Goal: Task Accomplishment & Management: Manage account settings

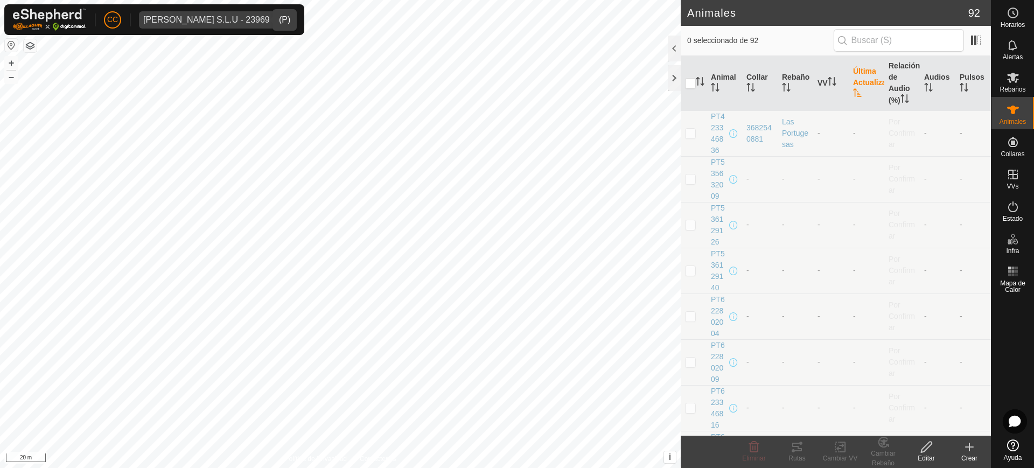
click at [181, 14] on span "Vilma Labra S.L.U - 23969" at bounding box center [206, 19] width 135 height 17
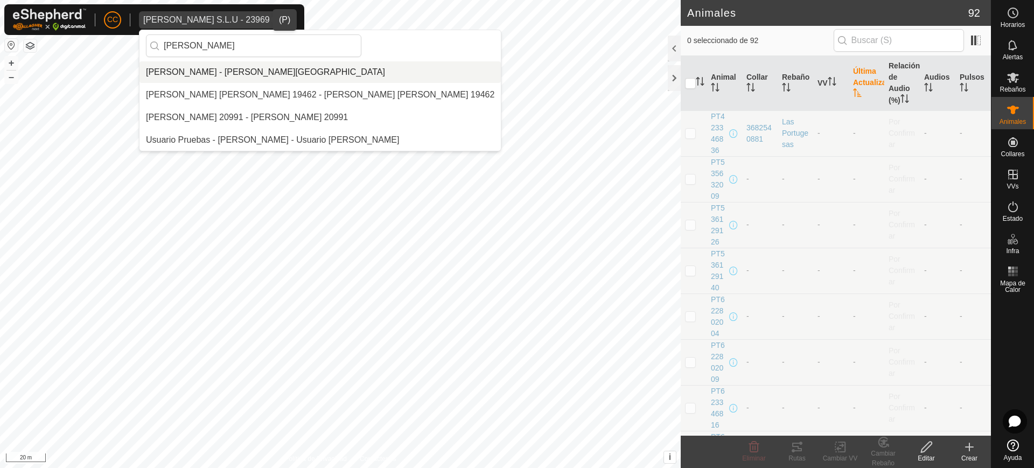
type input "gregor"
click at [259, 64] on li "[PERSON_NAME] - [PERSON_NAME][GEOGRAPHIC_DATA]" at bounding box center [319, 72] width 361 height 22
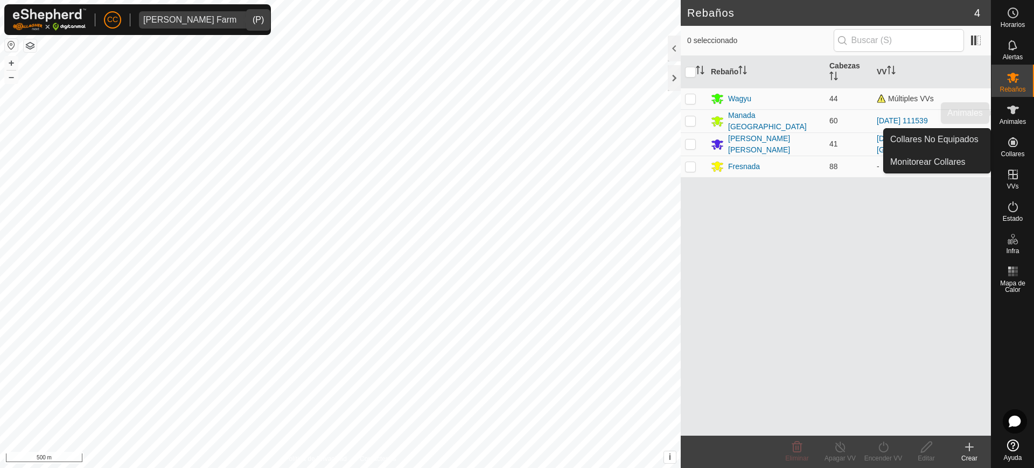
drag, startPoint x: 1014, startPoint y: 123, endPoint x: 1012, endPoint y: 130, distance: 7.1
click at [1014, 122] on span "Animales" at bounding box center [1013, 121] width 26 height 6
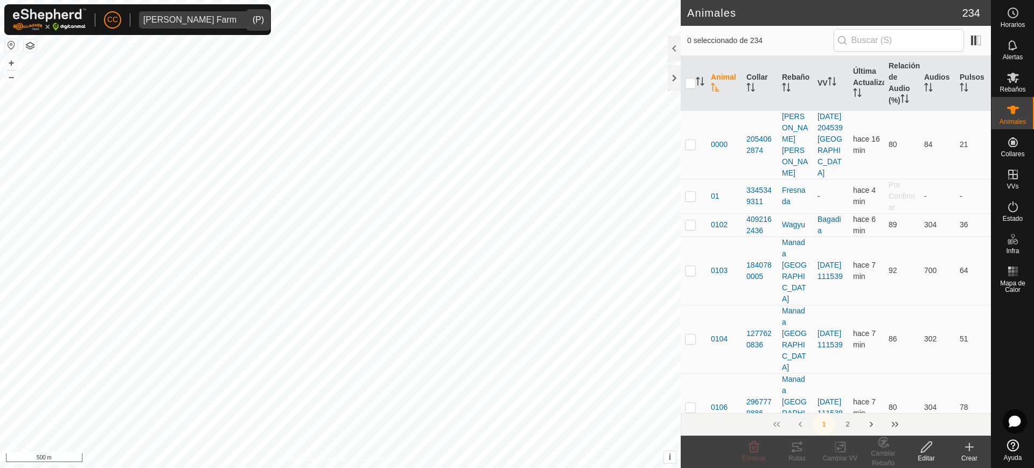
click at [960, 444] on create-svg-icon at bounding box center [969, 447] width 43 height 13
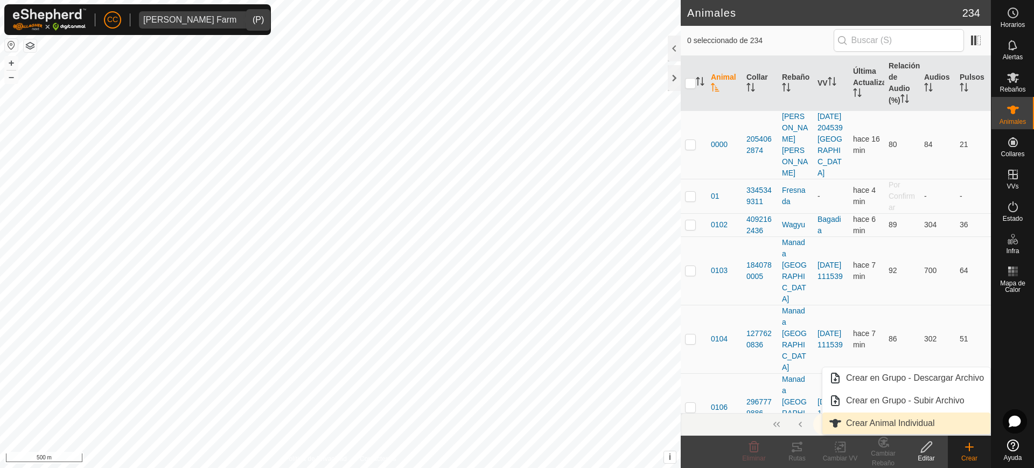
click at [914, 421] on link "Crear Animal Individual" at bounding box center [906, 424] width 168 height 22
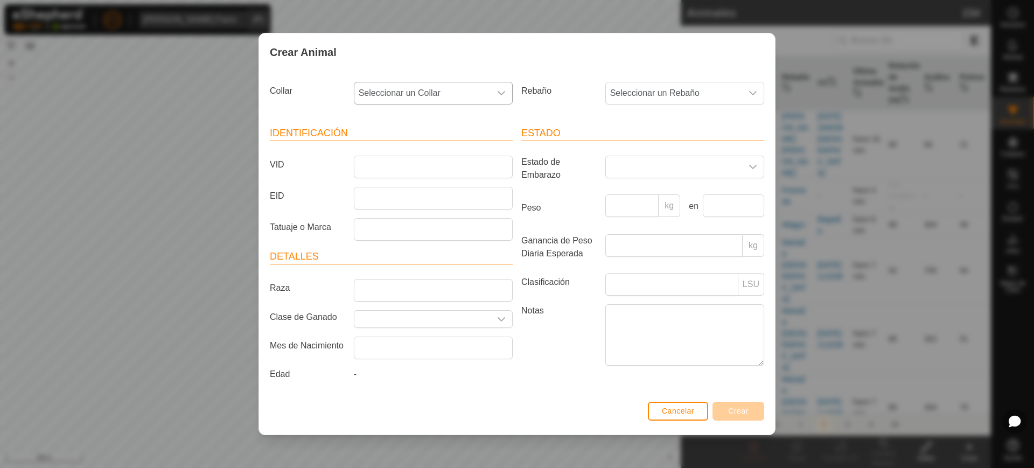
click at [499, 91] on icon "dropdown trigger" at bounding box center [501, 93] width 9 height 9
type input "27404"
click at [476, 148] on li "3089527404" at bounding box center [434, 149] width 158 height 22
click at [621, 108] on div "Rebaño Seleccionar un Rebaño" at bounding box center [642, 98] width 251 height 40
click at [639, 90] on span "Seleccionar un Rebaño" at bounding box center [674, 93] width 136 height 22
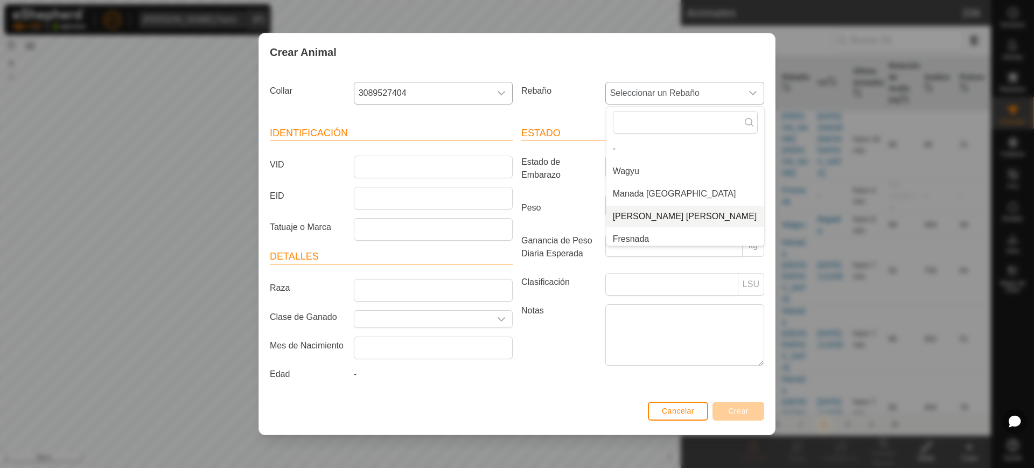
scroll to position [4, 0]
click at [639, 239] on li "Fresnada" at bounding box center [685, 235] width 158 height 22
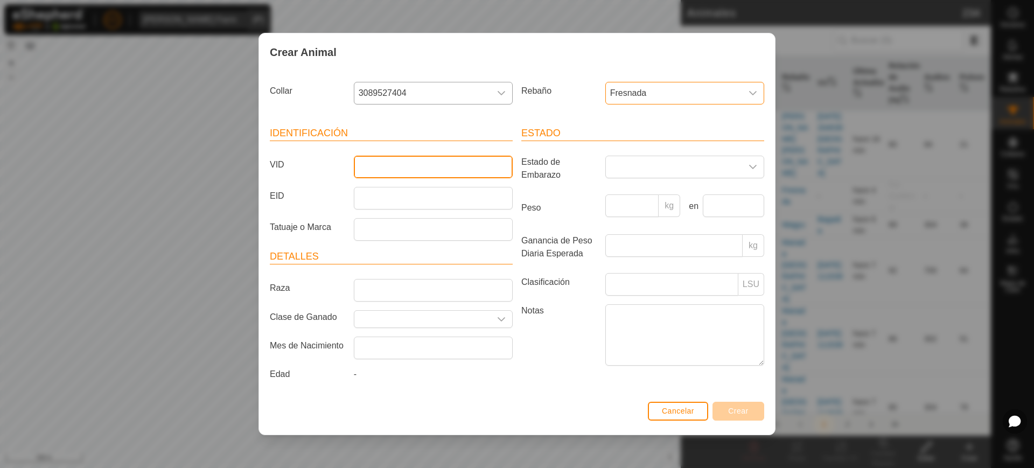
click at [397, 168] on input "VID" at bounding box center [433, 167] width 159 height 23
type input "016339"
click at [739, 405] on button "Crear" at bounding box center [738, 411] width 52 height 19
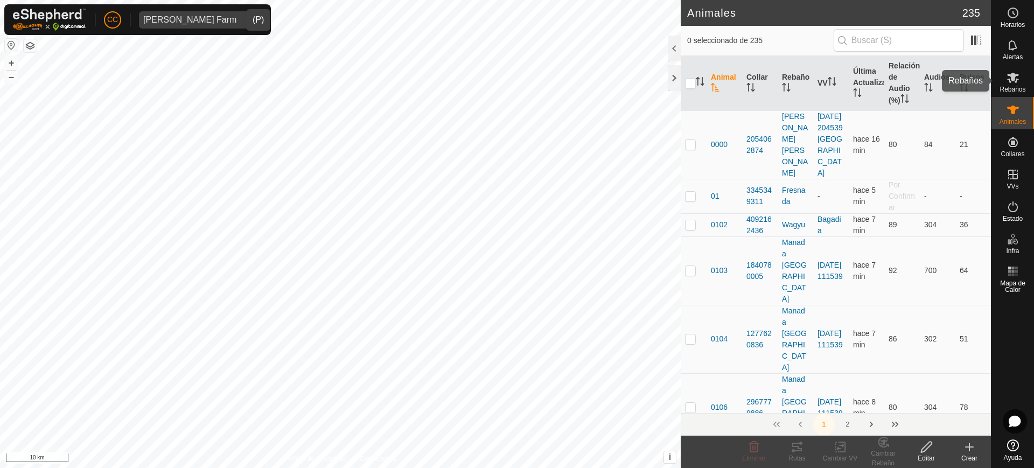
click at [1016, 76] on icon at bounding box center [1013, 77] width 13 height 13
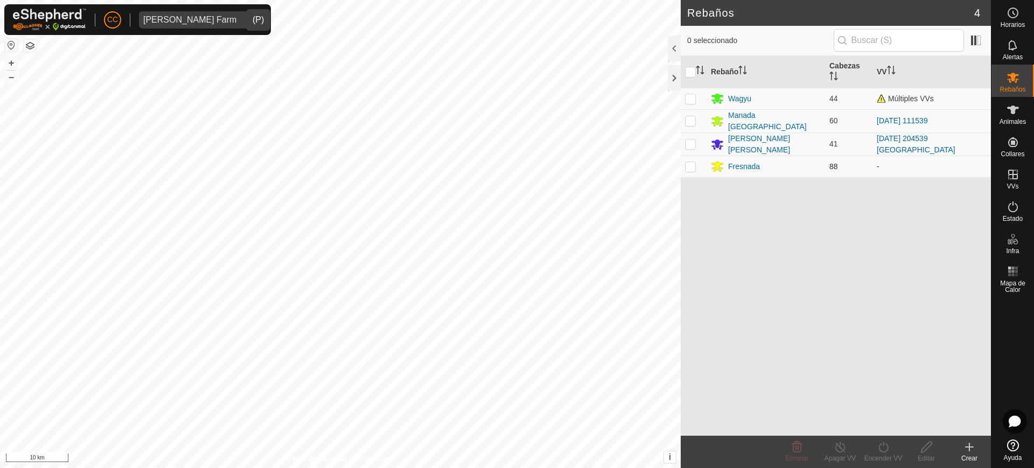
click at [692, 164] on p-checkbox at bounding box center [690, 166] width 11 height 9
checkbox input "true"
click at [937, 451] on edit-svg-icon at bounding box center [926, 447] width 43 height 13
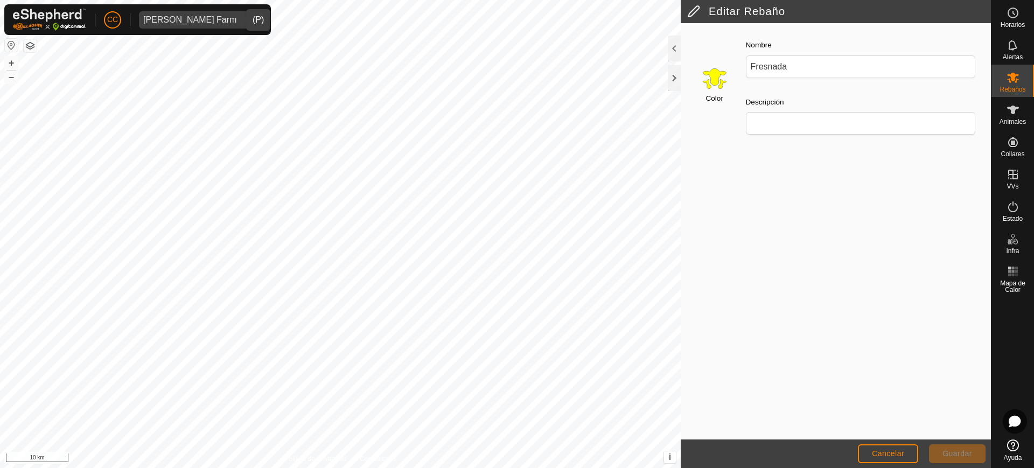
click at [705, 80] on input "Select a color" at bounding box center [715, 78] width 26 height 26
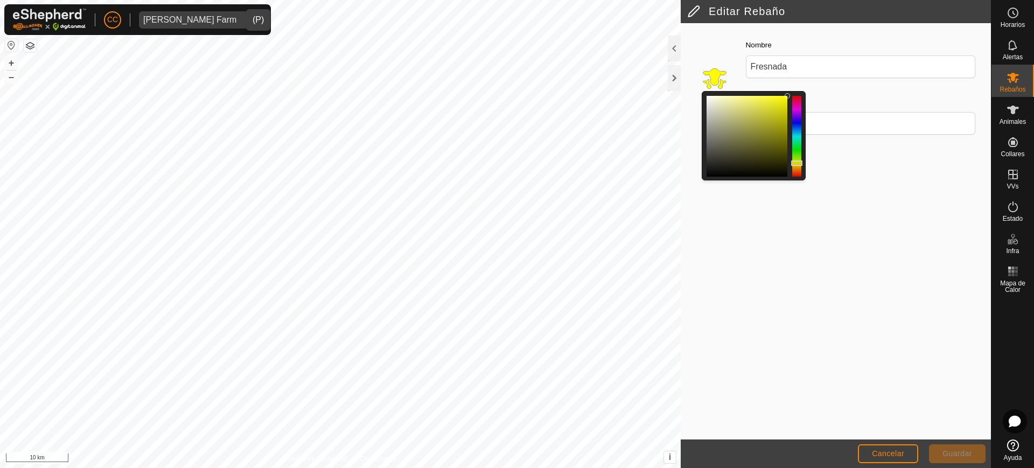
click at [795, 170] on div at bounding box center [796, 136] width 9 height 81
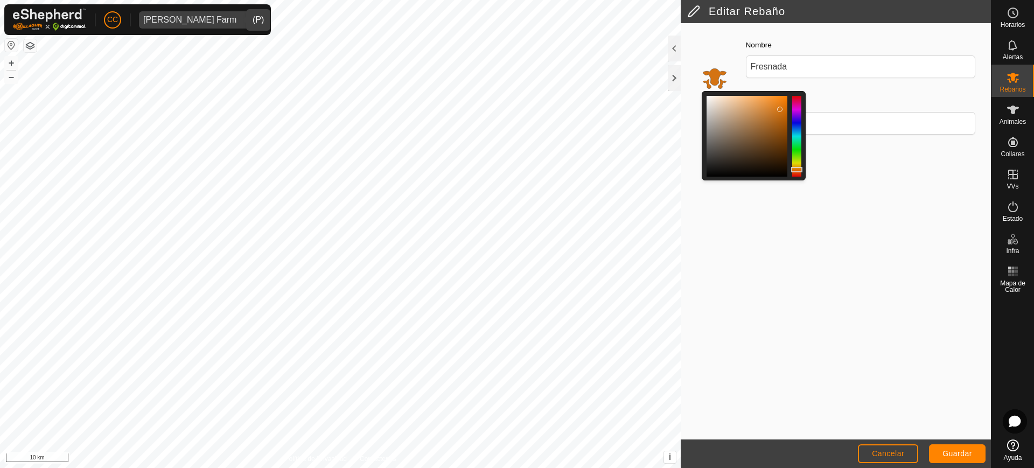
click at [780, 109] on div at bounding box center [747, 136] width 81 height 81
click at [952, 456] on span "Guardar" at bounding box center [957, 453] width 30 height 9
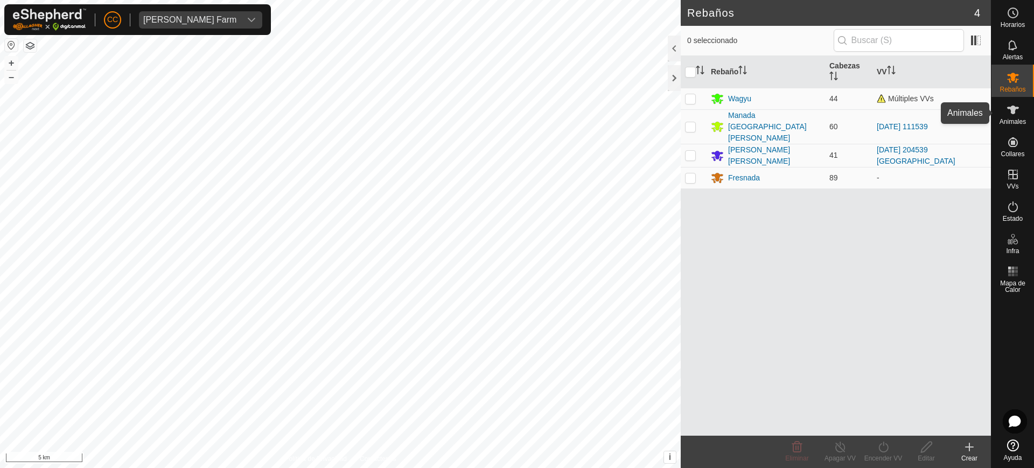
click at [1013, 117] on es-animals-svg-icon at bounding box center [1012, 109] width 19 height 17
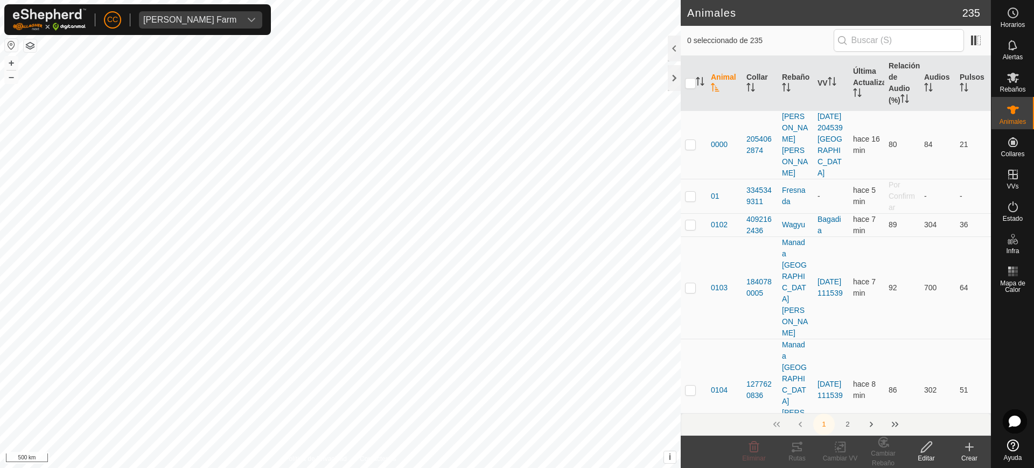
click at [7, 40] on button "button" at bounding box center [11, 45] width 13 height 13
click at [1018, 86] on span "Rebaños" at bounding box center [1013, 89] width 26 height 6
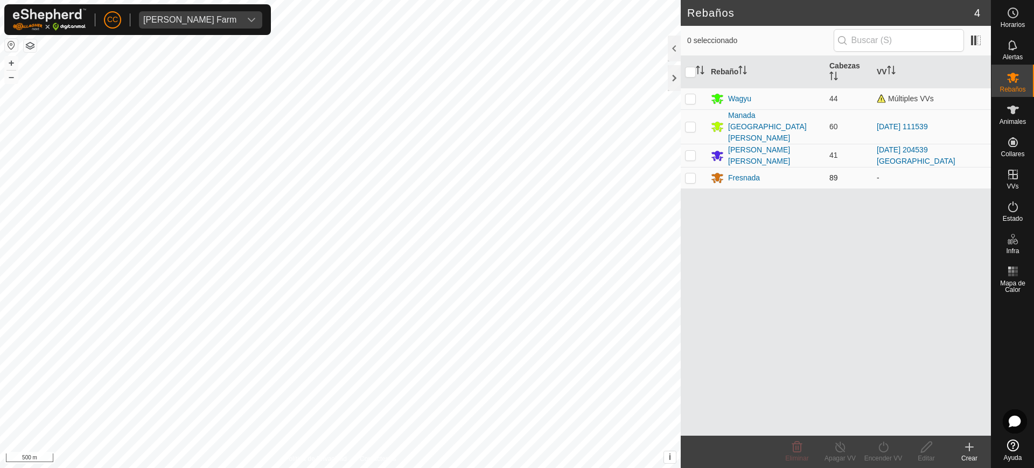
click at [691, 173] on p-checkbox at bounding box center [690, 177] width 11 height 9
click at [690, 173] on p-checkbox at bounding box center [690, 177] width 11 height 9
checkbox input "false"
click at [971, 452] on icon at bounding box center [969, 447] width 13 height 13
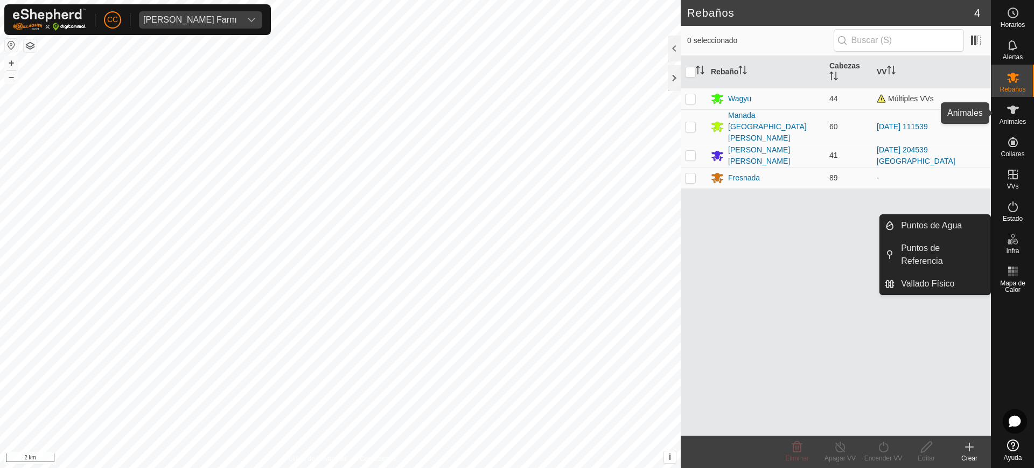
click at [1012, 112] on icon at bounding box center [1013, 110] width 12 height 9
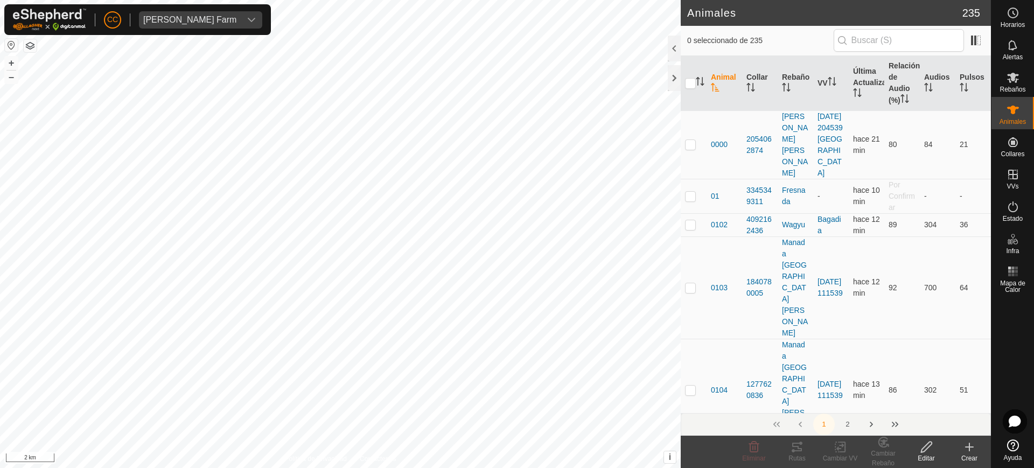
click at [970, 448] on icon at bounding box center [969, 447] width 13 height 13
click at [859, 88] on icon "Activar para ordenar" at bounding box center [859, 92] width 1 height 9
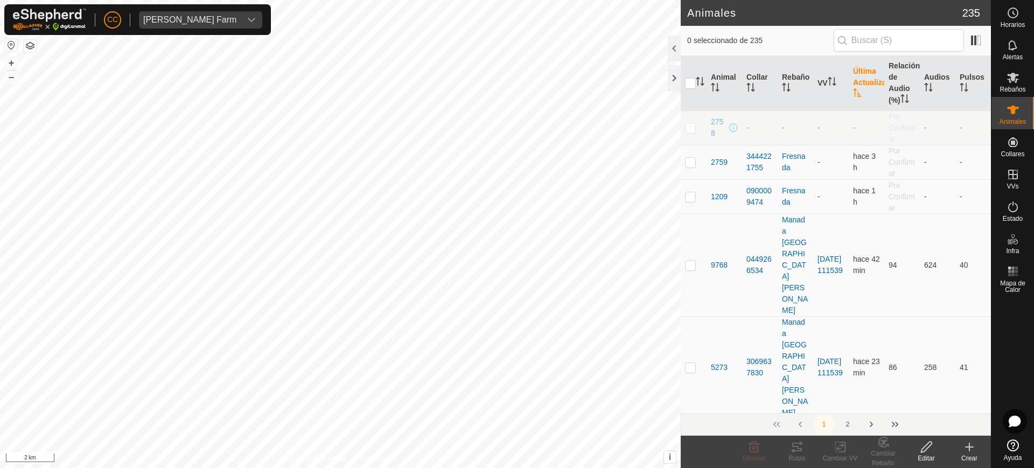
drag, startPoint x: 719, startPoint y: 132, endPoint x: 709, endPoint y: 120, distance: 15.7
click at [709, 120] on td "2758" at bounding box center [725, 127] width 36 height 34
drag, startPoint x: 713, startPoint y: 125, endPoint x: 1029, endPoint y: 115, distance: 316.3
click at [1029, 115] on div "Animales" at bounding box center [1012, 113] width 43 height 32
click at [976, 451] on create-svg-icon at bounding box center [969, 447] width 43 height 13
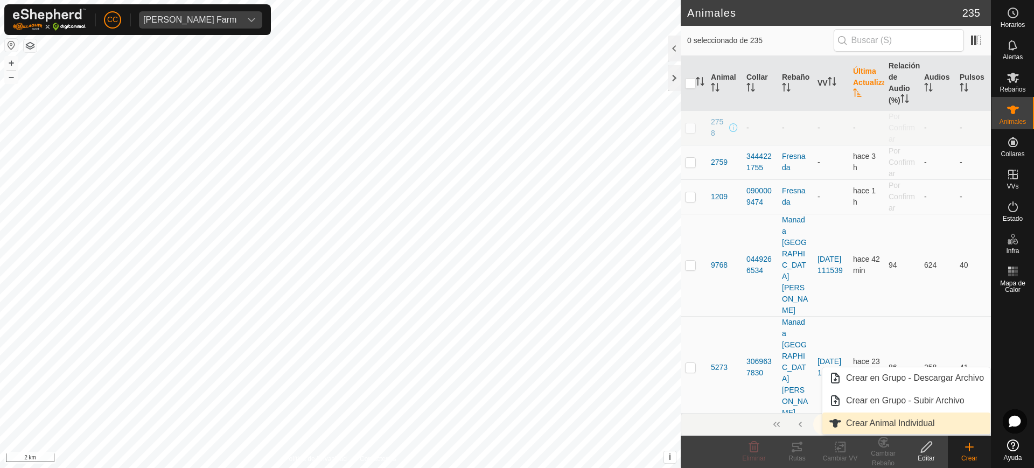
click at [940, 425] on link "Crear Animal Individual" at bounding box center [906, 424] width 168 height 22
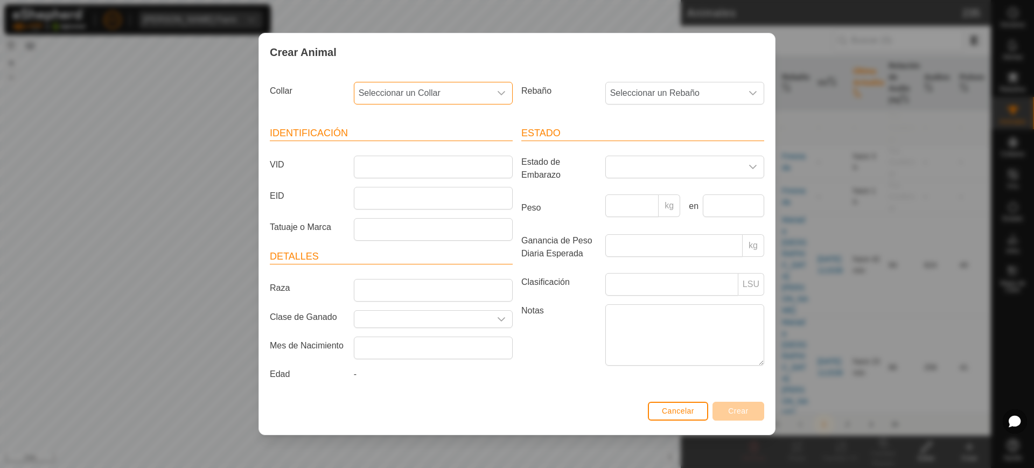
click at [428, 94] on span "Seleccionar un Collar" at bounding box center [422, 93] width 136 height 22
type input "3841"
click at [470, 143] on li "0443238419" at bounding box center [434, 149] width 158 height 22
drag, startPoint x: 674, startPoint y: 84, endPoint x: 675, endPoint y: 101, distance: 17.2
click at [675, 84] on span "Seleccionar un Rebaño" at bounding box center [674, 93] width 136 height 22
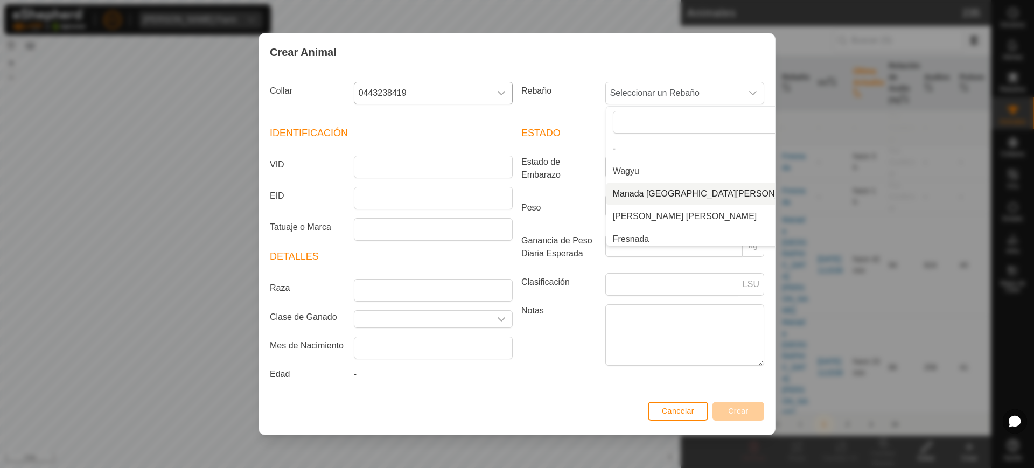
scroll to position [4, 0]
click at [653, 237] on li "Fresnada" at bounding box center [709, 235] width 207 height 22
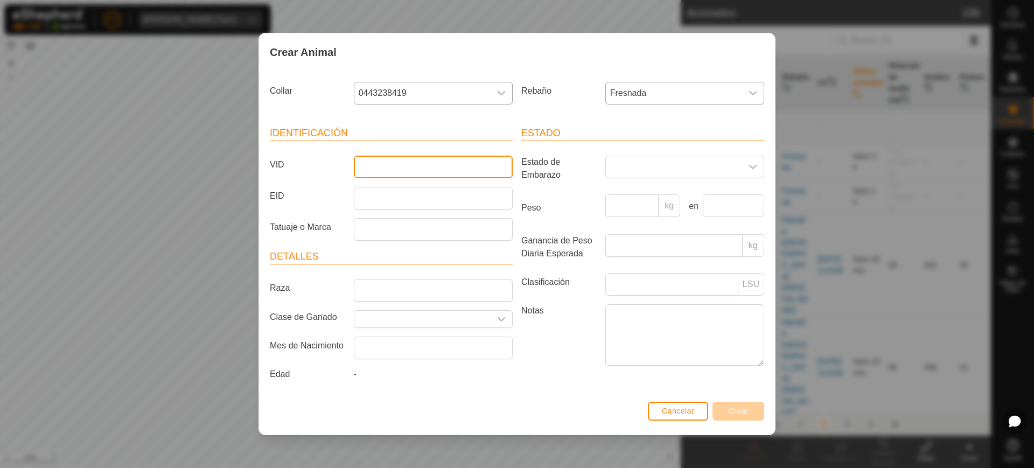
click at [399, 173] on input "VID" at bounding box center [433, 167] width 159 height 23
type input "11"
click at [747, 411] on span "Crear" at bounding box center [738, 411] width 20 height 9
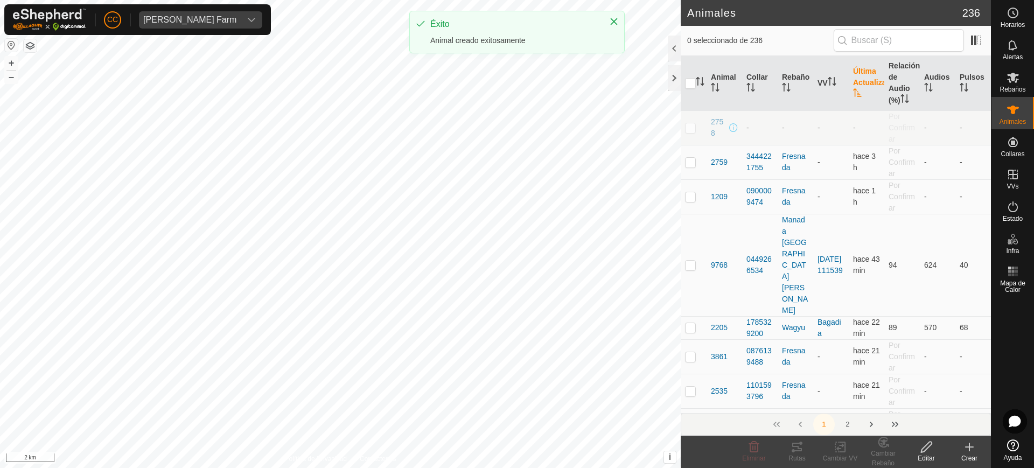
click at [960, 455] on div "Crear" at bounding box center [969, 458] width 43 height 10
click at [965, 452] on icon at bounding box center [969, 447] width 13 height 13
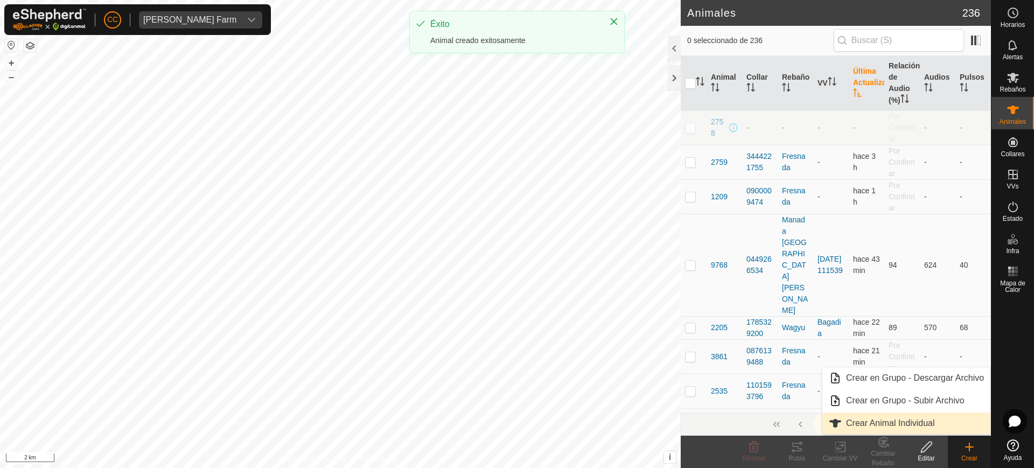
click at [911, 427] on link "Crear Animal Individual" at bounding box center [906, 424] width 168 height 22
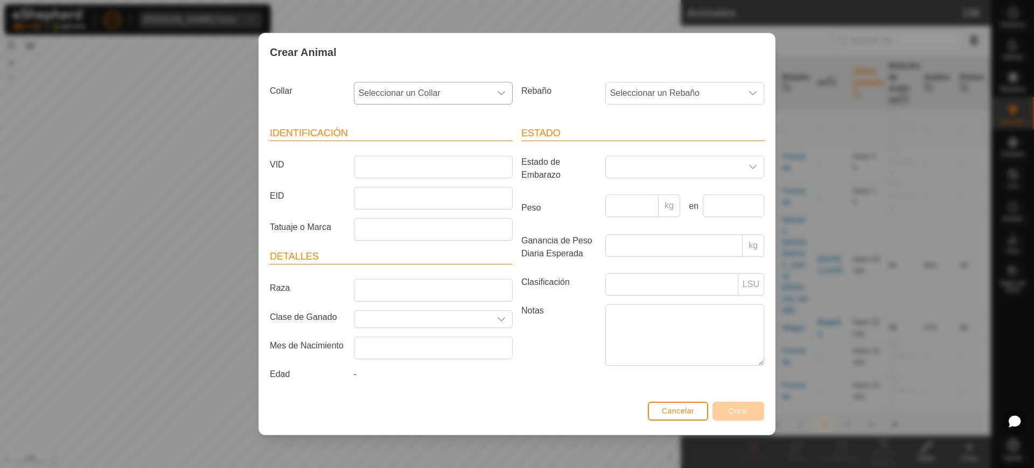
click at [460, 86] on span "Seleccionar un Collar" at bounding box center [422, 93] width 136 height 22
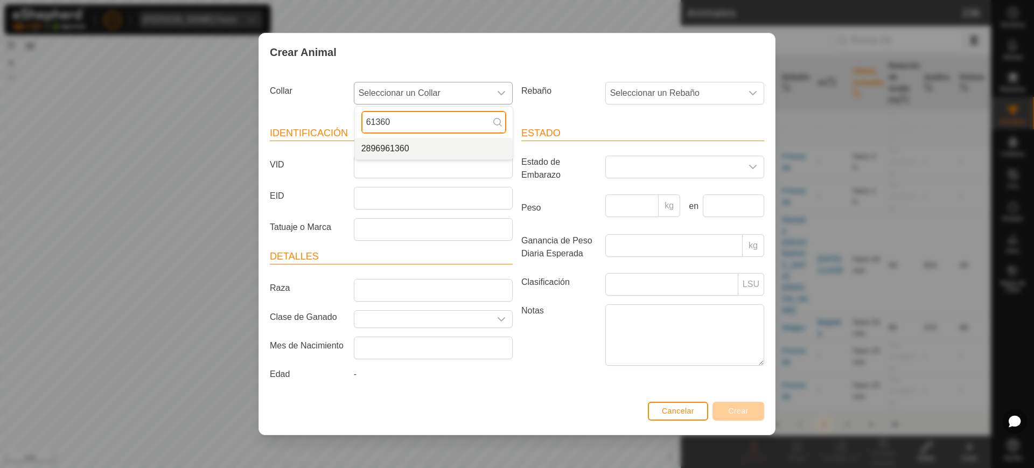
type input "61360"
click at [439, 147] on li "2896961360" at bounding box center [434, 149] width 158 height 22
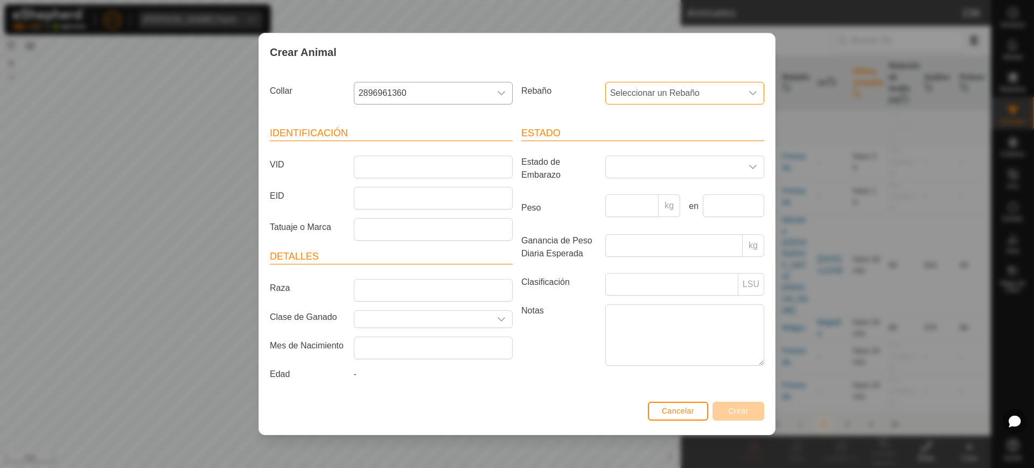
click at [678, 96] on span "Seleccionar un Rebaño" at bounding box center [674, 93] width 136 height 22
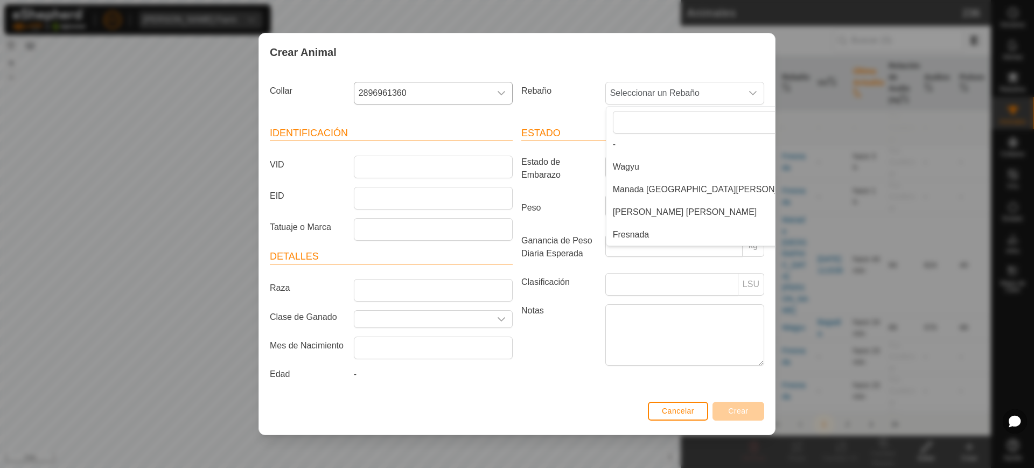
drag, startPoint x: 659, startPoint y: 238, endPoint x: 636, endPoint y: 233, distance: 23.1
click at [658, 239] on li "Fresnada" at bounding box center [709, 235] width 207 height 22
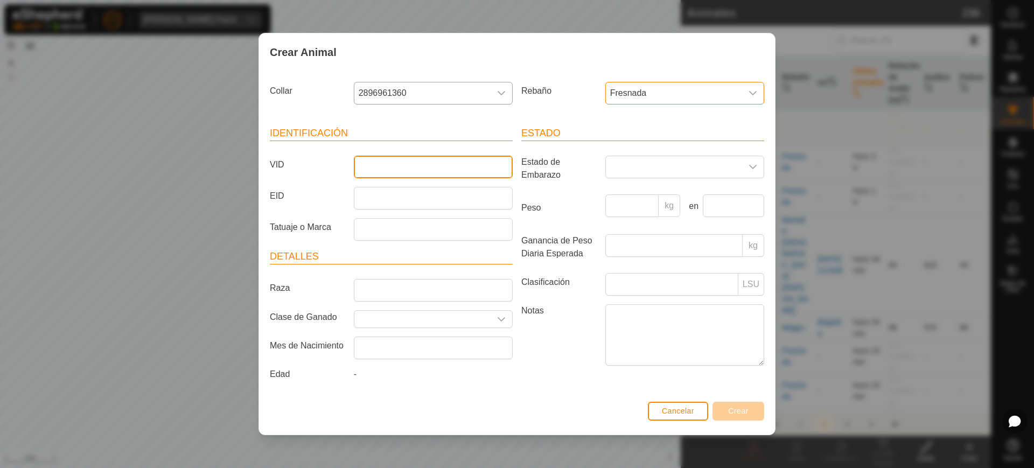
click at [416, 166] on input "VID" at bounding box center [433, 167] width 159 height 23
type input "12"
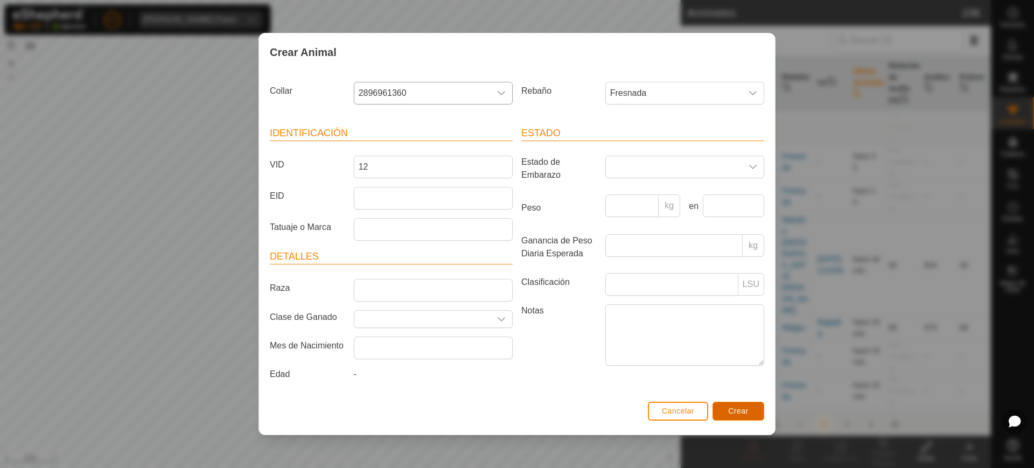
click at [736, 411] on span "Crear" at bounding box center [738, 411] width 20 height 9
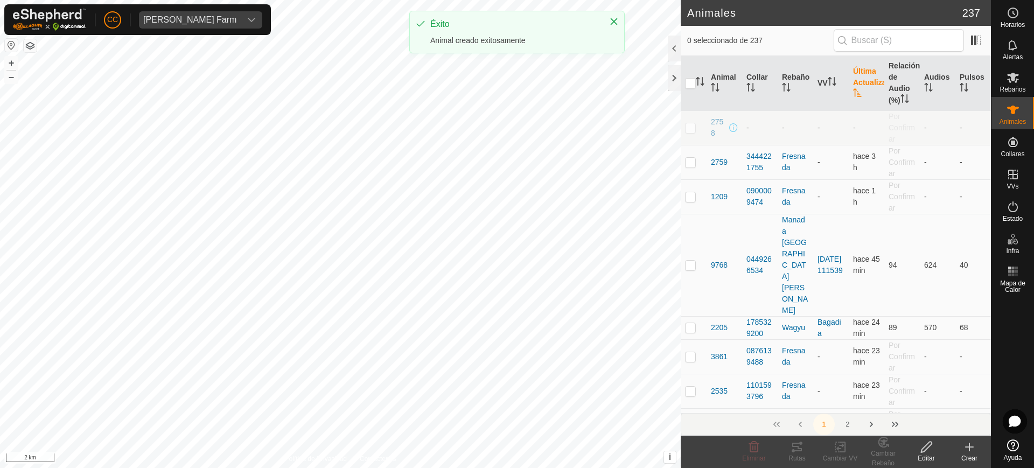
click at [961, 449] on create-svg-icon at bounding box center [969, 447] width 43 height 13
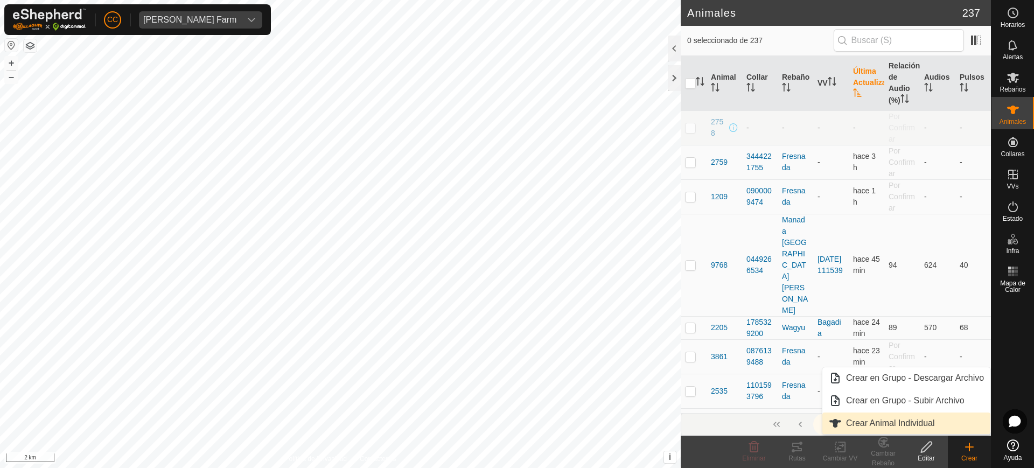
click at [942, 424] on link "Crear Animal Individual" at bounding box center [906, 424] width 168 height 22
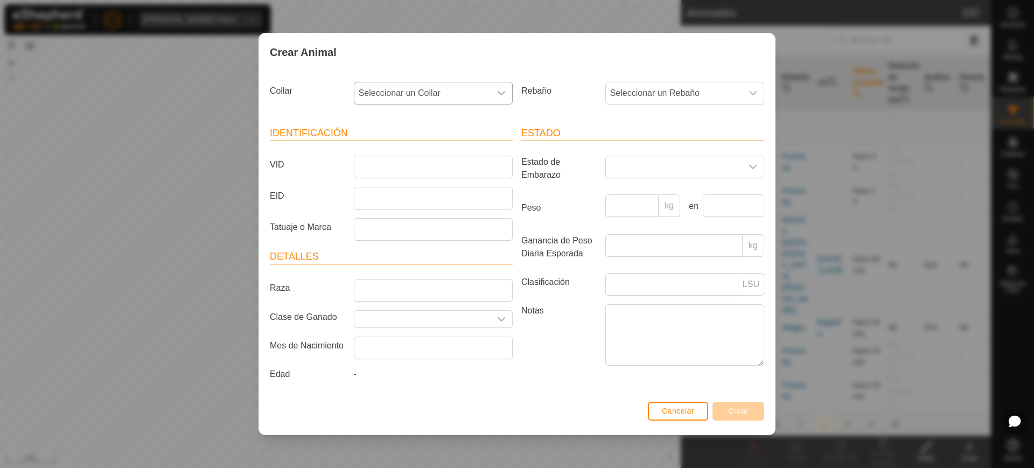
click at [393, 80] on div "Collar Seleccionar un Collar" at bounding box center [390, 98] width 251 height 40
click at [392, 89] on span "Seleccionar un Collar" at bounding box center [422, 93] width 136 height 22
type input "39508"
click at [425, 141] on li "3613139508" at bounding box center [434, 149] width 158 height 22
click at [626, 95] on span "Seleccionar un Rebaño" at bounding box center [674, 93] width 136 height 22
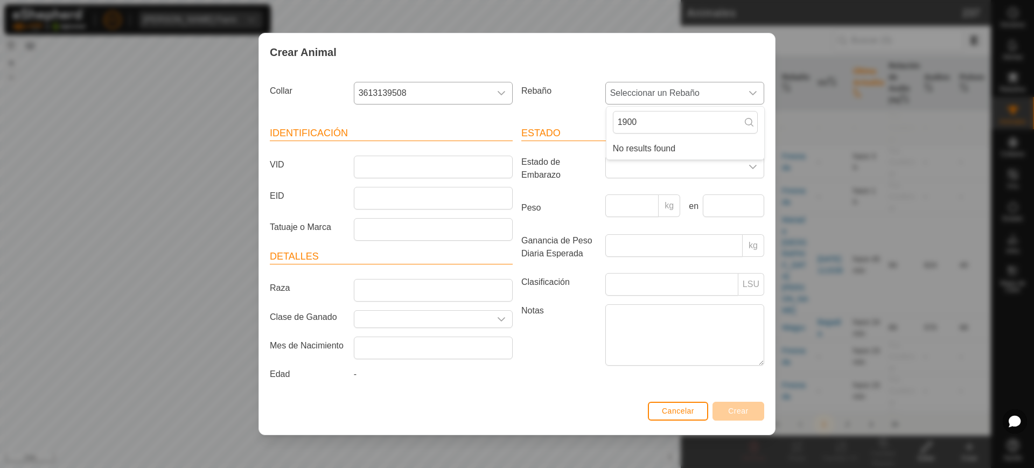
type input "19008"
drag, startPoint x: 661, startPoint y: 117, endPoint x: 591, endPoint y: 121, distance: 70.1
click at [592, 120] on section "Collar 3613139508 Rebaño Seleccionar un Rebaño 19008 No results found Identific…" at bounding box center [517, 238] width 494 height 320
click at [720, 91] on span "Seleccionar un Rebaño" at bounding box center [674, 93] width 136 height 22
click at [681, 95] on span "Seleccionar un Rebaño" at bounding box center [674, 93] width 136 height 22
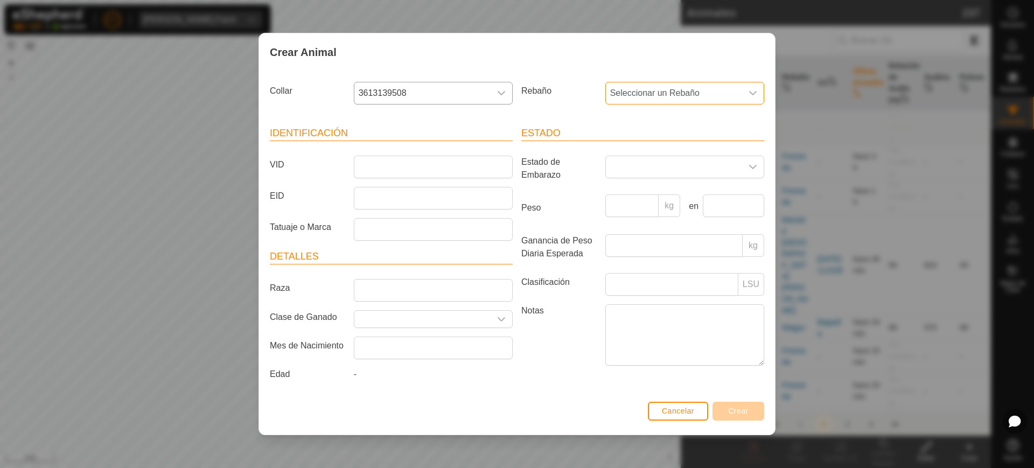
click at [687, 95] on span "Seleccionar un Rebaño" at bounding box center [674, 93] width 136 height 22
drag, startPoint x: 675, startPoint y: 117, endPoint x: 547, endPoint y: 123, distance: 128.9
click at [555, 120] on section "Collar 3613139508 Rebaño Seleccionar un Rebaño 19008 No results found Identific…" at bounding box center [517, 238] width 494 height 320
click at [672, 95] on span "Seleccionar un Rebaño" at bounding box center [674, 93] width 136 height 22
drag, startPoint x: 658, startPoint y: 127, endPoint x: 611, endPoint y: 128, distance: 46.9
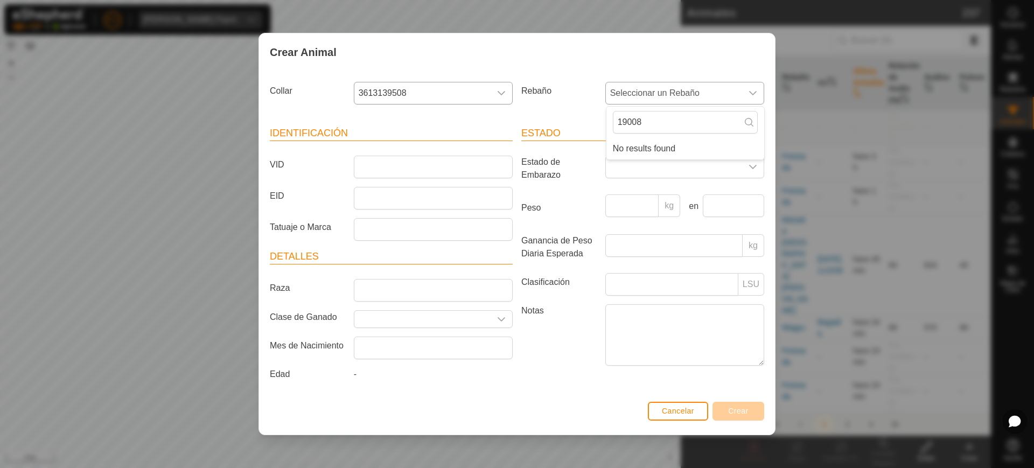
click at [611, 128] on div "19008" at bounding box center [685, 122] width 158 height 31
click at [644, 232] on li "Fresnada" at bounding box center [709, 235] width 207 height 22
click at [445, 163] on input "VID" at bounding box center [433, 167] width 159 height 23
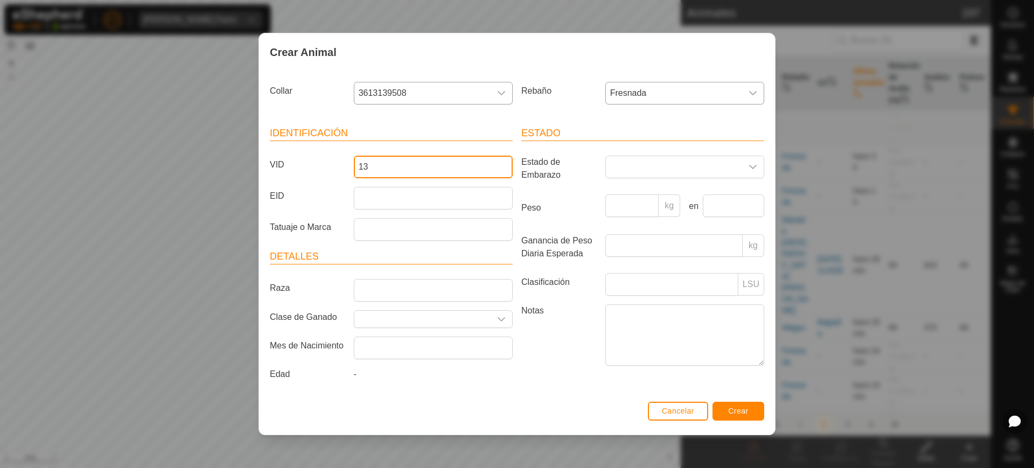
type input "13"
click at [740, 407] on span "Crear" at bounding box center [738, 411] width 20 height 9
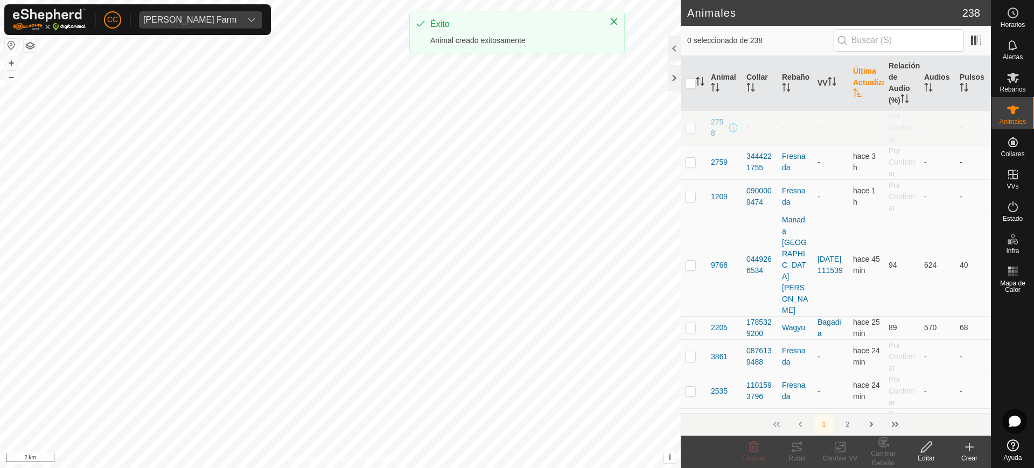
click at [968, 442] on icon at bounding box center [969, 447] width 13 height 13
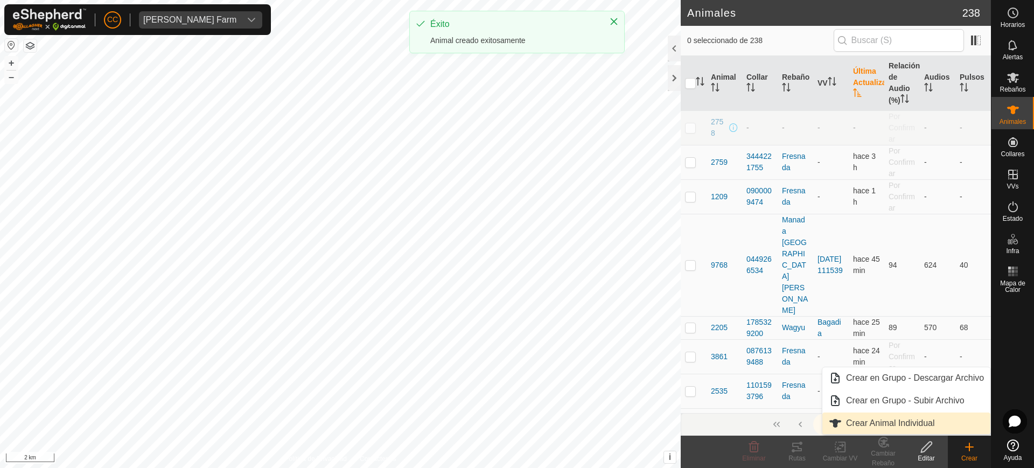
click at [910, 418] on link "Crear Animal Individual" at bounding box center [906, 424] width 168 height 22
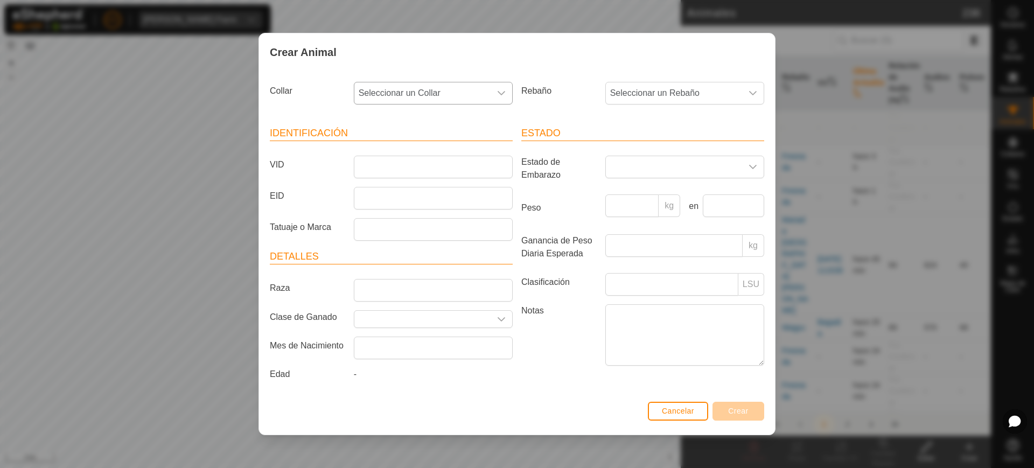
click at [497, 94] on icon "dropdown trigger" at bounding box center [501, 93] width 9 height 9
click at [426, 209] on li "2276119008" at bounding box center [434, 217] width 158 height 22
click at [640, 90] on span "Seleccionar un Rebaño" at bounding box center [674, 93] width 136 height 22
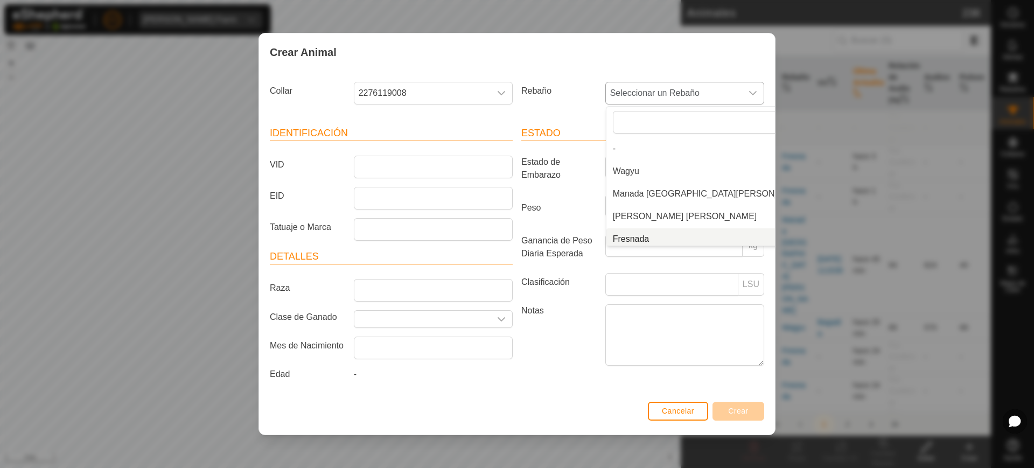
scroll to position [4, 0]
click at [644, 233] on li "Fresnada" at bounding box center [709, 235] width 207 height 22
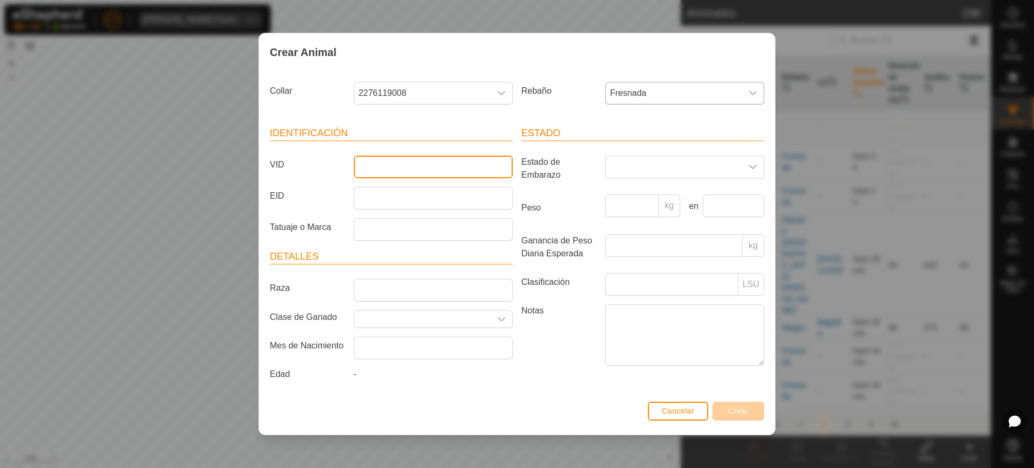
click at [456, 168] on input "VID" at bounding box center [433, 167] width 159 height 23
type input "14"
click at [755, 410] on button "Crear" at bounding box center [738, 411] width 52 height 19
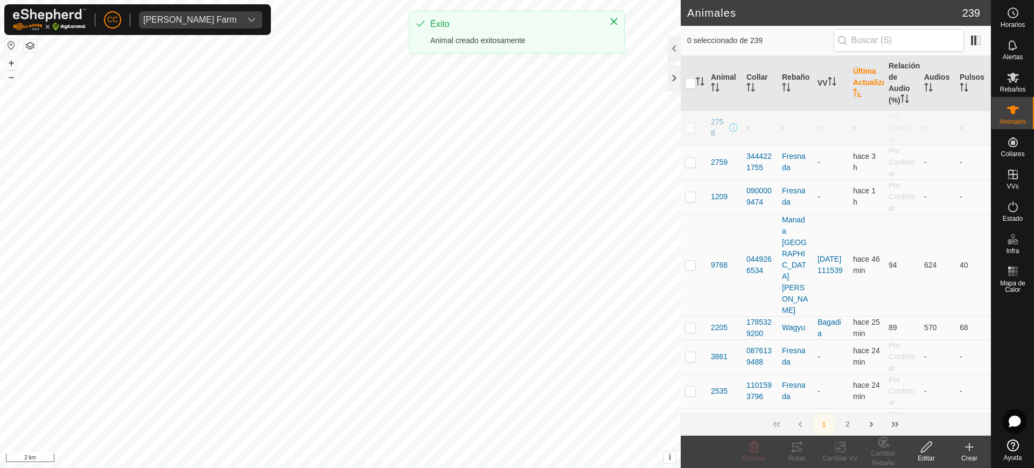
click at [956, 448] on create-svg-icon at bounding box center [969, 447] width 43 height 13
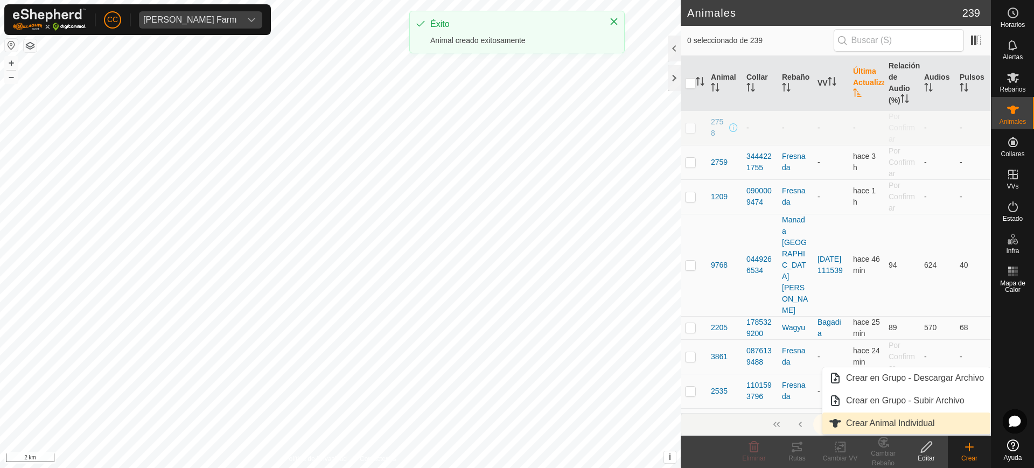
click at [911, 422] on link "Crear Animal Individual" at bounding box center [906, 424] width 168 height 22
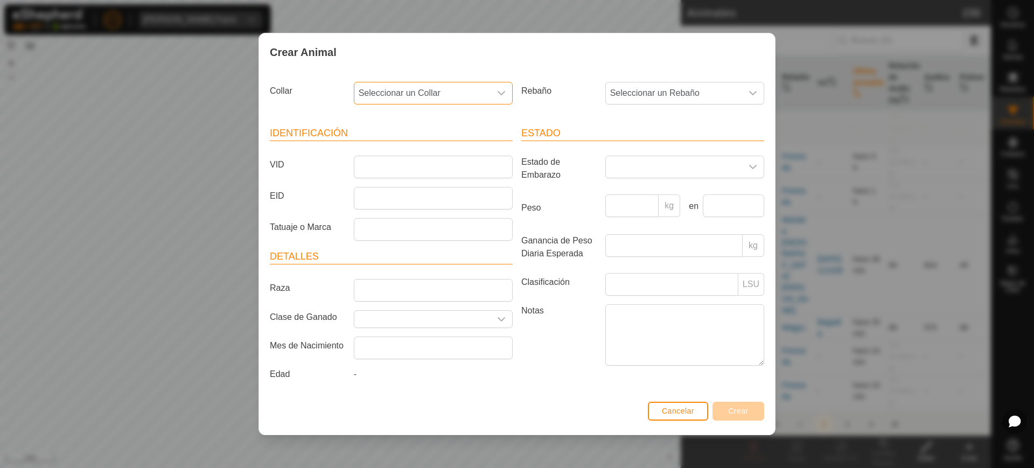
click at [422, 93] on span "Seleccionar un Collar" at bounding box center [422, 93] width 136 height 22
type input "82191"
click at [416, 144] on li "1882782191" at bounding box center [434, 149] width 158 height 22
click at [654, 94] on span "Seleccionar un Rebaño" at bounding box center [674, 93] width 136 height 22
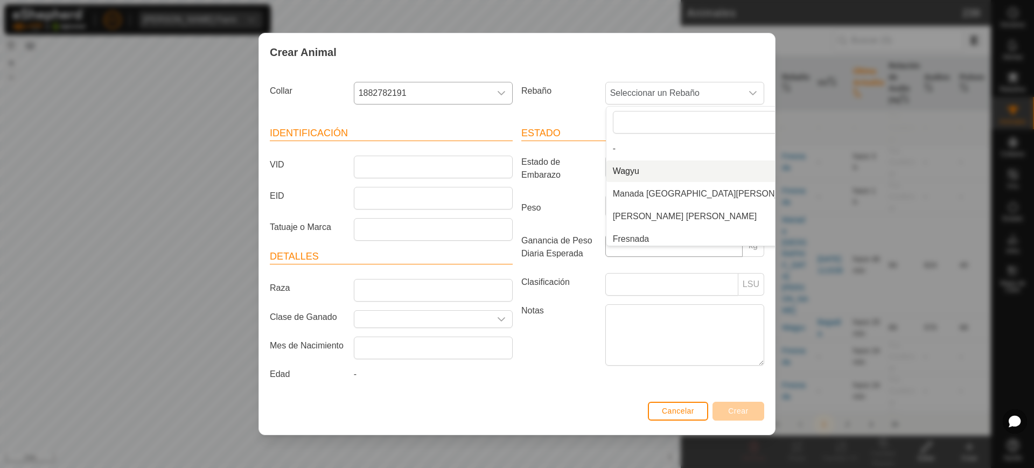
scroll to position [4, 0]
click at [652, 232] on li "Fresnada" at bounding box center [709, 235] width 207 height 22
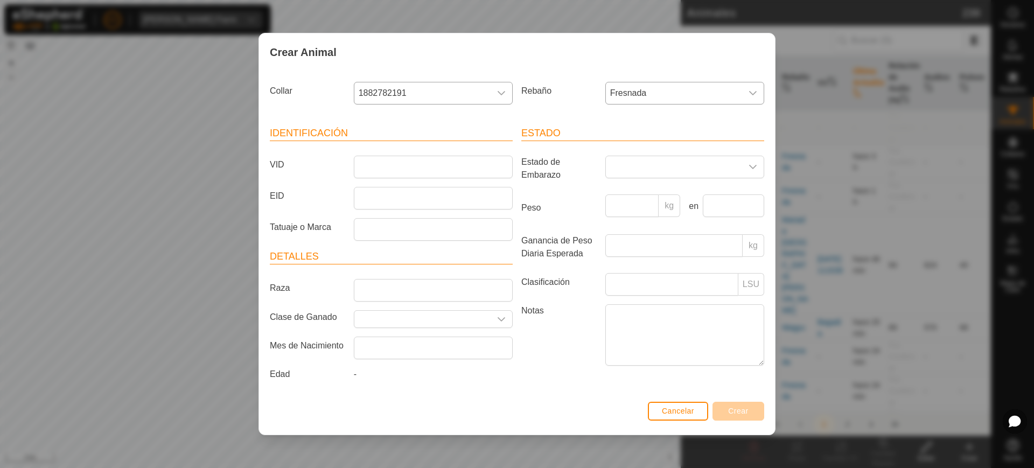
click at [401, 143] on article "Identificación VID EID Tatuaje o Marca" at bounding box center [391, 183] width 243 height 115
click at [400, 154] on article "Identificación VID EID Tatuaje o Marca" at bounding box center [391, 183] width 243 height 115
click at [414, 194] on input "EID" at bounding box center [433, 198] width 159 height 23
click at [409, 170] on input "VID" at bounding box center [433, 167] width 159 height 23
type input "15"
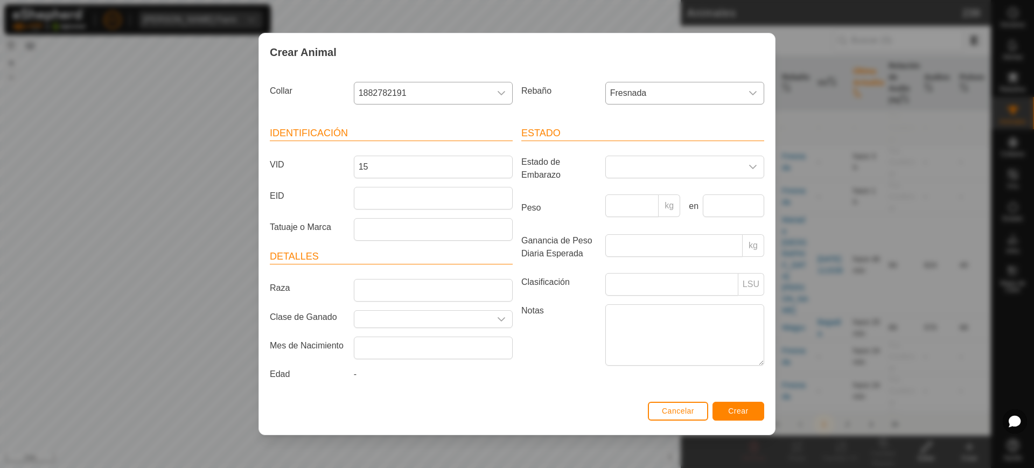
click at [517, 149] on div "Estado Estado de Embarazo Peso kg en Ganancia de Peso Diaria Esperada kg Clasif…" at bounding box center [642, 255] width 251 height 285
click at [726, 405] on button "Crear" at bounding box center [738, 411] width 52 height 19
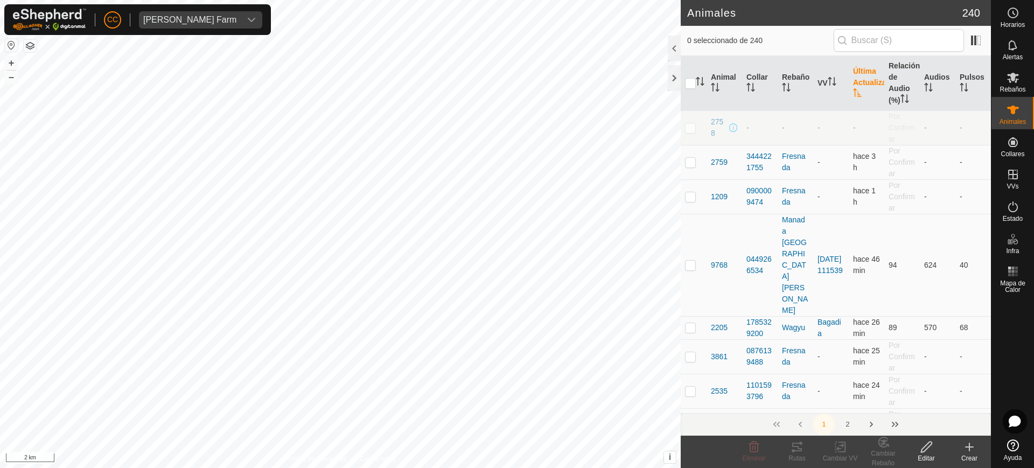
click at [966, 446] on icon at bounding box center [969, 447] width 13 height 13
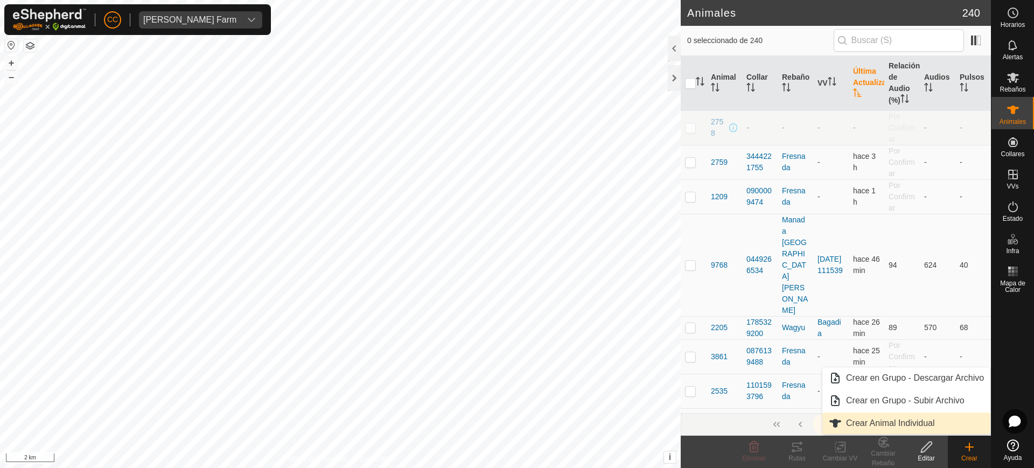
click at [906, 423] on link "Crear Animal Individual" at bounding box center [906, 424] width 168 height 22
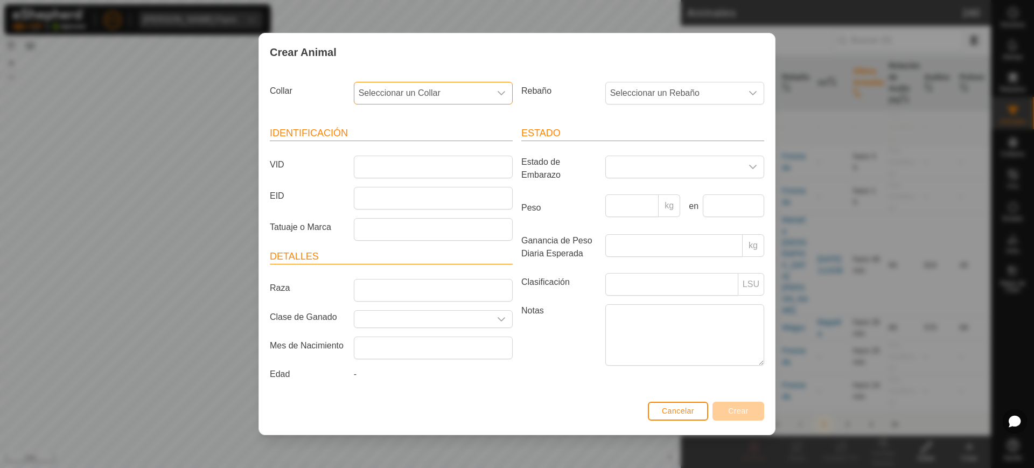
click at [416, 92] on span "Seleccionar un Collar" at bounding box center [422, 93] width 136 height 22
type input "8"
type input "33849"
click at [417, 157] on li "3234133849" at bounding box center [434, 149] width 158 height 22
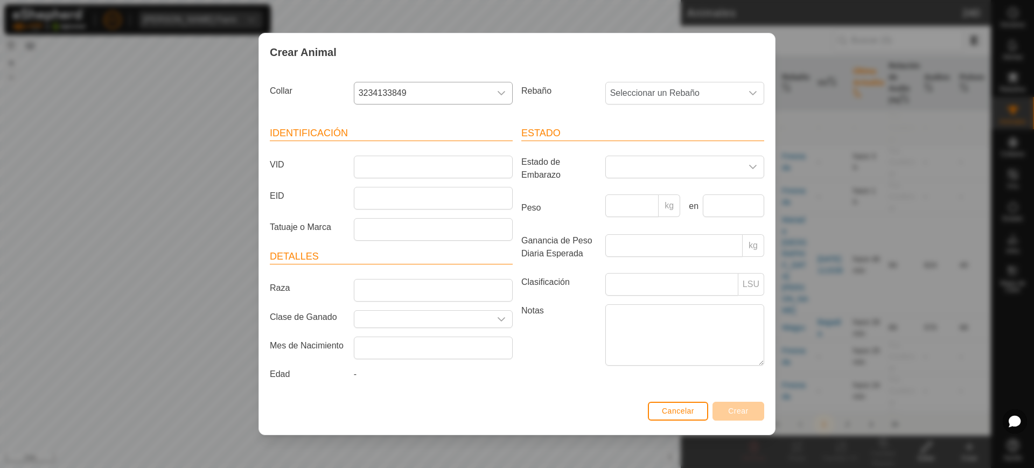
click at [456, 149] on li "3234133849" at bounding box center [434, 139] width 158 height 17
click at [661, 82] on span "Seleccionar un Rebaño" at bounding box center [674, 93] width 136 height 22
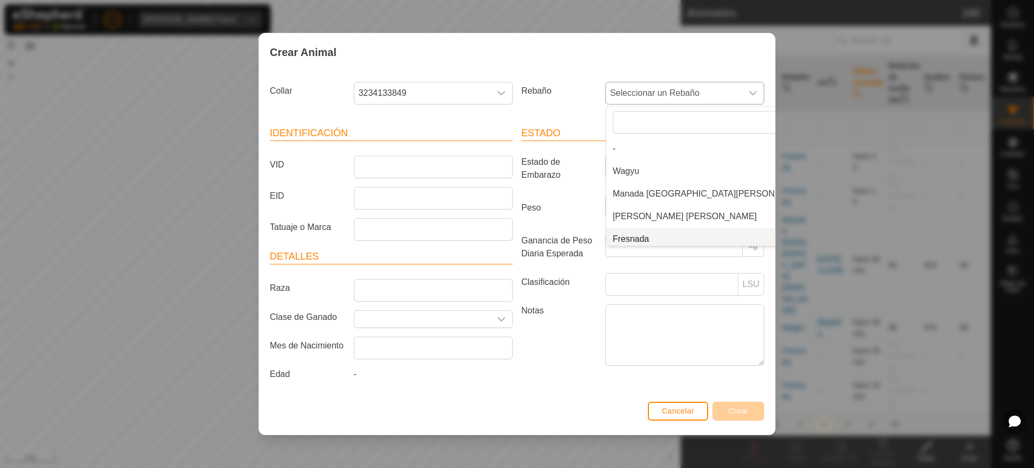
scroll to position [4, 0]
click at [663, 234] on li "Fresnada" at bounding box center [709, 235] width 207 height 22
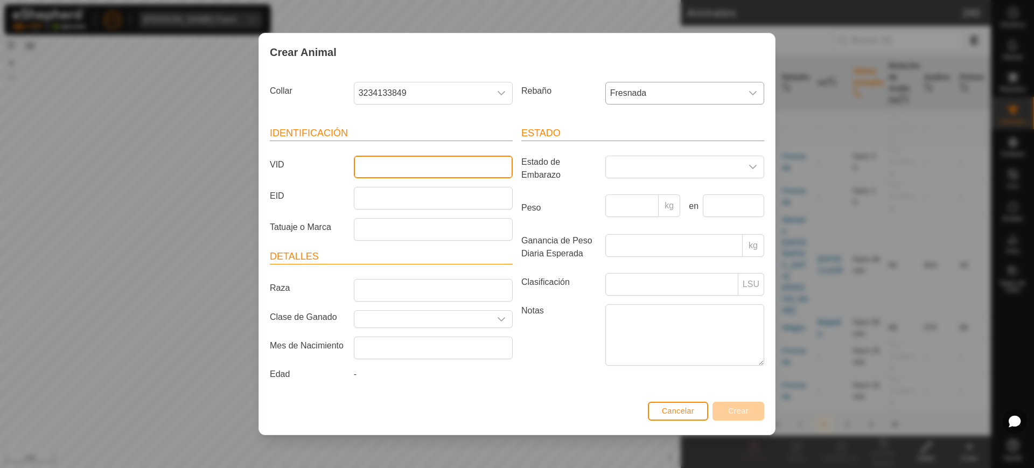
click at [458, 162] on input "VID" at bounding box center [433, 167] width 159 height 23
type input "16"
click at [744, 412] on span "Crear" at bounding box center [738, 411] width 20 height 9
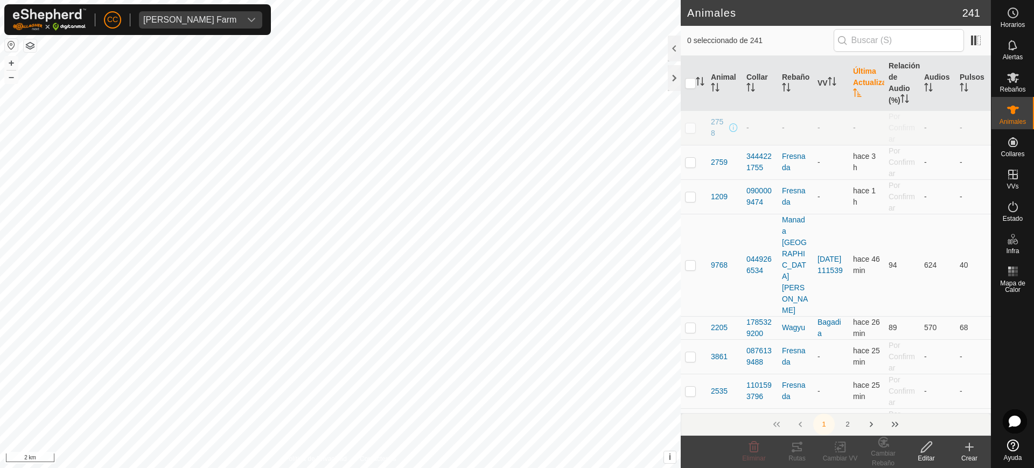
click at [969, 453] on div "Crear" at bounding box center [969, 458] width 43 height 10
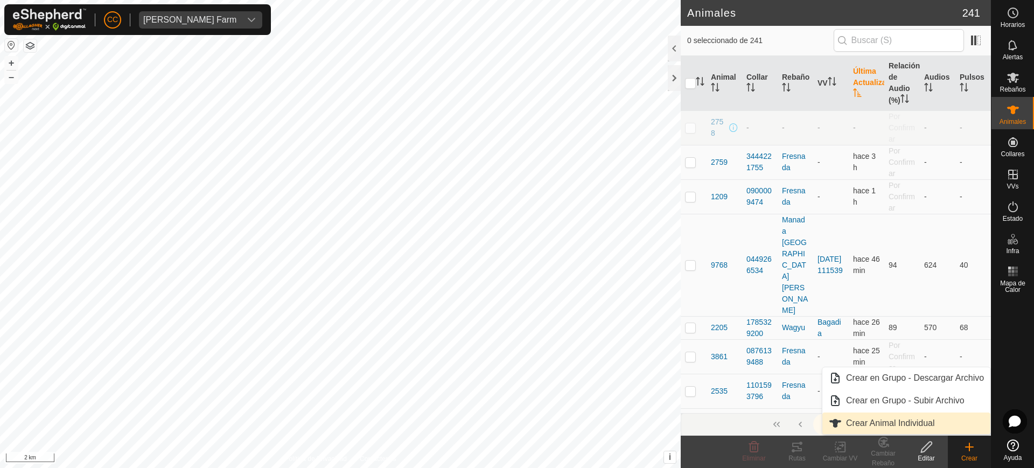
click at [897, 418] on link "Crear Animal Individual" at bounding box center [906, 424] width 168 height 22
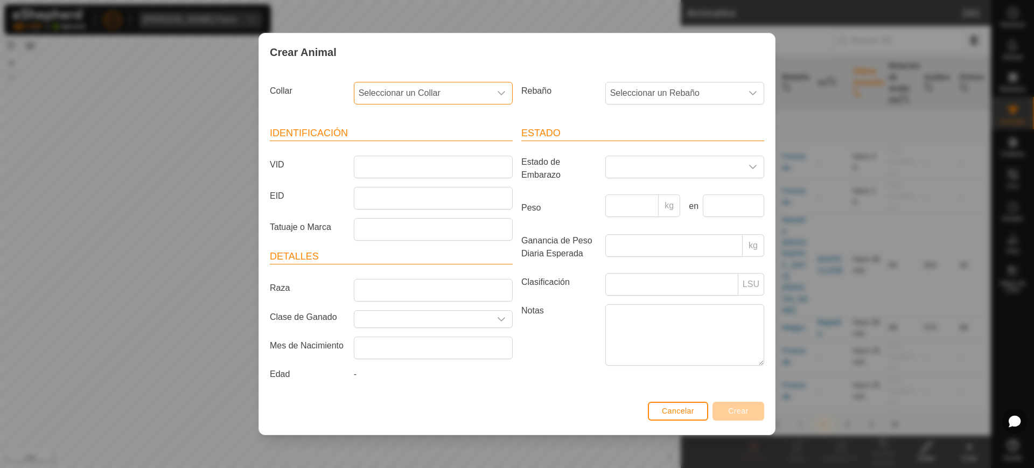
click at [402, 86] on span "Seleccionar un Collar" at bounding box center [422, 93] width 136 height 22
type input "3"
type input "262"
click at [426, 146] on li "0209926248" at bounding box center [434, 149] width 158 height 22
click at [632, 99] on span "Seleccionar un Rebaño" at bounding box center [674, 93] width 136 height 22
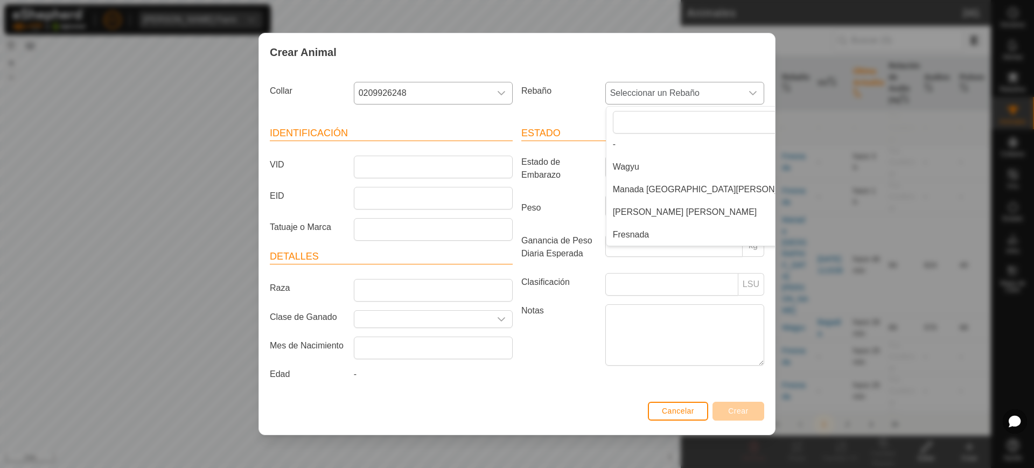
click at [661, 225] on li "Fresnada" at bounding box center [709, 235] width 207 height 22
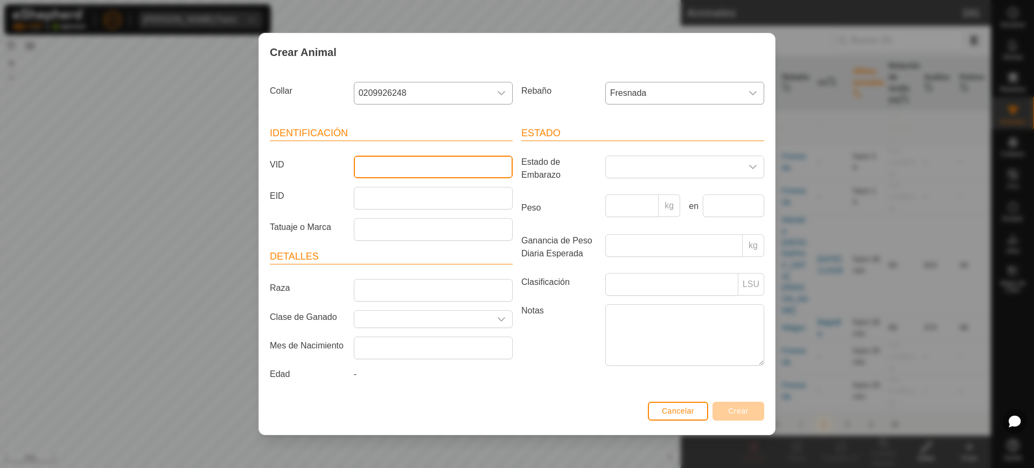
click at [423, 166] on input "VID" at bounding box center [433, 167] width 159 height 23
type input "17"
click at [738, 409] on span "Crear" at bounding box center [738, 411] width 20 height 9
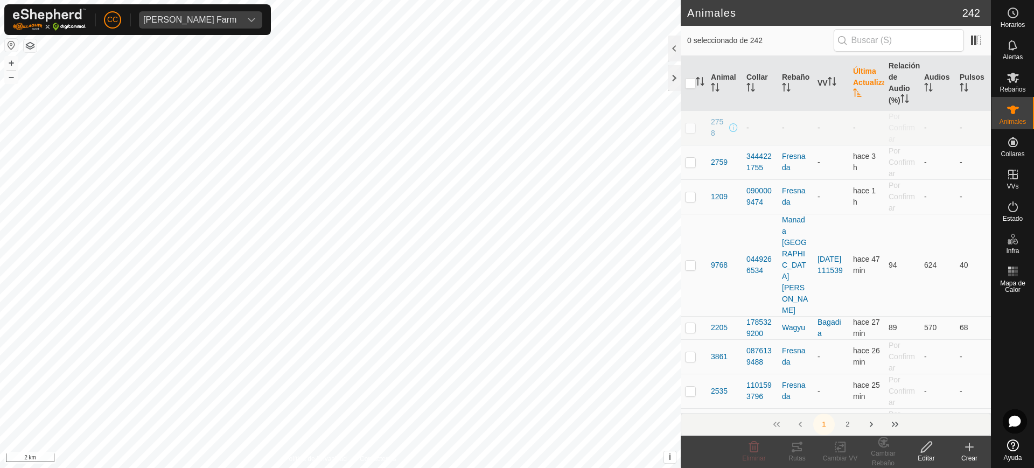
click at [981, 448] on create-svg-icon at bounding box center [969, 447] width 43 height 13
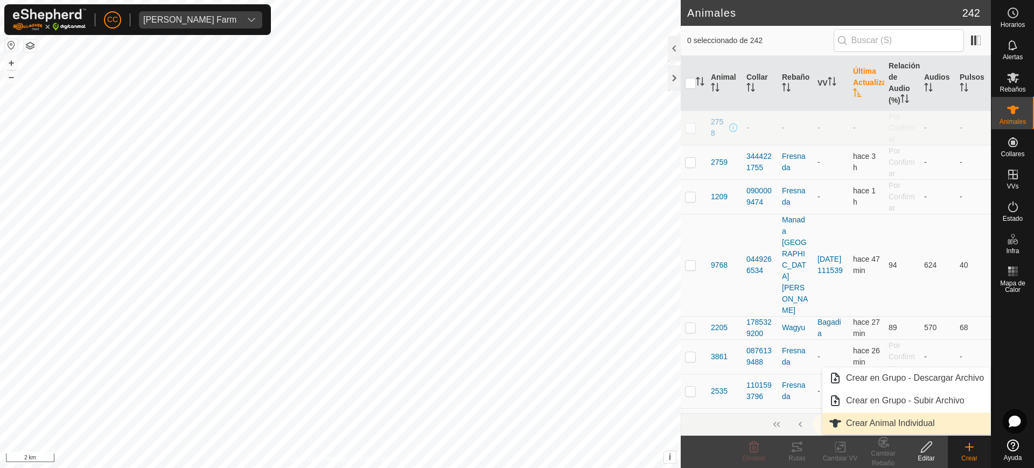
click at [937, 427] on link "Crear Animal Individual" at bounding box center [906, 424] width 168 height 22
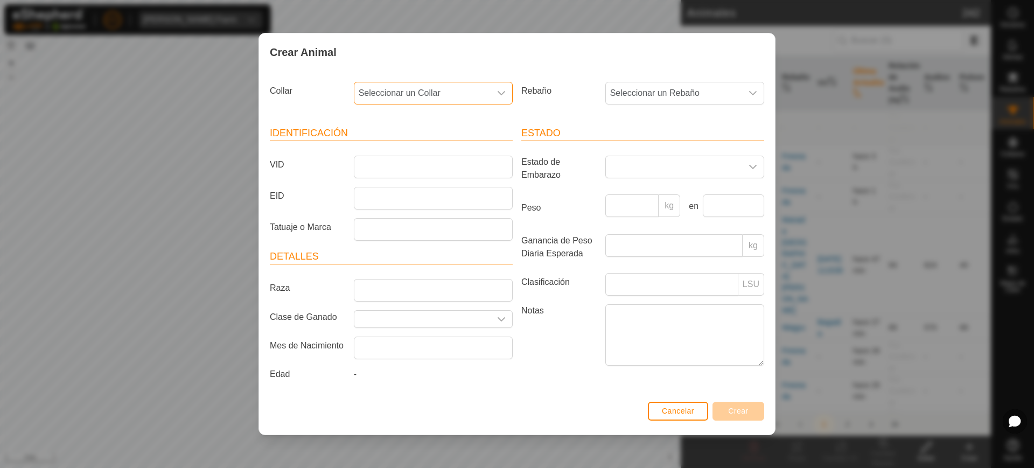
drag, startPoint x: 455, startPoint y: 100, endPoint x: 463, endPoint y: 97, distance: 8.7
click at [462, 97] on span "Seleccionar un Collar" at bounding box center [422, 93] width 136 height 22
type input "40896"
click at [422, 146] on li "0513440896" at bounding box center [434, 149] width 158 height 22
drag, startPoint x: 684, startPoint y: 88, endPoint x: 683, endPoint y: 105, distance: 16.8
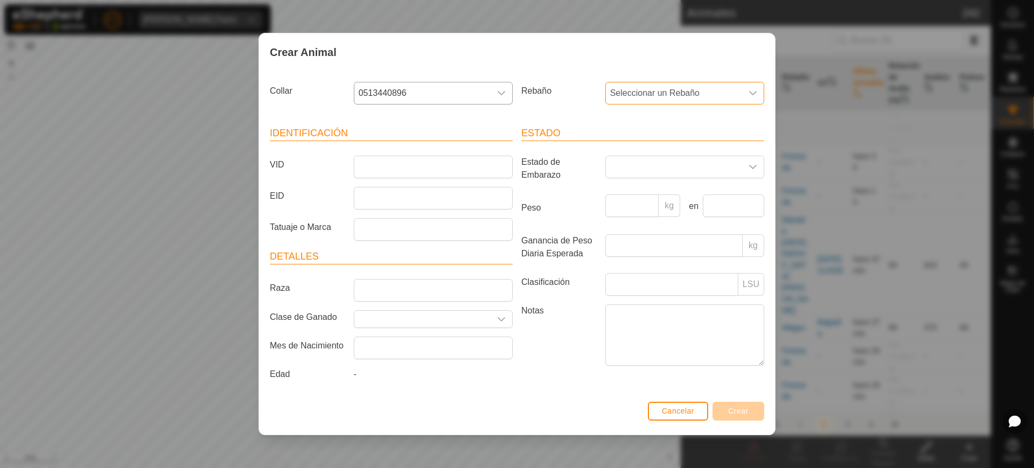
click at [683, 88] on span "Seleccionar un Rebaño" at bounding box center [674, 93] width 136 height 22
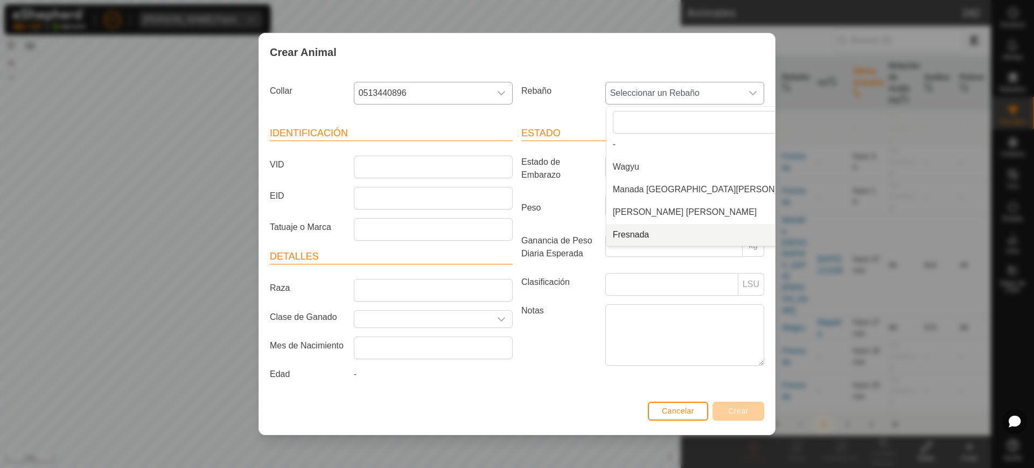
click at [694, 234] on li "Fresnada" at bounding box center [709, 235] width 207 height 22
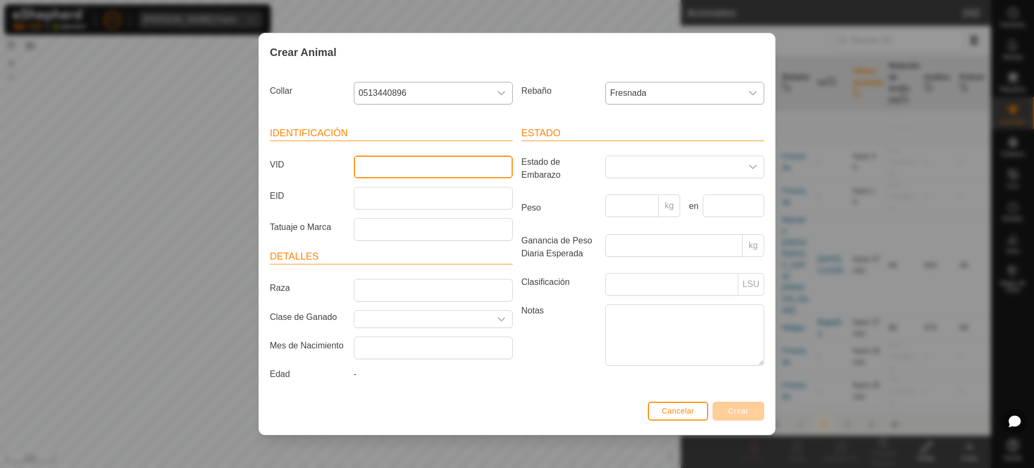
click at [457, 177] on input "VID" at bounding box center [433, 167] width 159 height 23
type input "18"
click at [516, 144] on div "Identificación VID 18 EID Tatuaje o Marca Detalles Raza Clase de Ganado Mes de …" at bounding box center [390, 255] width 251 height 285
click at [743, 415] on button "Crear" at bounding box center [738, 411] width 52 height 19
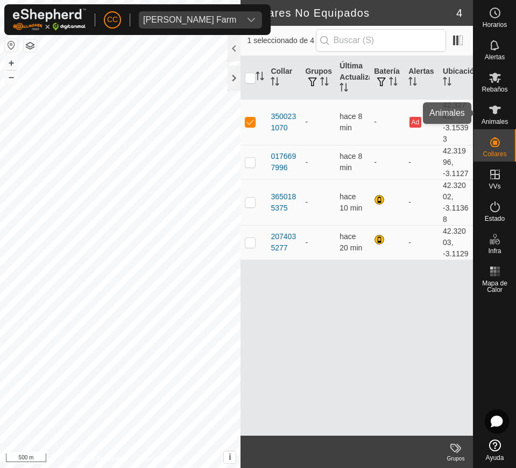
click at [515, 113] on div "Animales" at bounding box center [495, 113] width 43 height 32
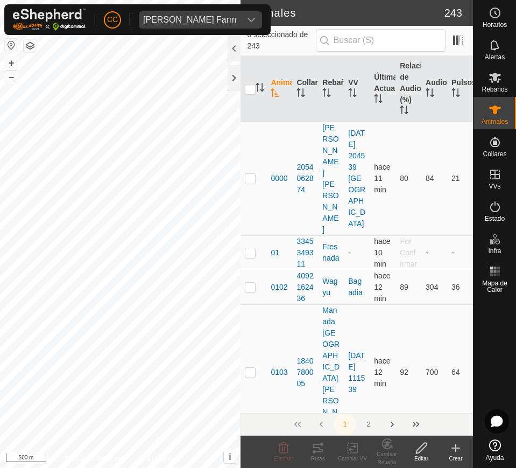
click at [456, 450] on icon at bounding box center [456, 448] width 0 height 8
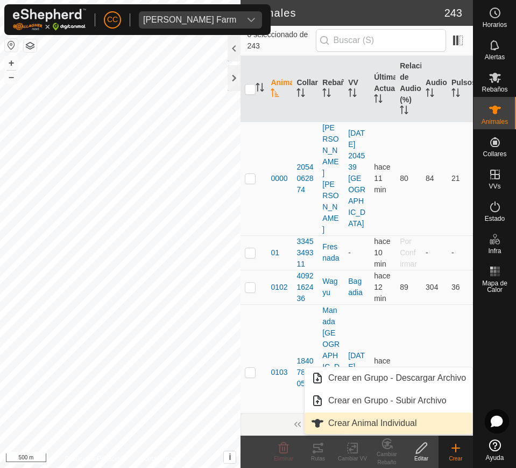
click at [362, 418] on link "Crear Animal Individual" at bounding box center [389, 424] width 168 height 22
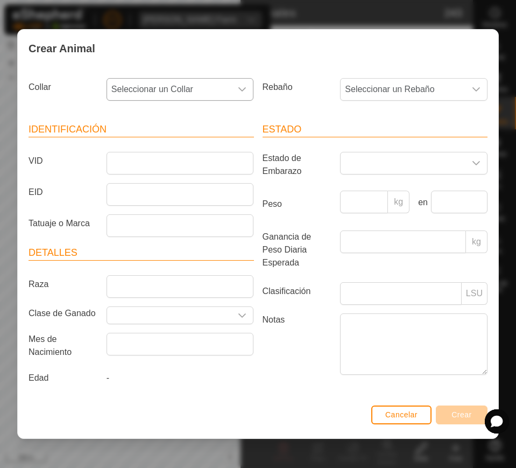
click at [210, 93] on span "Seleccionar un Collar" at bounding box center [169, 90] width 125 height 22
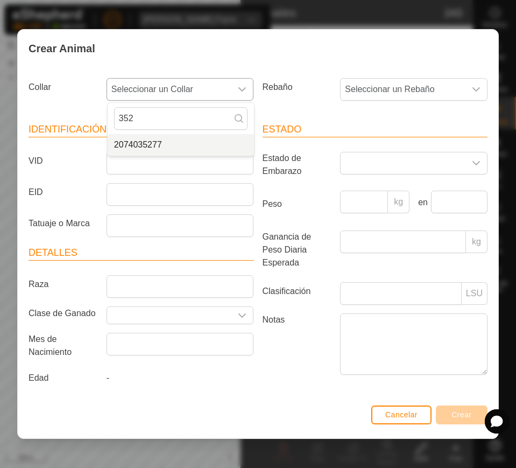
type input "352"
click at [145, 147] on li "2074035277" at bounding box center [181, 145] width 146 height 22
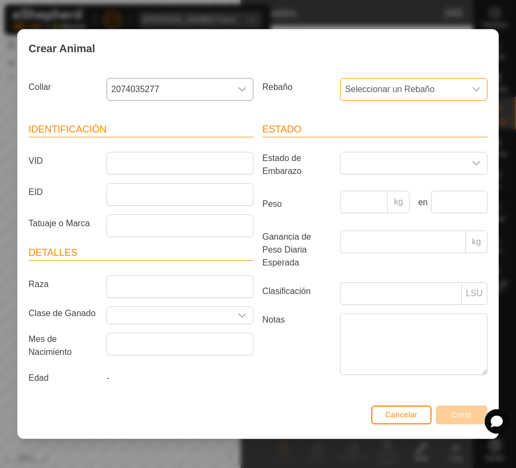
click at [355, 89] on span "Seleccionar un Rebaño" at bounding box center [403, 90] width 125 height 22
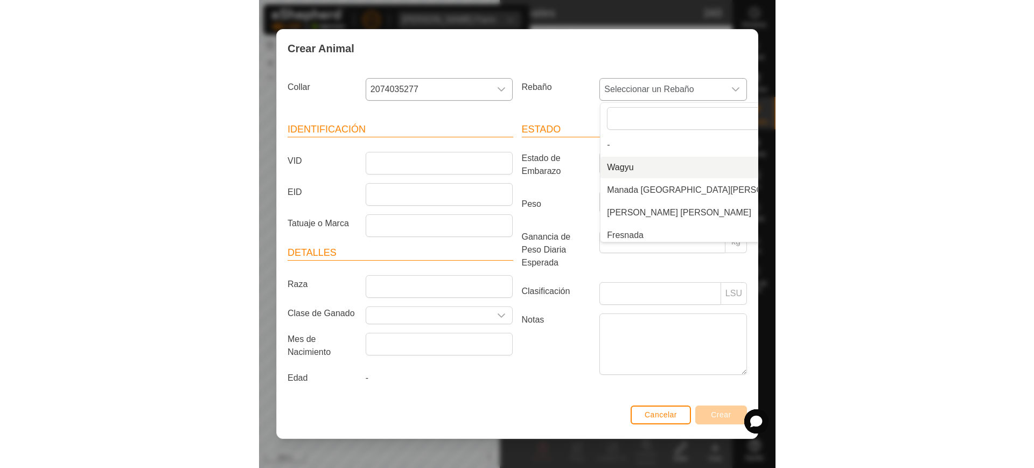
scroll to position [4, 0]
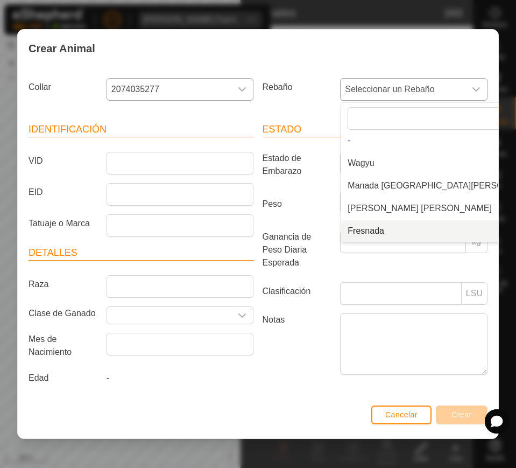
click at [358, 232] on li "Fresnada" at bounding box center [444, 231] width 207 height 22
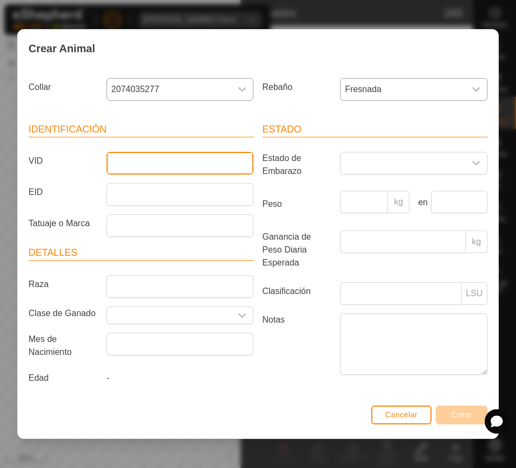
click at [169, 153] on input "VID" at bounding box center [181, 163] width 148 height 23
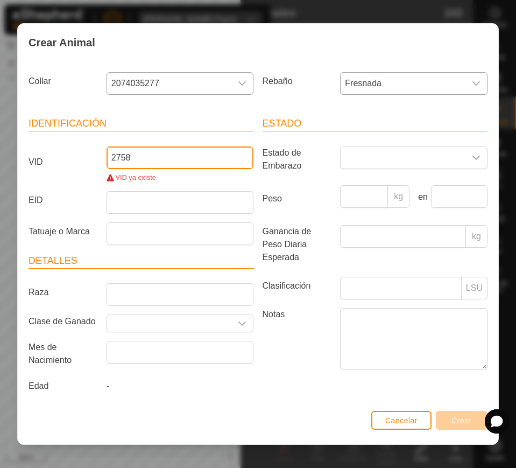
type input "2758"
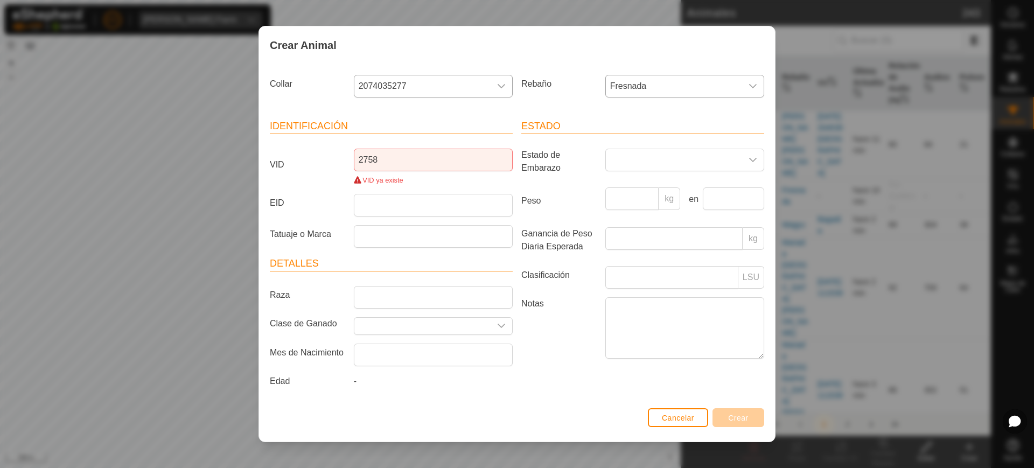
click at [148, 53] on div "Crear Animal Collar 2074035277 Rebaño [PERSON_NAME] Identificación VID 2758 VID…" at bounding box center [517, 234] width 1034 height 468
click at [669, 425] on button "Cancelar" at bounding box center [678, 417] width 60 height 19
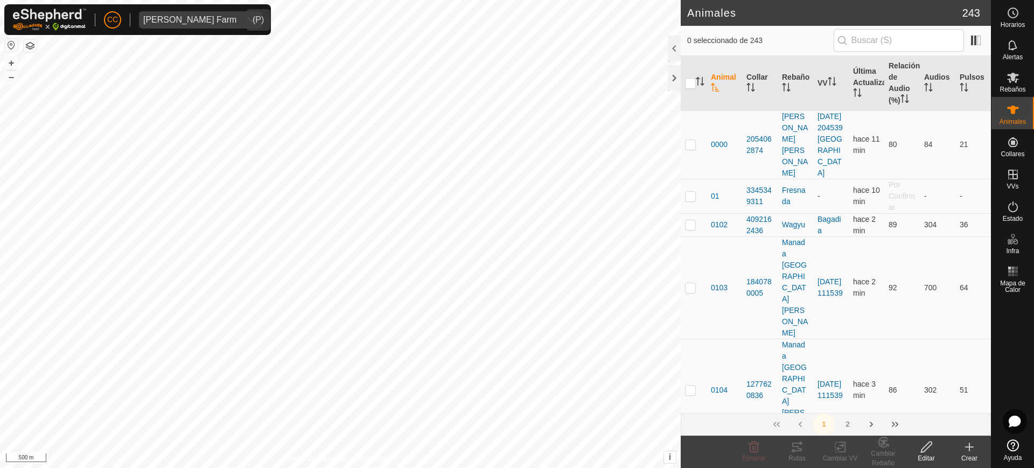
click at [207, 21] on div "[PERSON_NAME] Farm" at bounding box center [189, 20] width 93 height 9
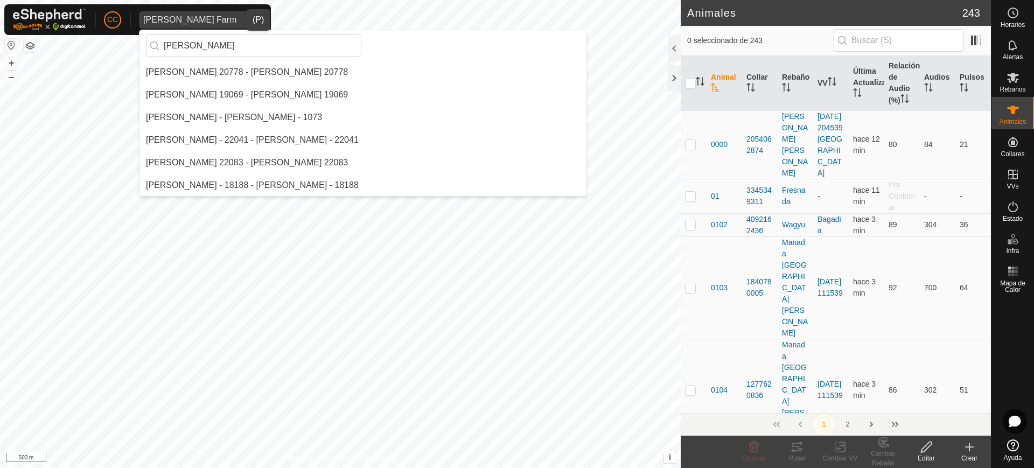
scroll to position [0, 0]
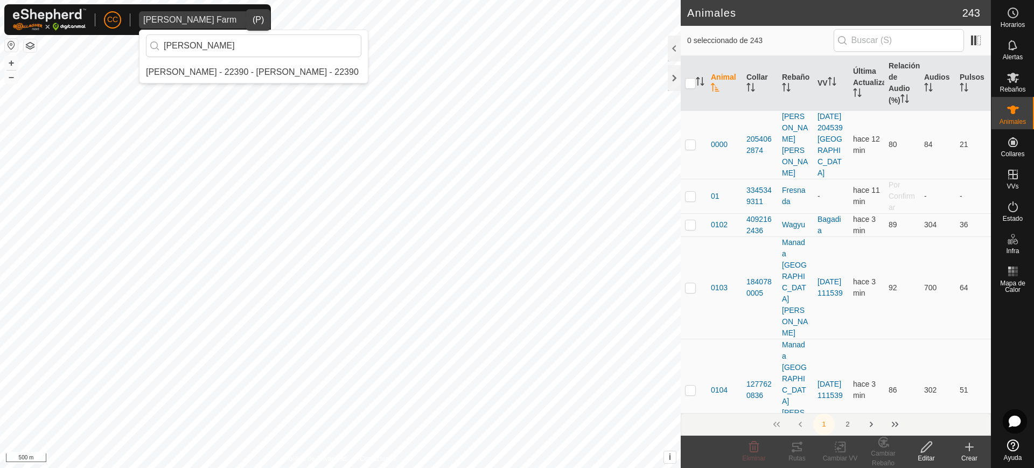
type input "[PERSON_NAME]"
click at [246, 75] on li "[PERSON_NAME] - 22390 - [PERSON_NAME] - 22390" at bounding box center [253, 72] width 228 height 22
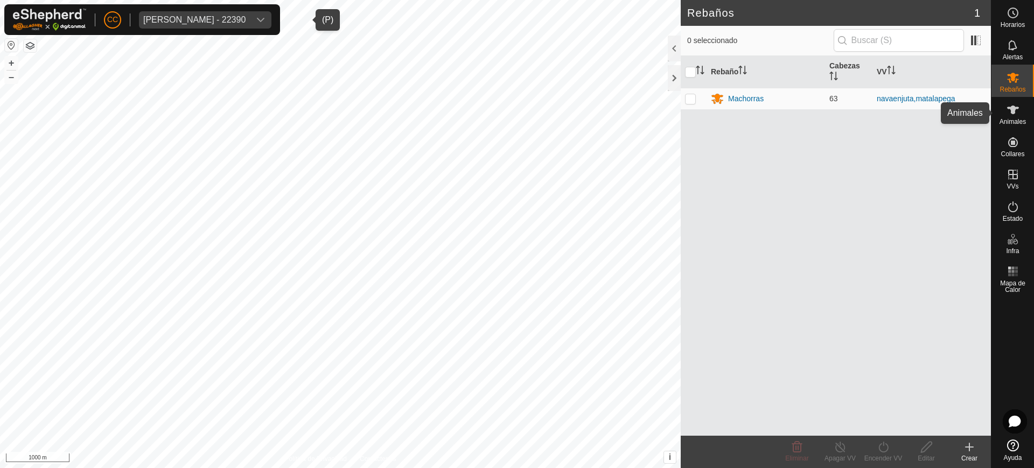
click at [1012, 113] on icon at bounding box center [1013, 110] width 12 height 9
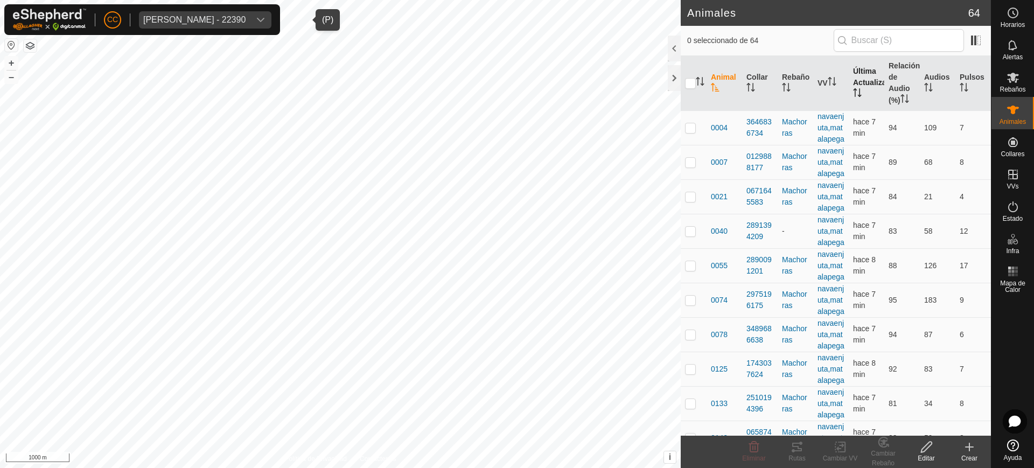
click at [858, 84] on th "Última Actualización" at bounding box center [867, 83] width 36 height 55
click at [249, 13] on span "[PERSON_NAME] - 22390" at bounding box center [194, 19] width 111 height 17
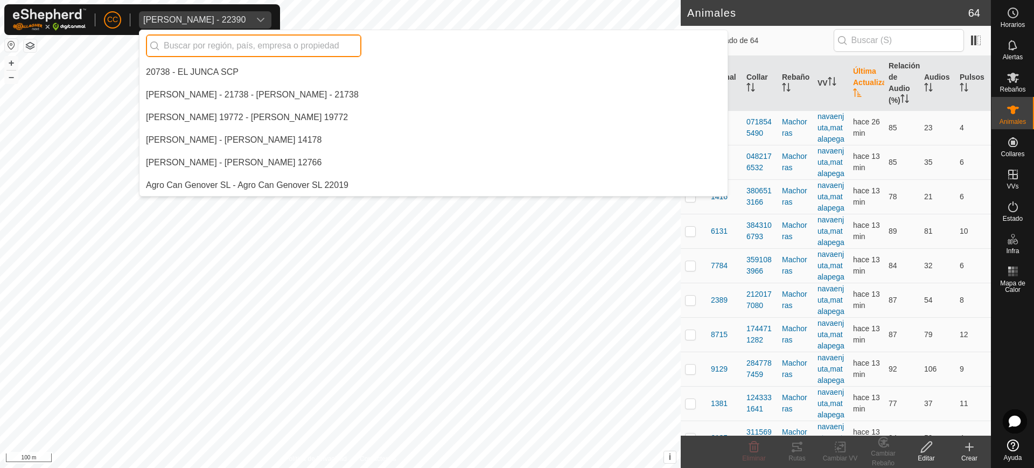
scroll to position [4343, 0]
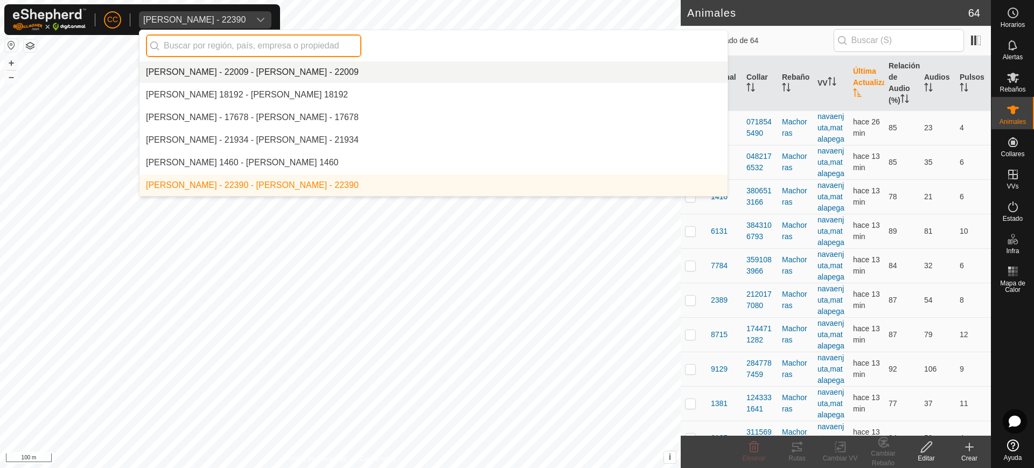
drag, startPoint x: 271, startPoint y: 51, endPoint x: 264, endPoint y: 49, distance: 6.7
click at [270, 51] on input "text" at bounding box center [253, 45] width 215 height 23
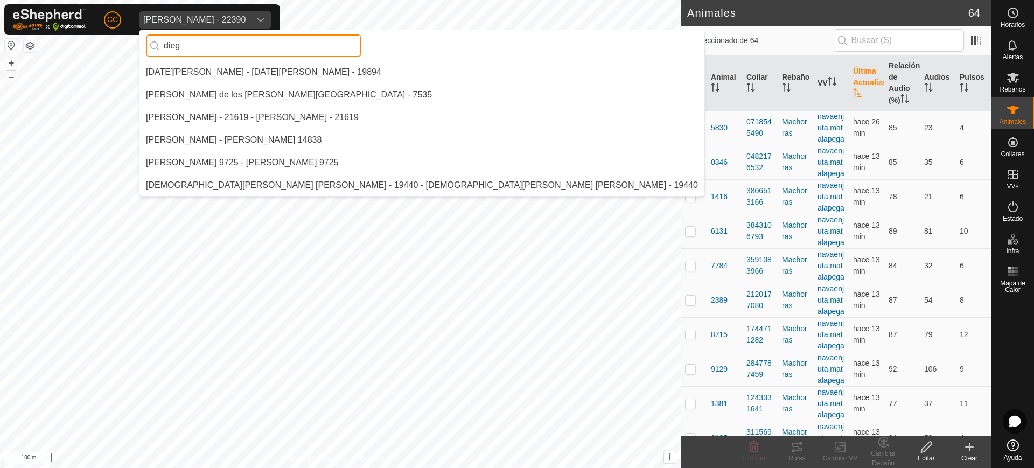
scroll to position [0, 0]
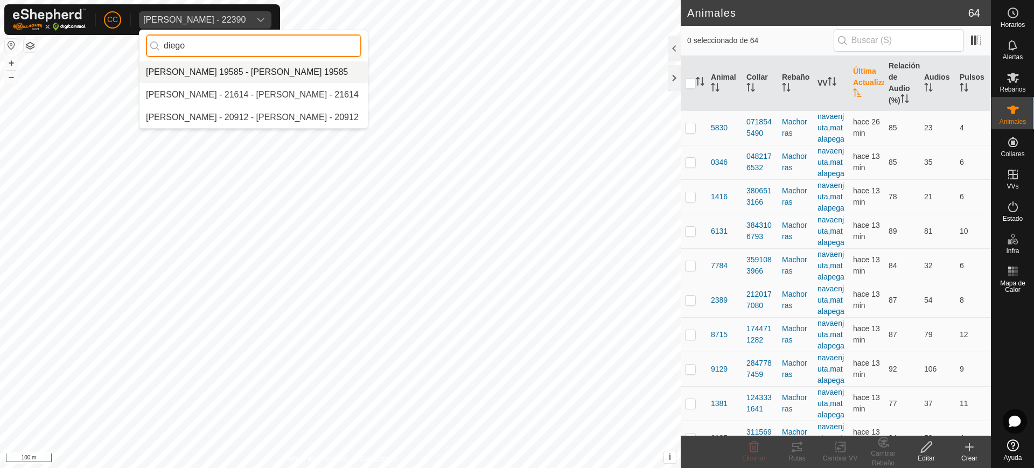
type input "diego"
click at [237, 71] on li "[PERSON_NAME] 19585 - [PERSON_NAME] 19585" at bounding box center [253, 72] width 228 height 22
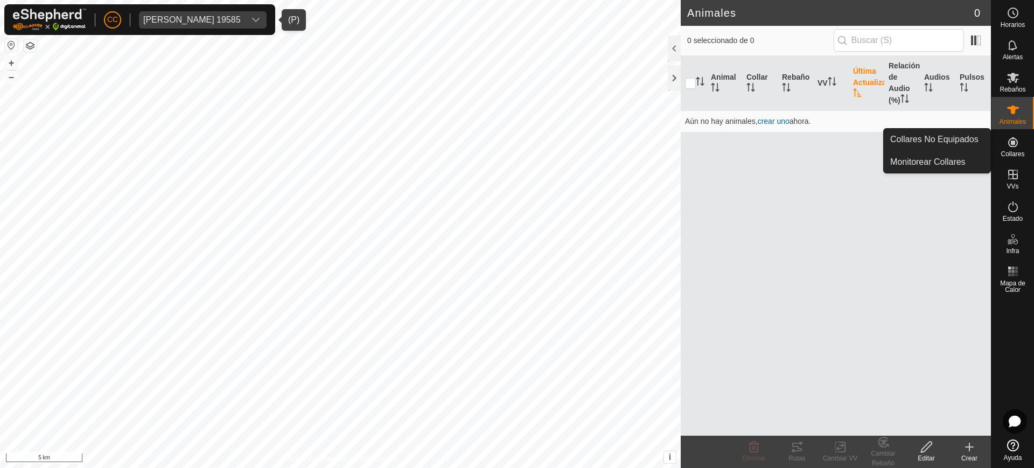
click at [1015, 126] on div "Animales" at bounding box center [1012, 113] width 43 height 32
click at [1017, 145] on icon at bounding box center [1013, 142] width 10 height 10
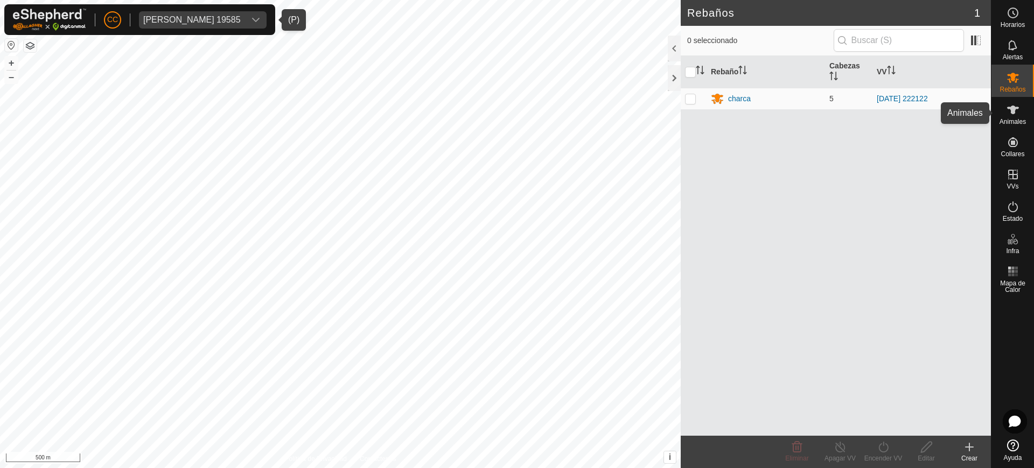
click at [1023, 107] on div "Animales" at bounding box center [1012, 113] width 43 height 32
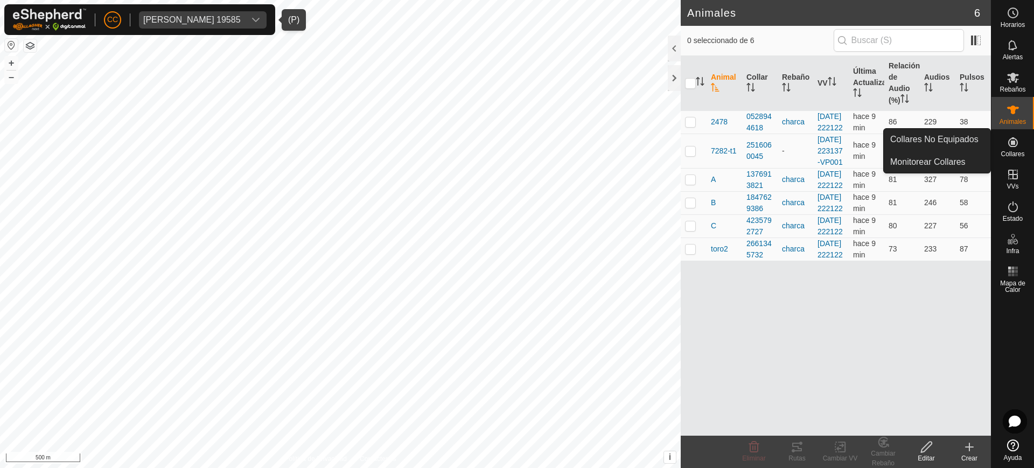
click at [1010, 139] on icon at bounding box center [1013, 142] width 10 height 10
click at [975, 138] on link "Collares No Equipados" at bounding box center [937, 140] width 107 height 22
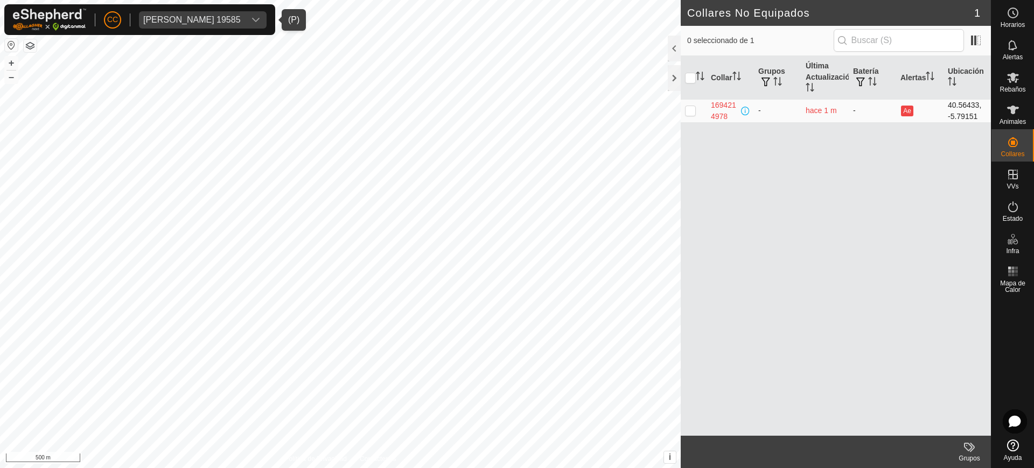
click at [688, 108] on p-checkbox at bounding box center [690, 110] width 11 height 9
checkbox input "true"
click at [691, 114] on p-checkbox at bounding box center [690, 110] width 11 height 9
checkbox input "false"
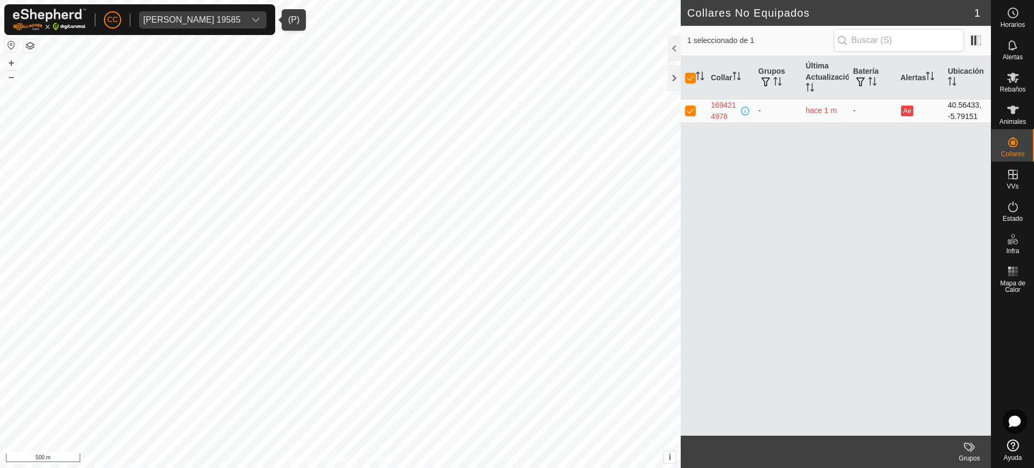
checkbox input "false"
click at [259, 18] on div "dropdown trigger" at bounding box center [256, 19] width 22 height 17
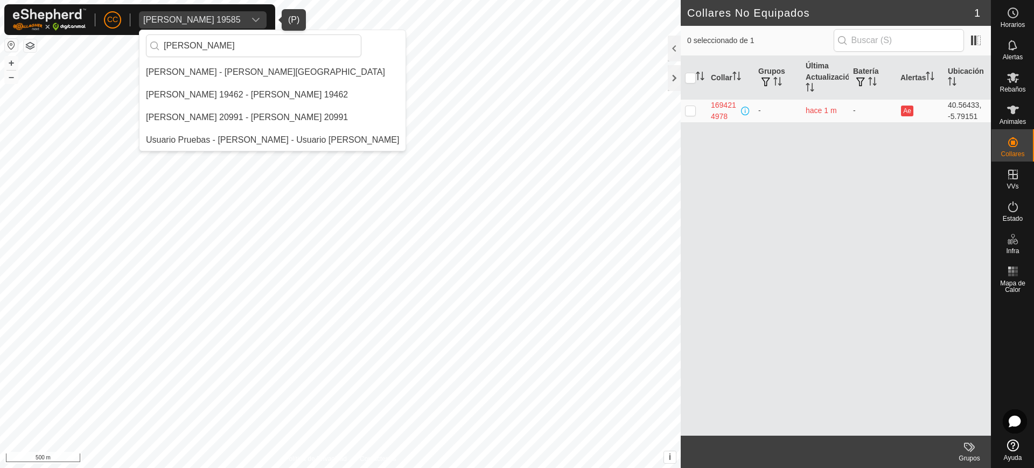
type input "[PERSON_NAME]"
click at [267, 68] on li "[PERSON_NAME] - [PERSON_NAME][GEOGRAPHIC_DATA]" at bounding box center [272, 72] width 266 height 22
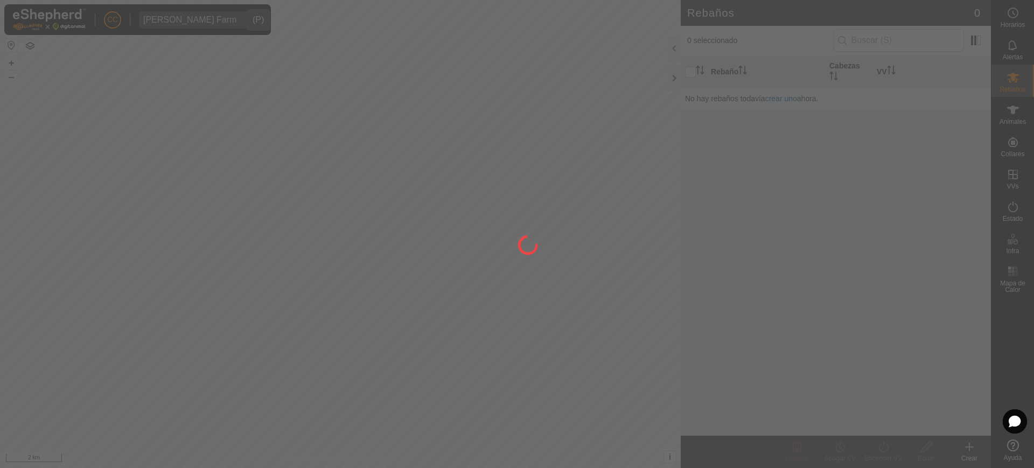
click at [993, 124] on div at bounding box center [517, 234] width 1034 height 468
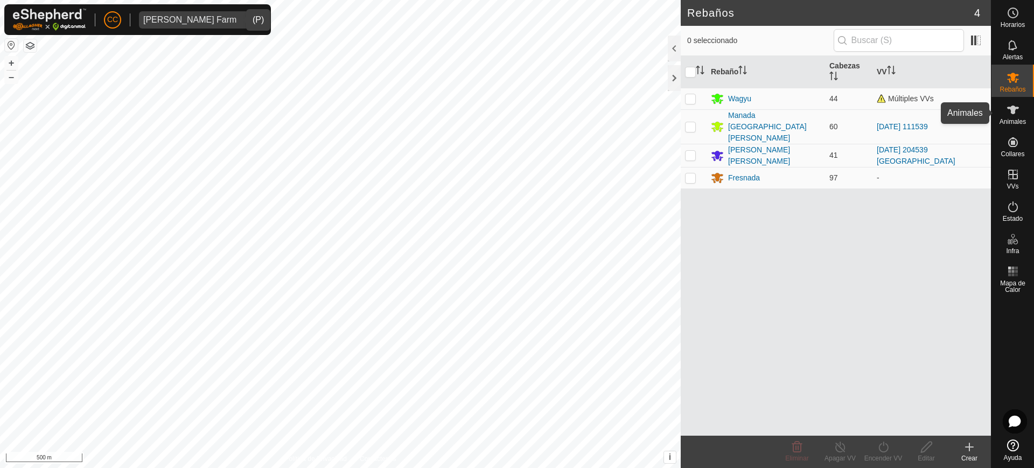
click at [1024, 121] on span "Animales" at bounding box center [1013, 121] width 26 height 6
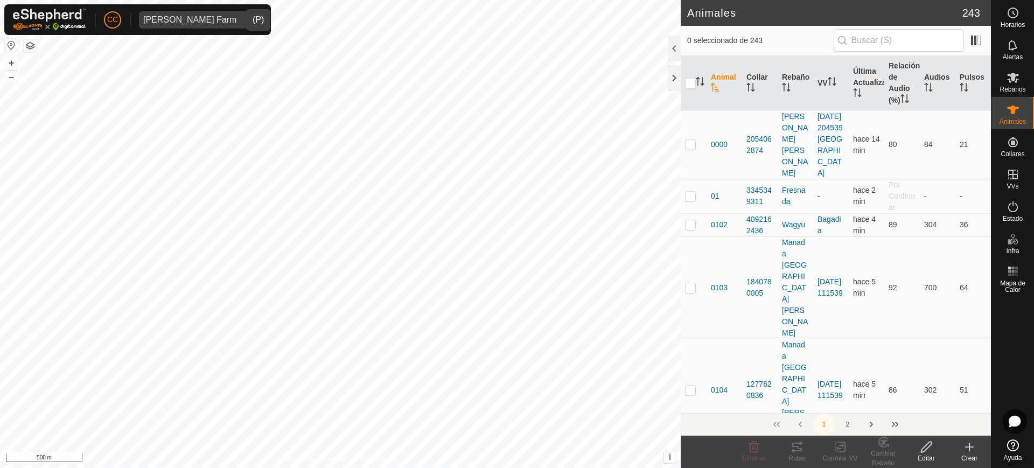
click at [965, 452] on icon at bounding box center [969, 447] width 13 height 13
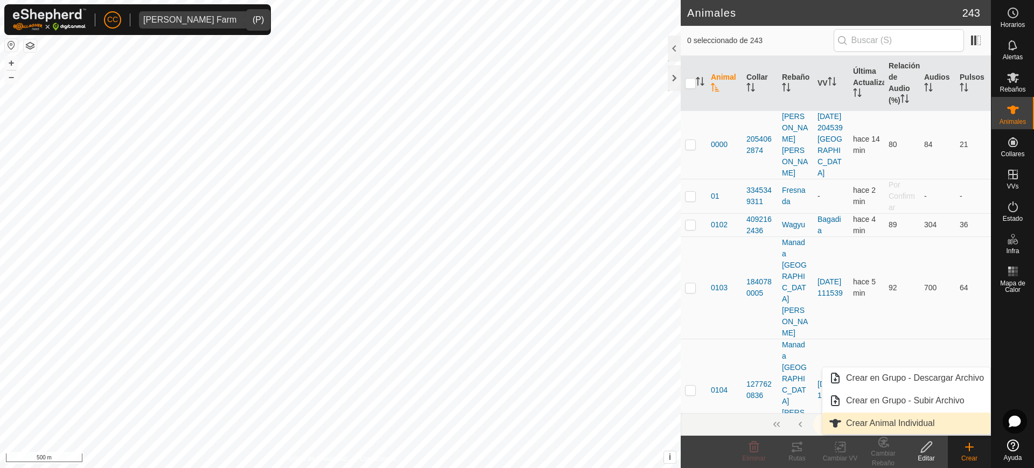
click at [912, 424] on link "Crear Animal Individual" at bounding box center [906, 424] width 168 height 22
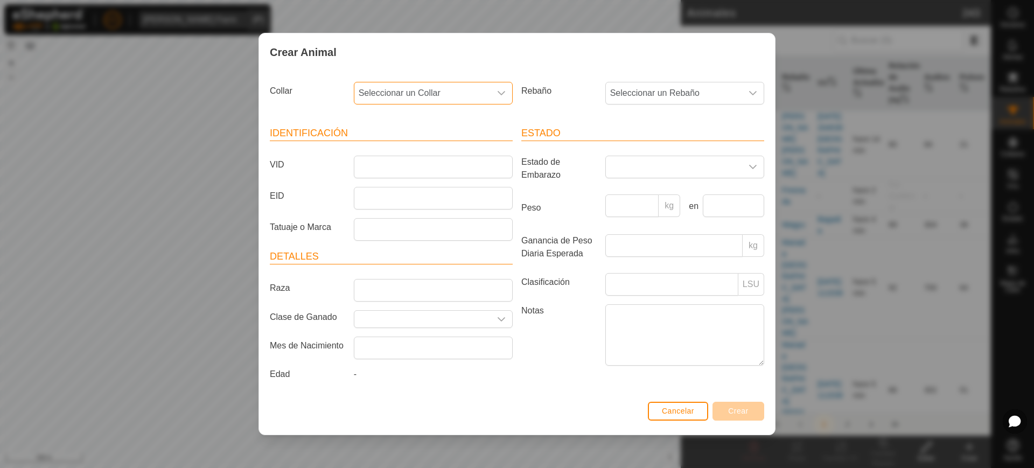
click at [447, 99] on span "Seleccionar un Collar" at bounding box center [422, 93] width 136 height 22
type input "4"
type input "85375"
click at [441, 147] on li "3650185375" at bounding box center [434, 149] width 158 height 22
drag, startPoint x: 730, startPoint y: 92, endPoint x: 726, endPoint y: 102, distance: 10.4
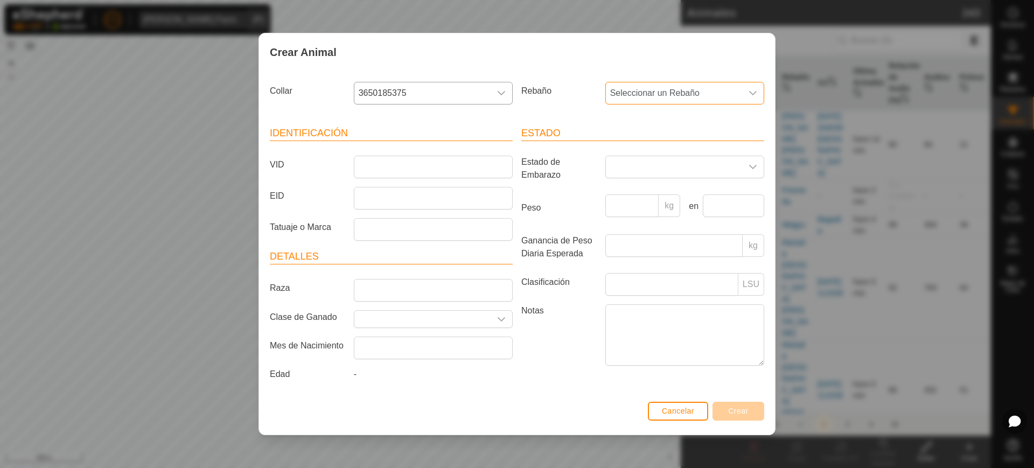
click at [730, 93] on span "Seleccionar un Rebaño" at bounding box center [674, 93] width 136 height 22
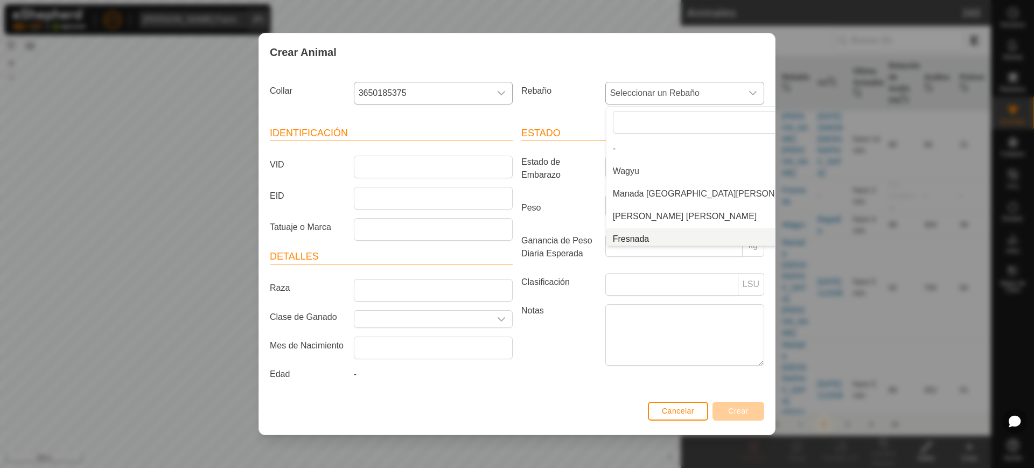
scroll to position [4, 0]
click at [686, 234] on li "Fresnada" at bounding box center [709, 235] width 207 height 22
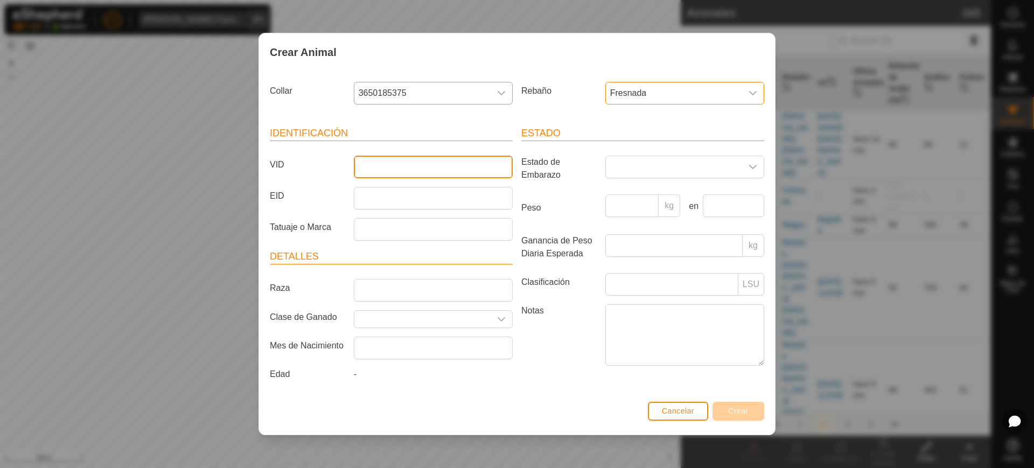
click at [411, 170] on input "VID" at bounding box center [433, 167] width 159 height 23
type input "19"
click at [751, 406] on button "Crear" at bounding box center [738, 411] width 52 height 19
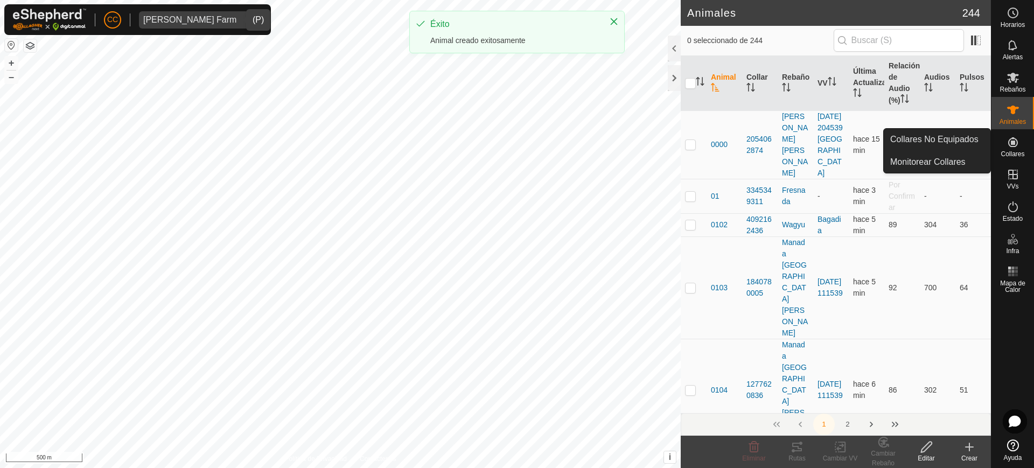
click at [1016, 146] on icon at bounding box center [1013, 142] width 13 height 13
click at [970, 143] on link "Collares No Equipados" at bounding box center [937, 140] width 107 height 22
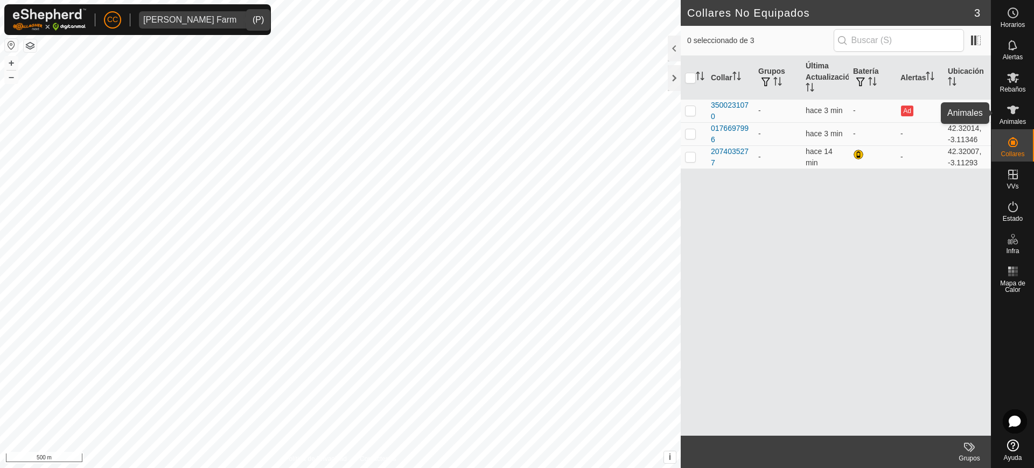
click at [1014, 122] on span "Animales" at bounding box center [1013, 121] width 26 height 6
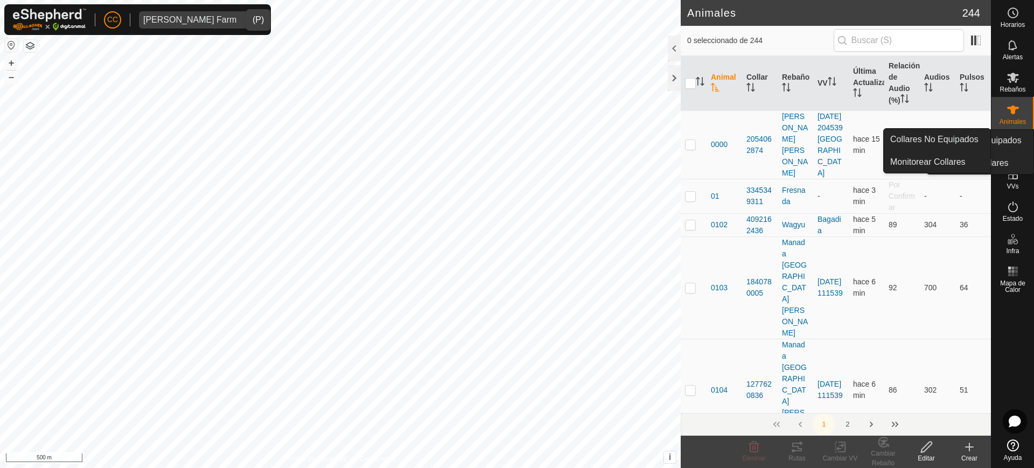
click at [1015, 146] on icon at bounding box center [1013, 142] width 10 height 10
click at [945, 142] on link "Collares No Equipados" at bounding box center [937, 140] width 107 height 22
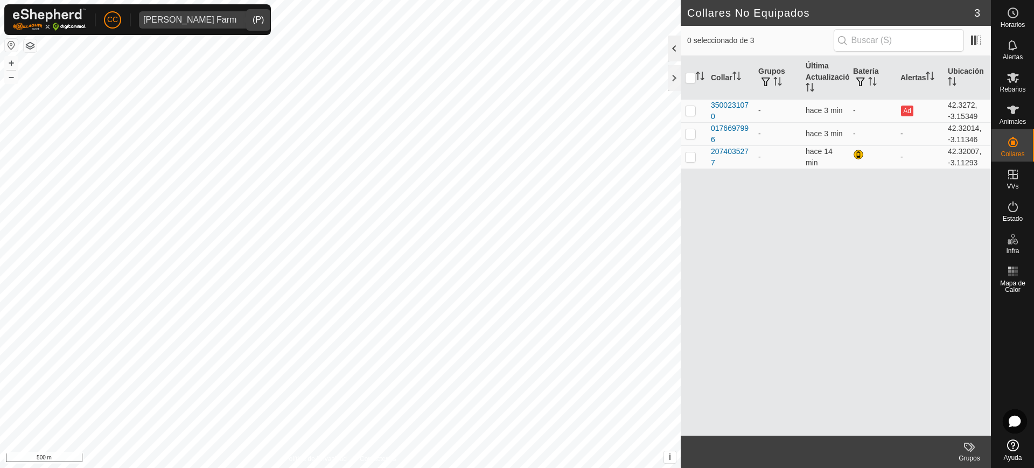
click at [672, 45] on div at bounding box center [674, 49] width 13 height 26
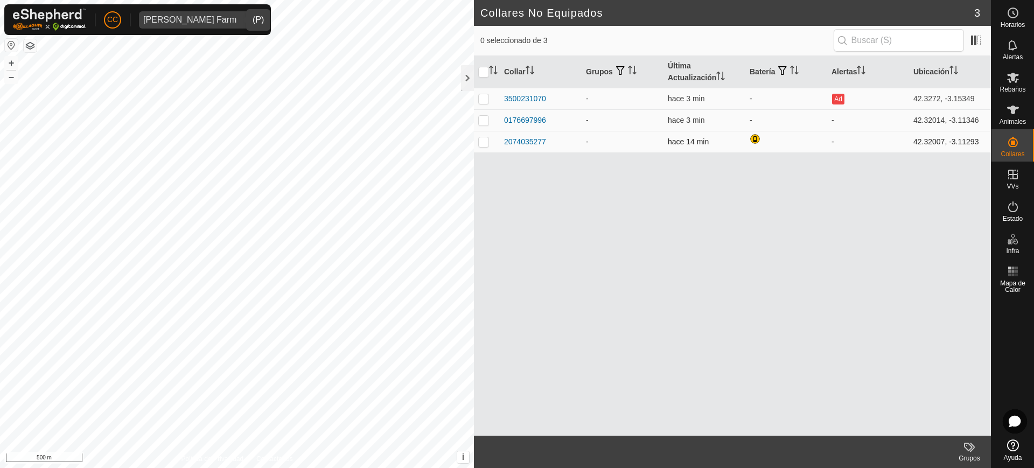
click at [484, 141] on p-checkbox at bounding box center [483, 141] width 11 height 9
checkbox input "true"
click at [1012, 106] on icon at bounding box center [1013, 110] width 12 height 9
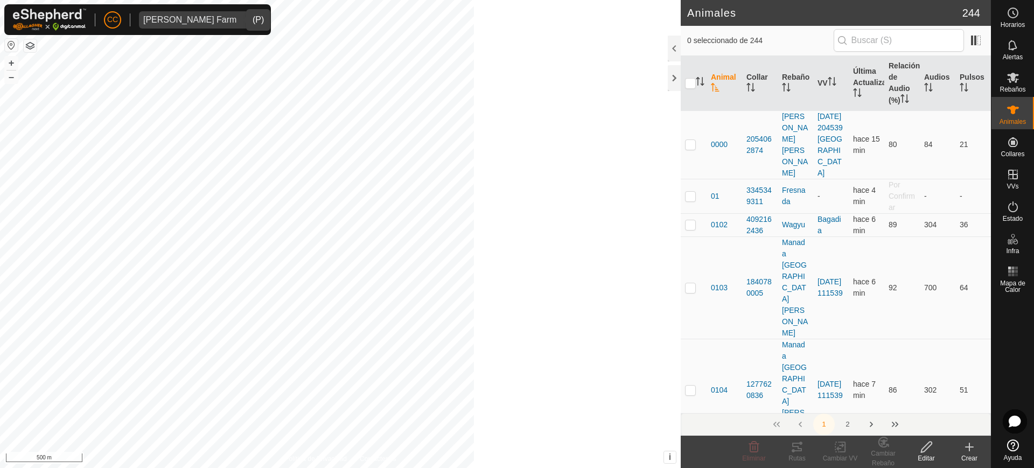
click at [965, 446] on icon at bounding box center [969, 447] width 13 height 13
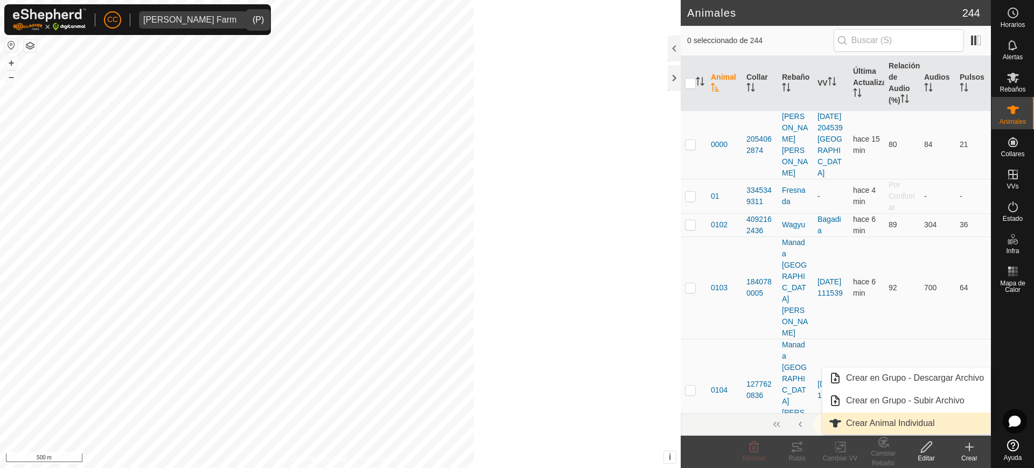
click at [927, 420] on link "Crear Animal Individual" at bounding box center [906, 424] width 168 height 22
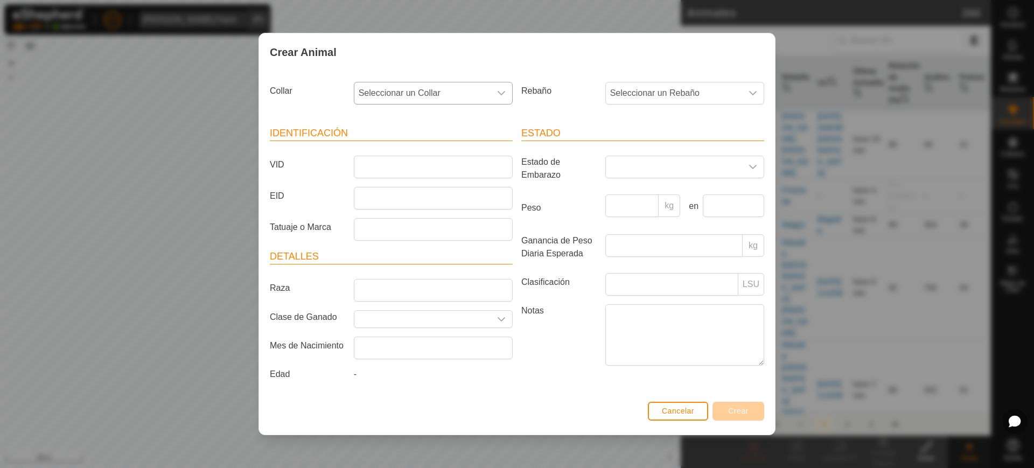
click at [480, 90] on span "Seleccionar un Collar" at bounding box center [422, 93] width 136 height 22
click at [429, 215] on li "2074035277" at bounding box center [434, 217] width 158 height 22
click at [677, 91] on span "Seleccionar un Rebaño" at bounding box center [674, 93] width 136 height 22
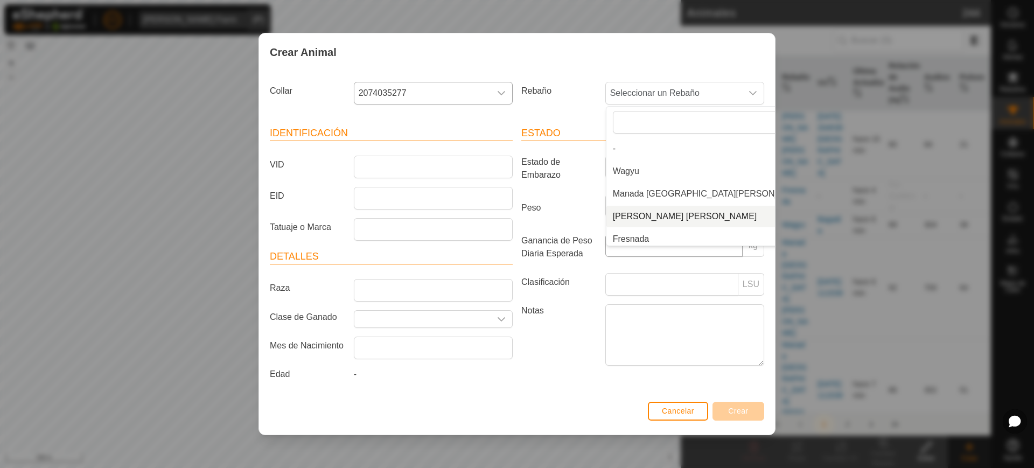
scroll to position [4, 0]
click at [679, 234] on li "Fresnada" at bounding box center [709, 235] width 207 height 22
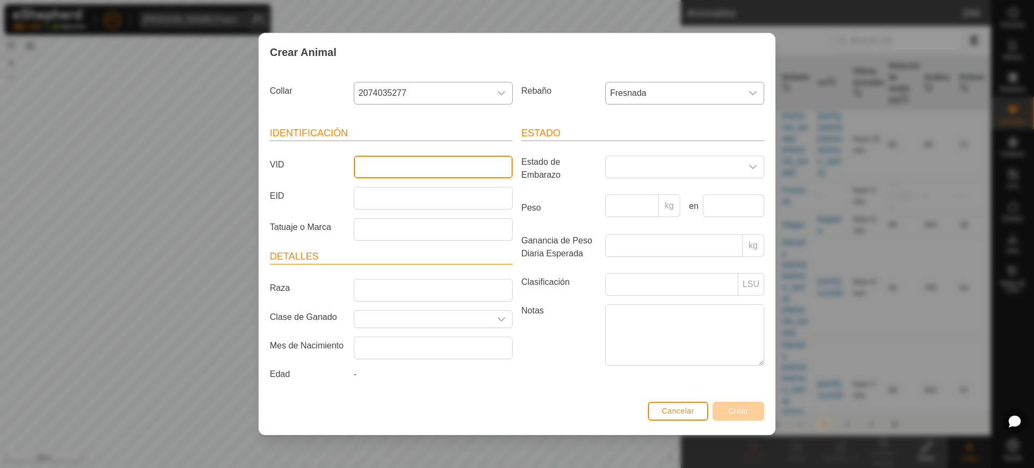
click at [477, 162] on input "VID" at bounding box center [433, 167] width 159 height 23
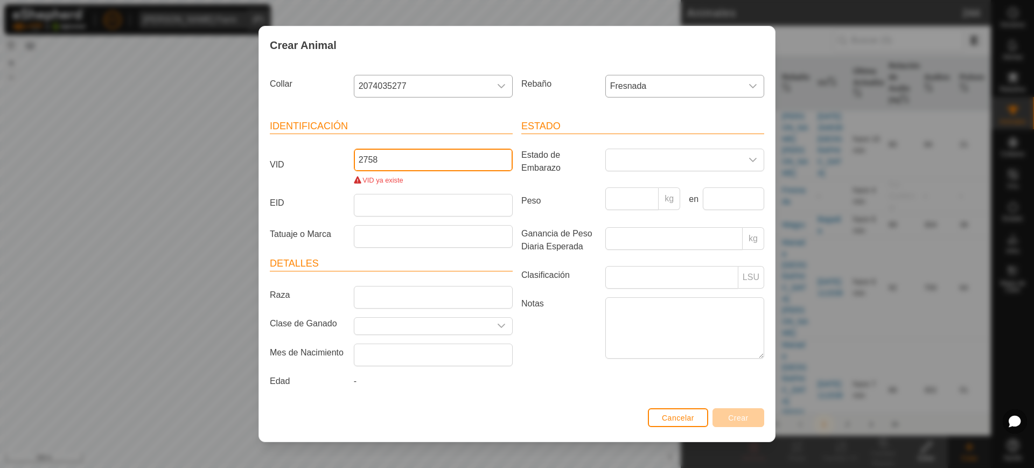
drag, startPoint x: 405, startPoint y: 156, endPoint x: 353, endPoint y: 159, distance: 51.8
click at [354, 159] on input "2758" at bounding box center [433, 160] width 159 height 23
type input "2758"
click at [696, 419] on button "Cancelar" at bounding box center [678, 417] width 60 height 19
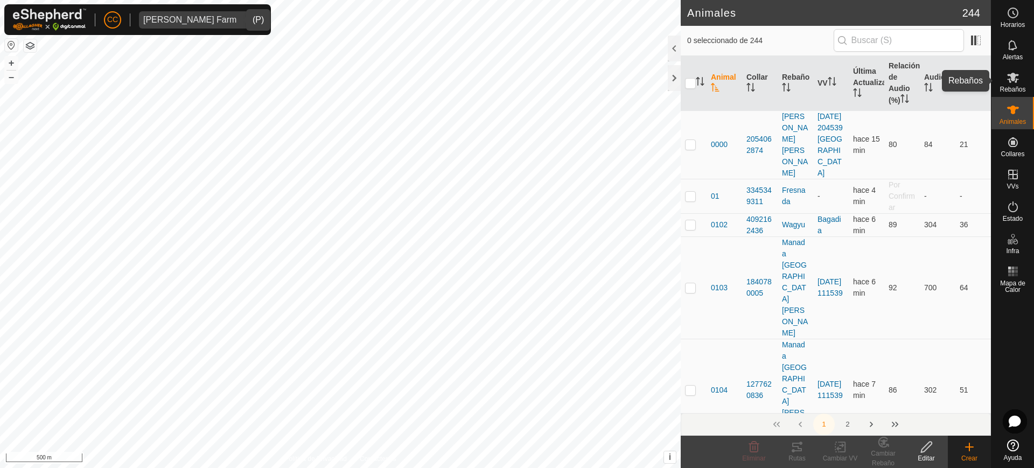
click at [1011, 83] on icon at bounding box center [1013, 77] width 13 height 13
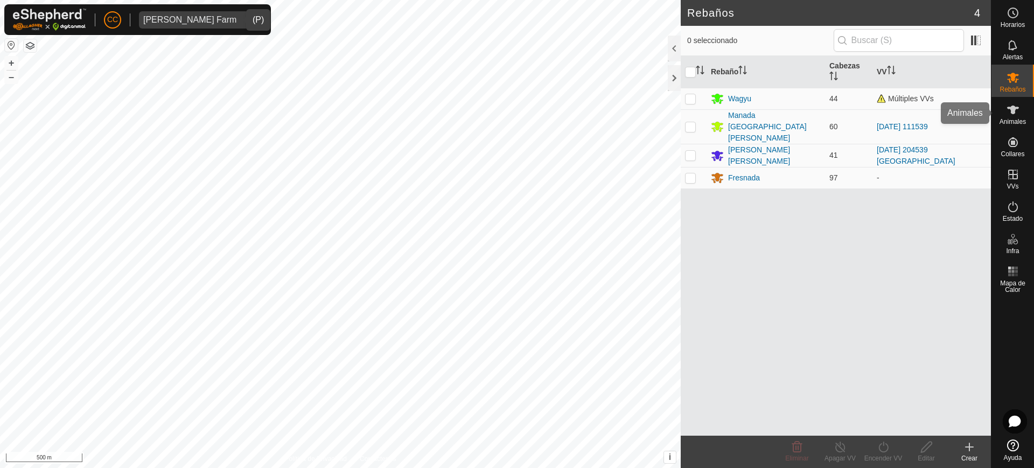
click at [1014, 107] on icon at bounding box center [1013, 110] width 12 height 9
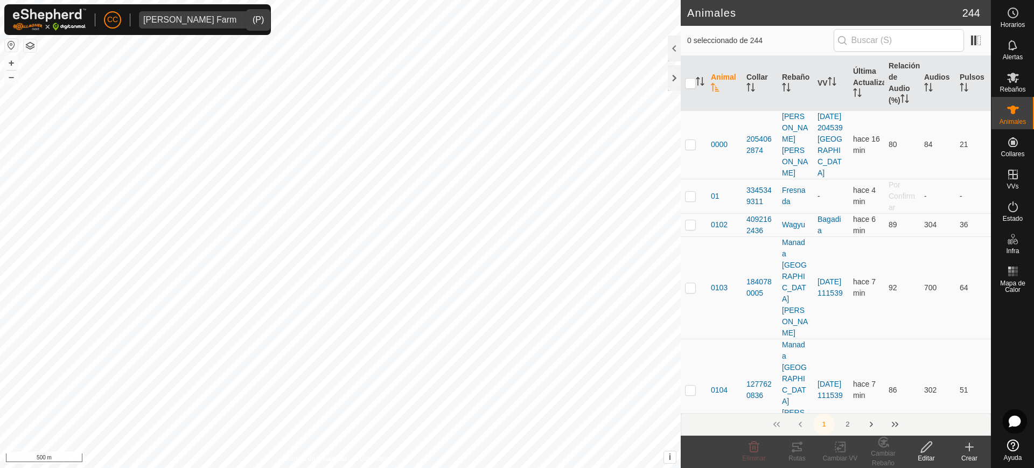
click at [715, 84] on icon "Activar para ordenar" at bounding box center [715, 87] width 9 height 9
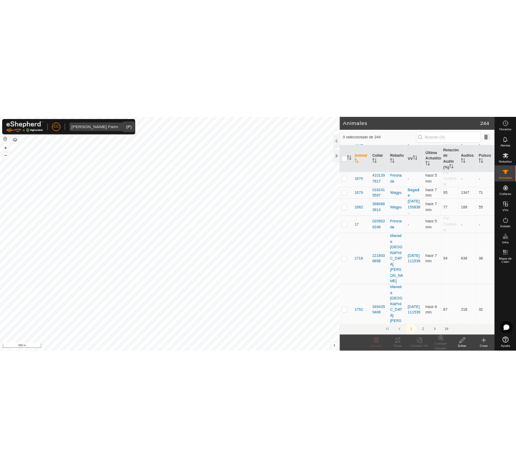
scroll to position [3500, 0]
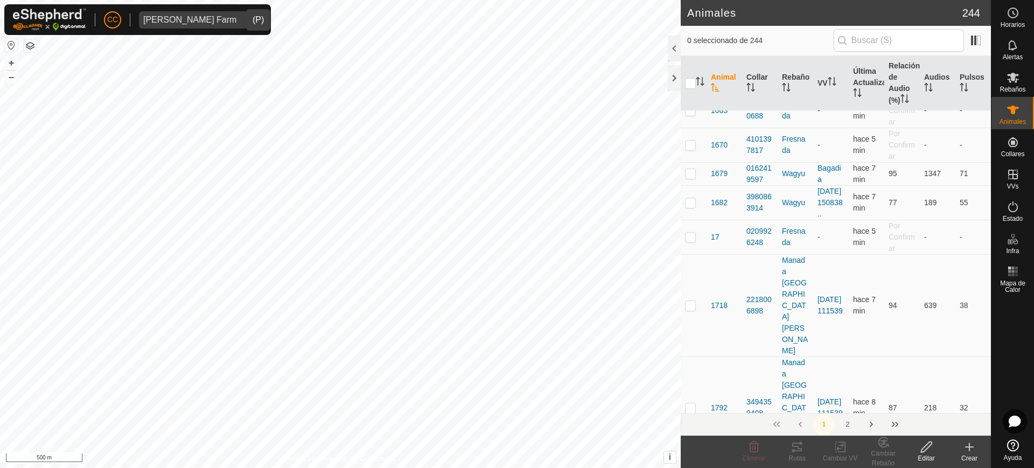
checkbox input "true"
click at [930, 451] on icon at bounding box center [926, 447] width 13 height 13
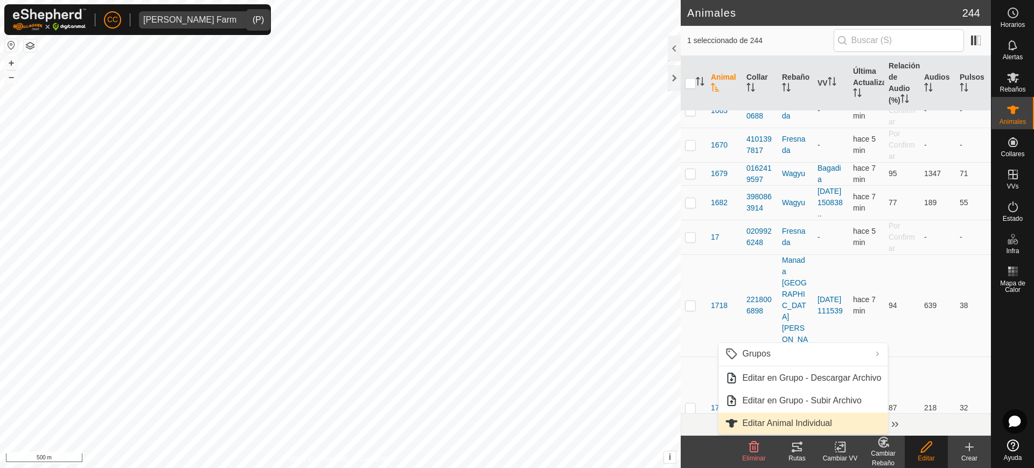
click at [852, 421] on link "Editar Animal Individual" at bounding box center [802, 424] width 169 height 22
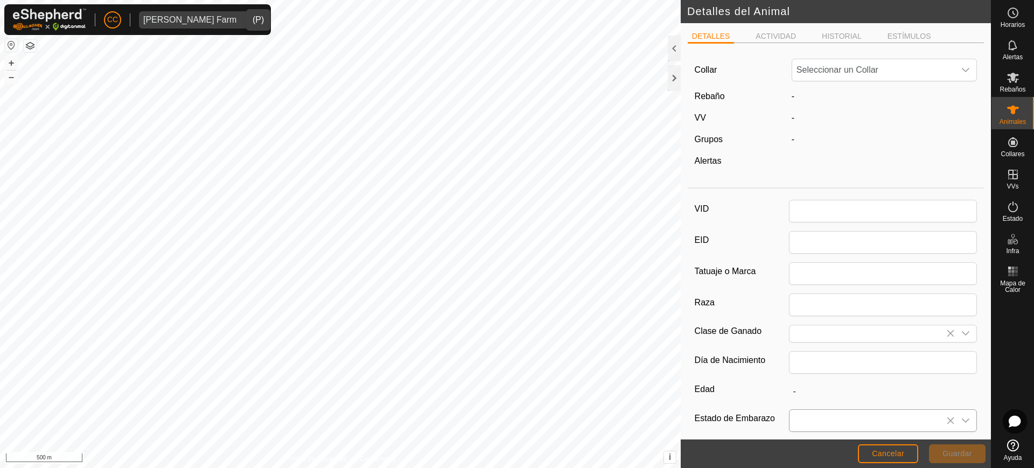
type input "2758"
type input "0"
click at [854, 67] on span "No apto" at bounding box center [873, 70] width 163 height 22
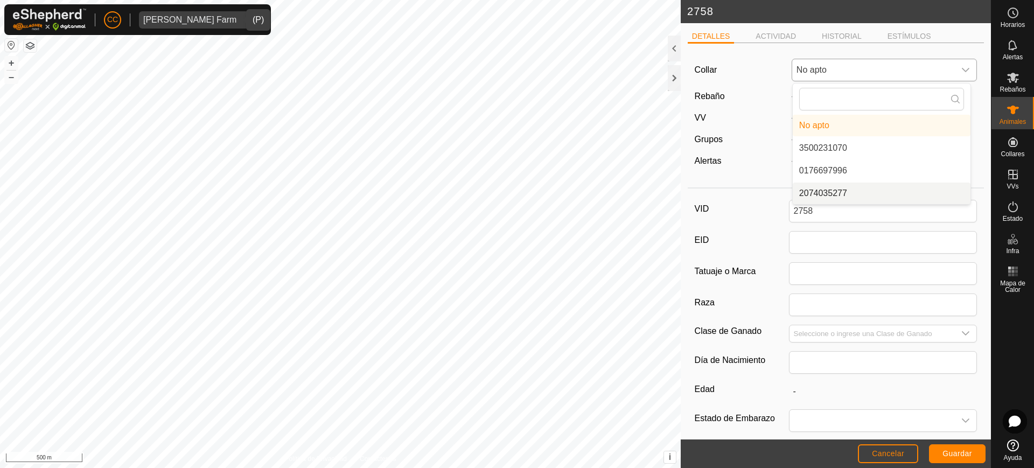
click at [858, 191] on li "2074035277" at bounding box center [882, 194] width 178 height 22
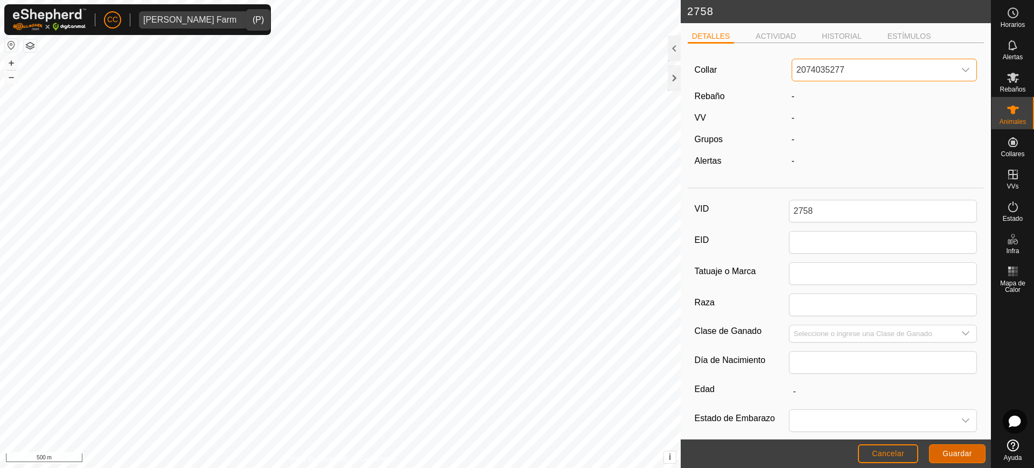
click at [958, 452] on span "Guardar" at bounding box center [957, 453] width 30 height 9
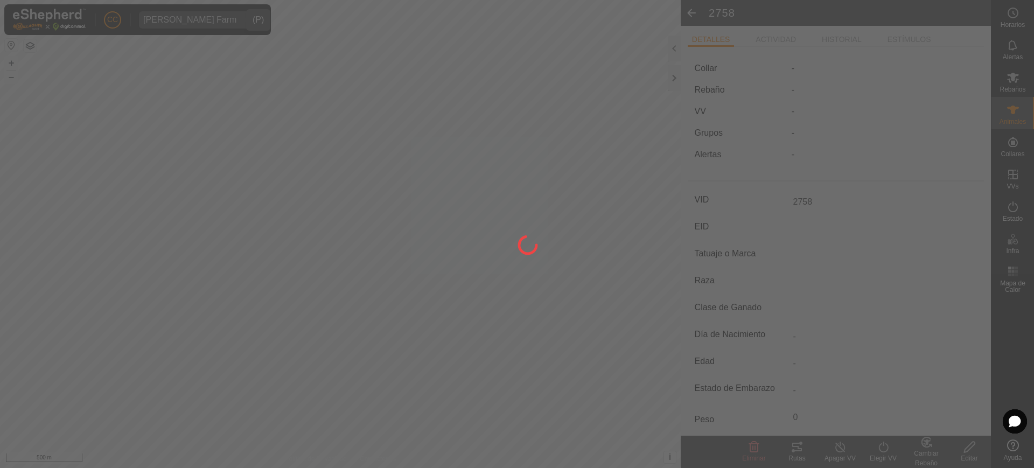
type input "-"
type input "0 kg"
type input "-"
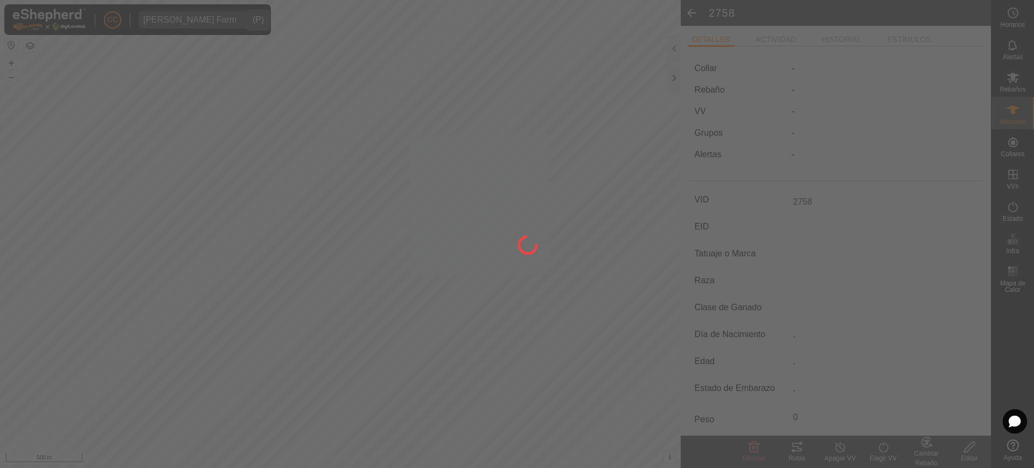
type input "-"
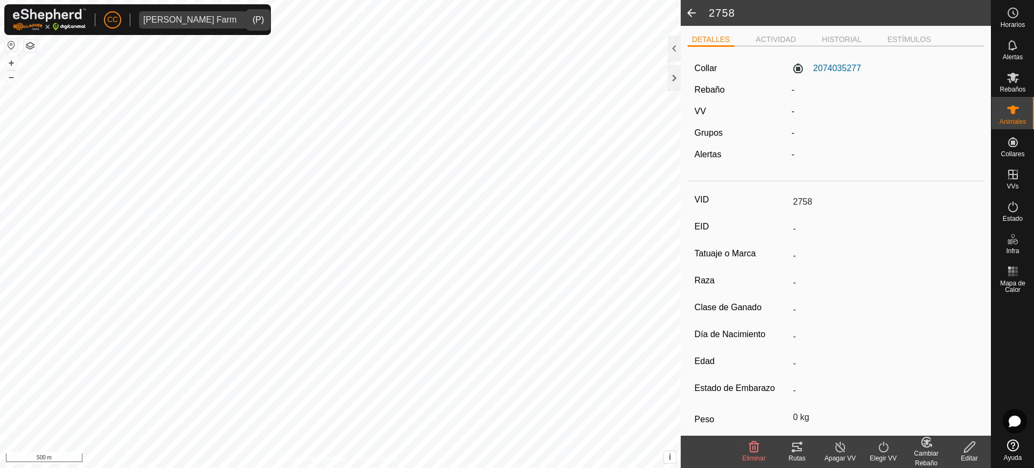
click at [925, 450] on div "Cambiar Rebaño" at bounding box center [926, 458] width 43 height 19
click at [931, 400] on link "[PERSON_NAME]..." at bounding box center [959, 401] width 108 height 22
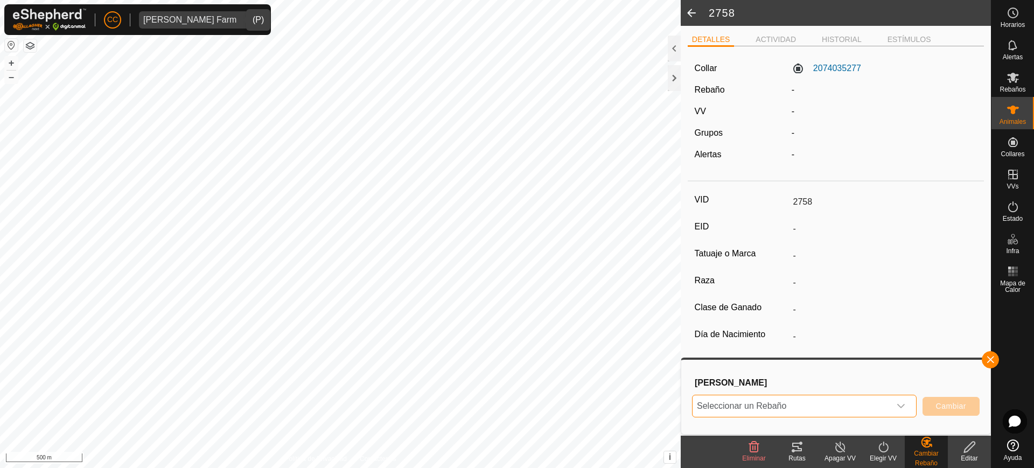
click at [833, 404] on span "Seleccionar un Rebaño" at bounding box center [792, 406] width 198 height 22
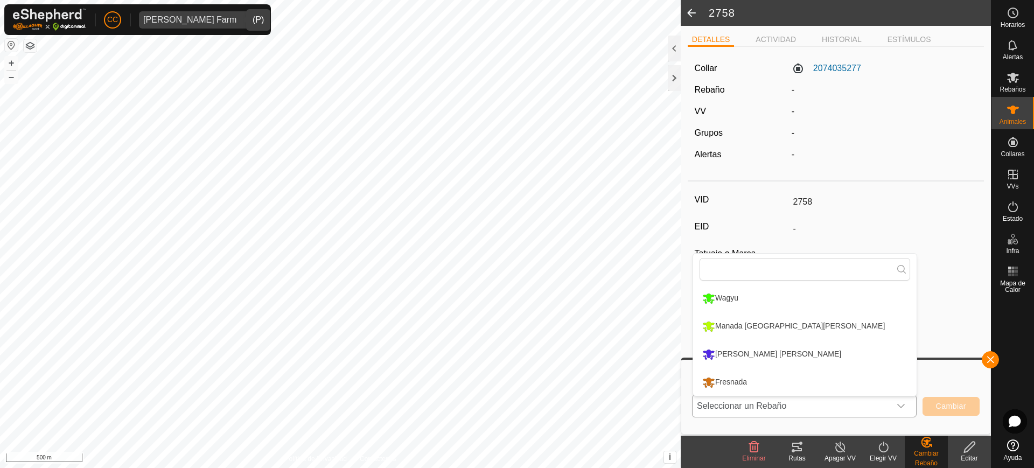
click at [761, 374] on li "Fresnada" at bounding box center [804, 382] width 223 height 27
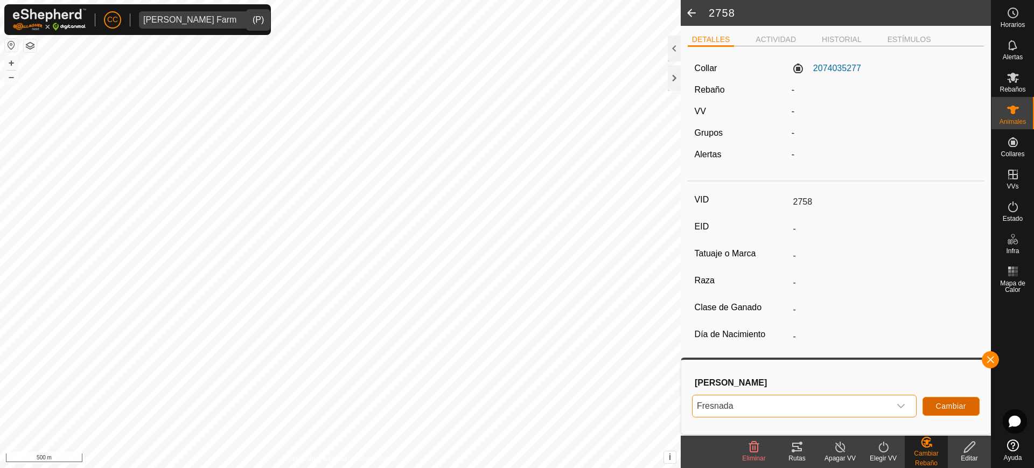
click at [964, 409] on span "Cambiar" at bounding box center [951, 406] width 30 height 9
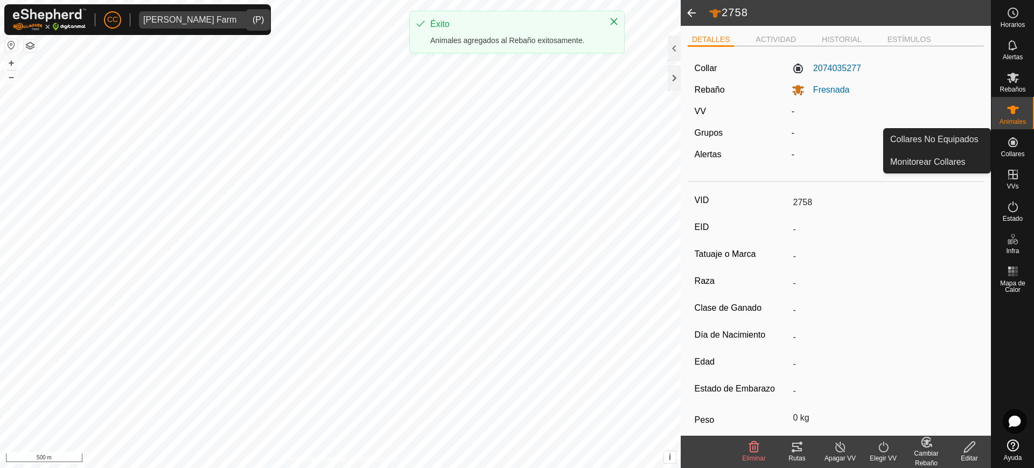
drag, startPoint x: 1015, startPoint y: 129, endPoint x: 1016, endPoint y: 139, distance: 10.8
click at [1016, 139] on icon at bounding box center [1013, 142] width 13 height 13
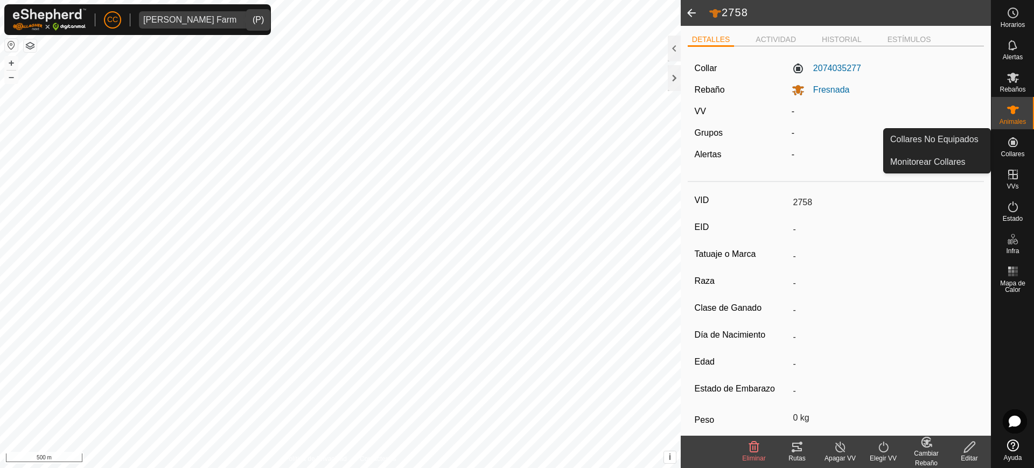
click at [980, 142] on link "Collares No Equipados" at bounding box center [937, 140] width 107 height 22
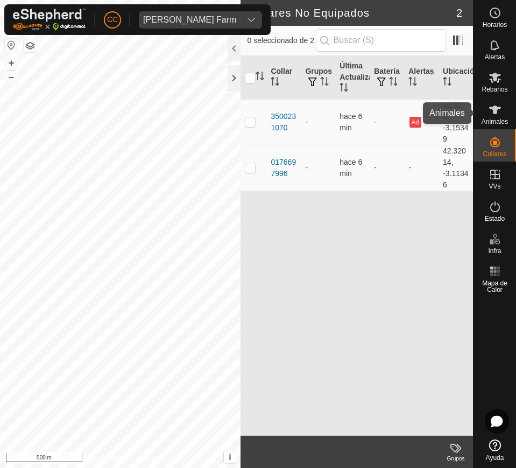
drag, startPoint x: 504, startPoint y: 115, endPoint x: 487, endPoint y: 125, distance: 18.8
click at [504, 115] on es-animals-svg-icon at bounding box center [495, 109] width 19 height 17
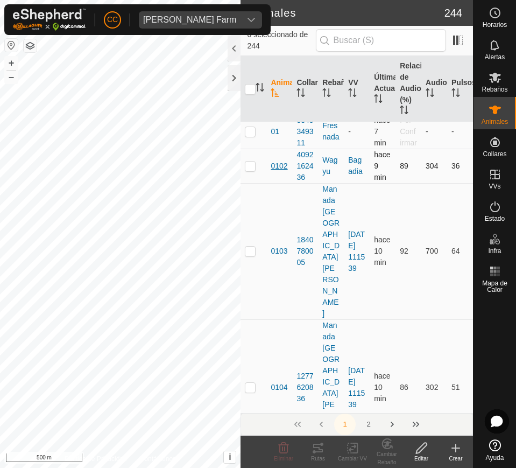
scroll to position [135, 0]
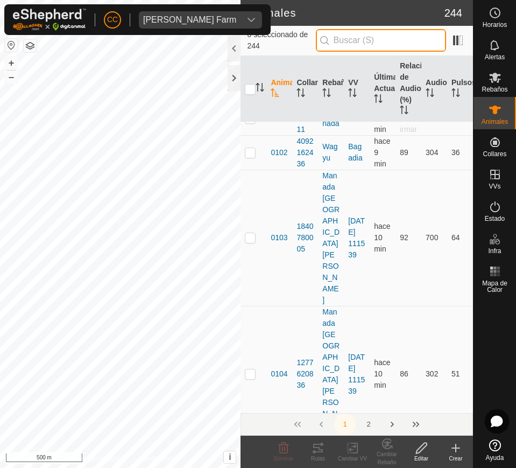
click at [401, 45] on input "text" at bounding box center [381, 40] width 130 height 23
click at [407, 36] on input "text" at bounding box center [381, 40] width 130 height 23
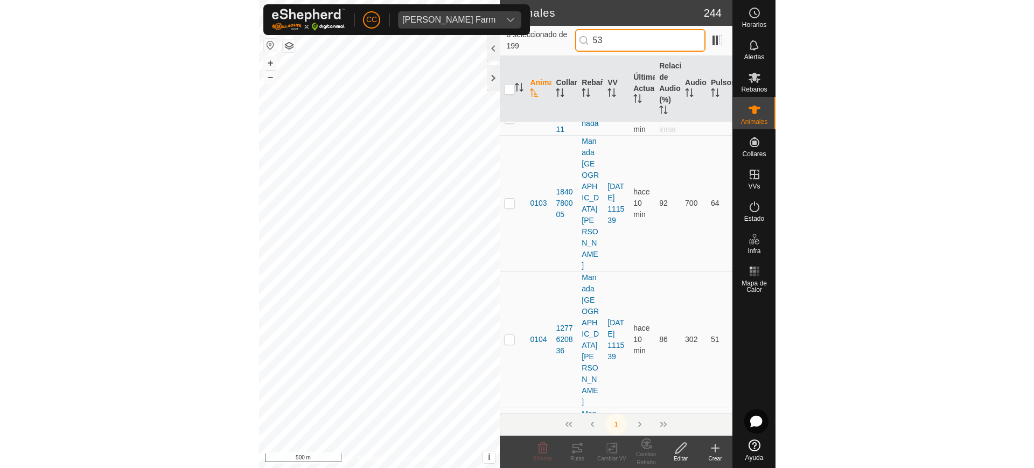
scroll to position [0, 0]
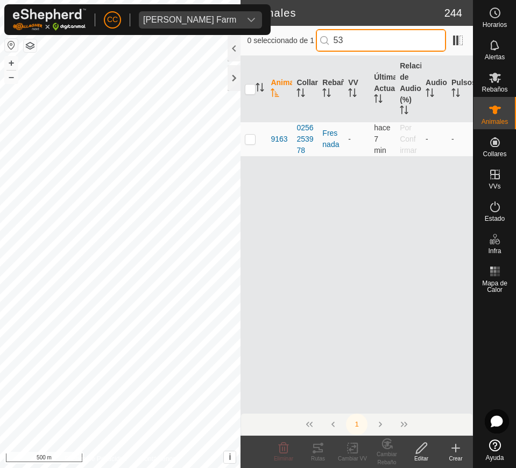
type input "5"
type input "9"
type input "1"
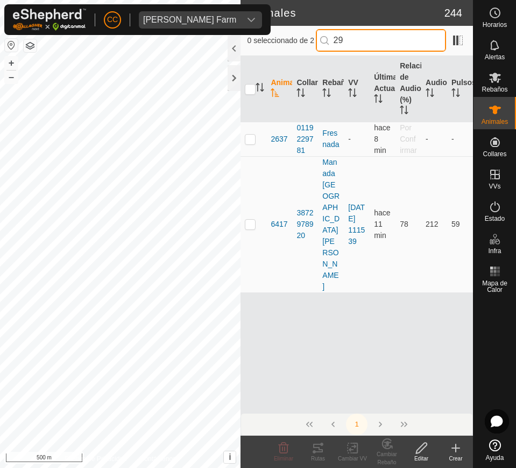
type input "2"
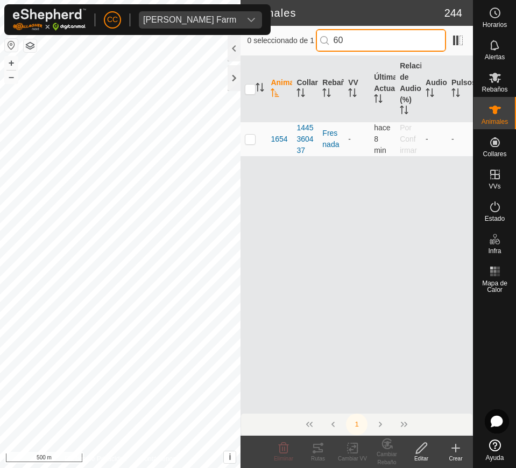
type input "6"
type input "9"
type input "5"
drag, startPoint x: 364, startPoint y: 42, endPoint x: 289, endPoint y: 44, distance: 74.9
click at [289, 44] on div "0 seleccionado de 1 89572" at bounding box center [357, 40] width 220 height 23
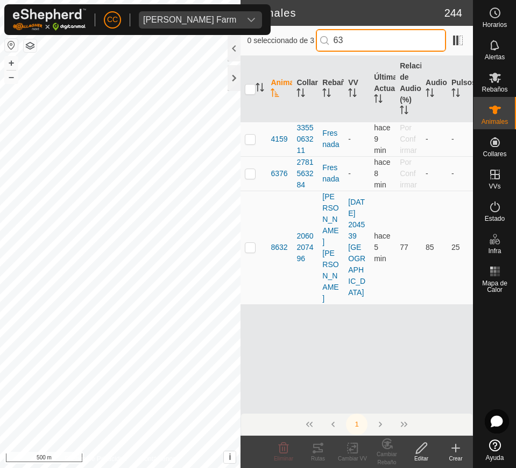
type input "6"
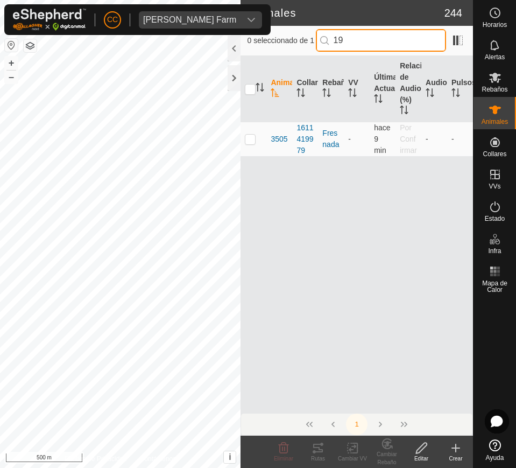
type input "1"
type input "3"
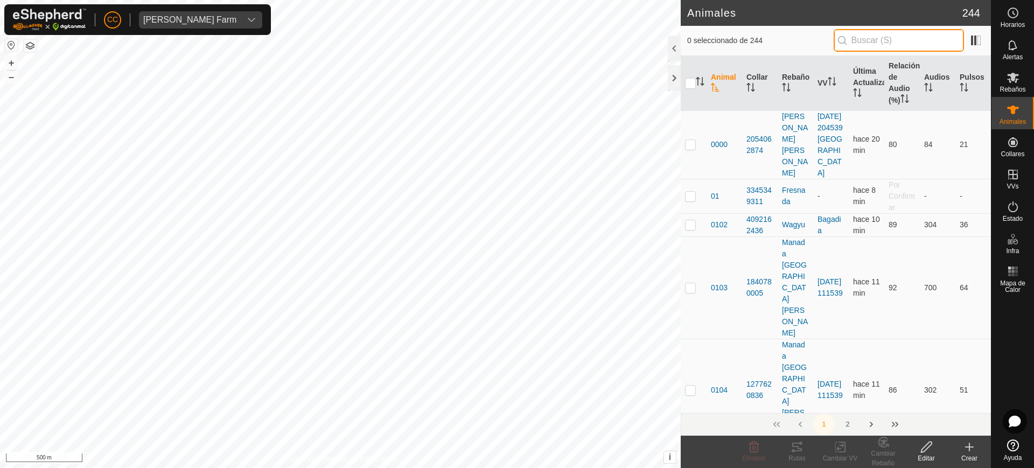
click at [888, 44] on input "text" at bounding box center [899, 40] width 130 height 23
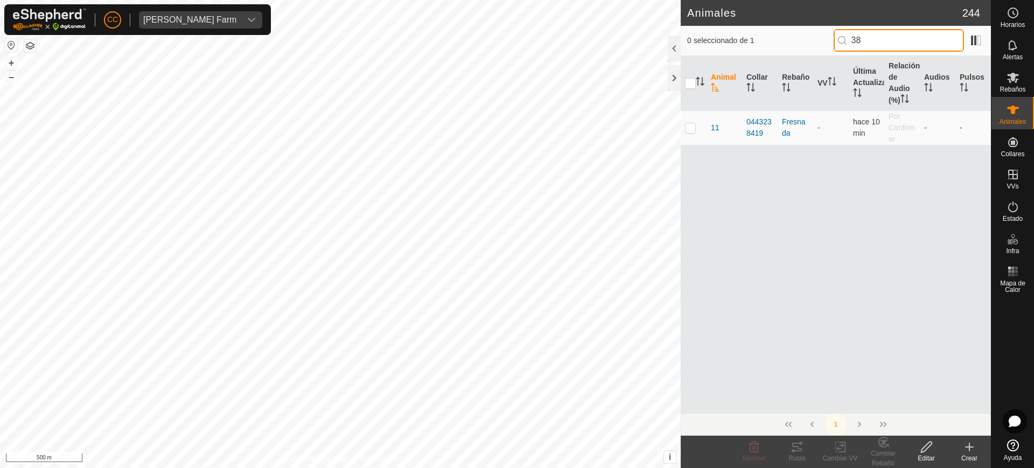
type input "3"
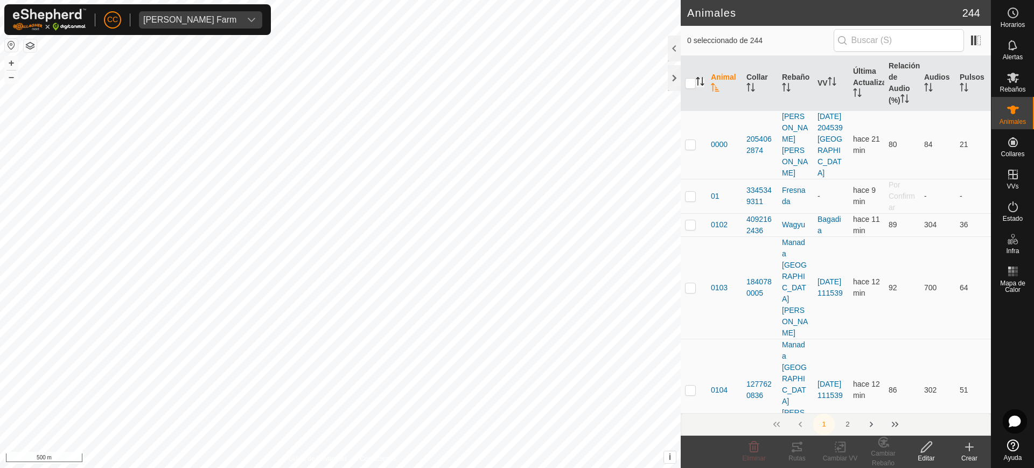
click at [699, 82] on icon "Activar para ordenar" at bounding box center [700, 81] width 9 height 9
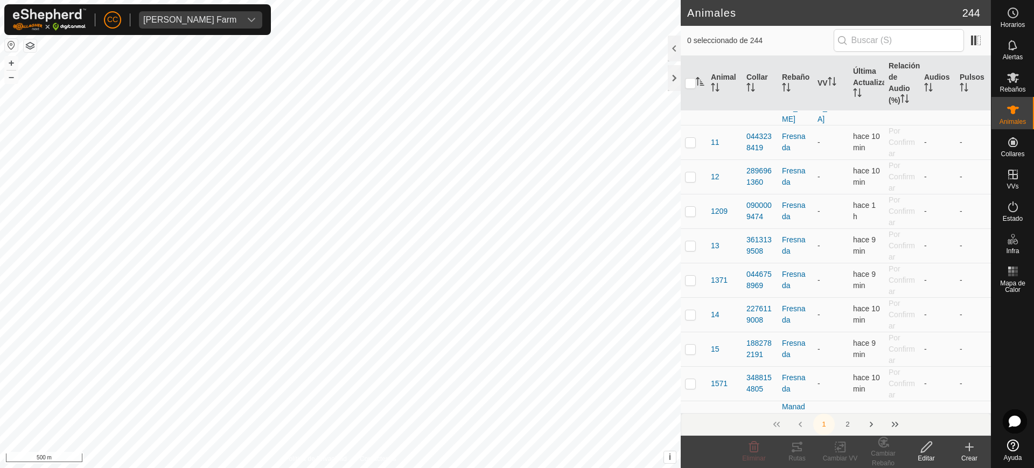
scroll to position [2962, 0]
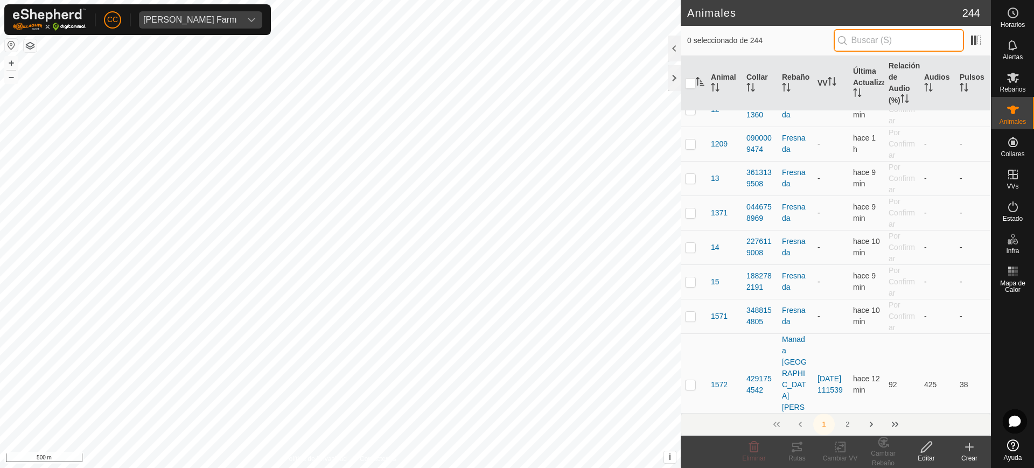
click at [922, 48] on input "text" at bounding box center [899, 40] width 130 height 23
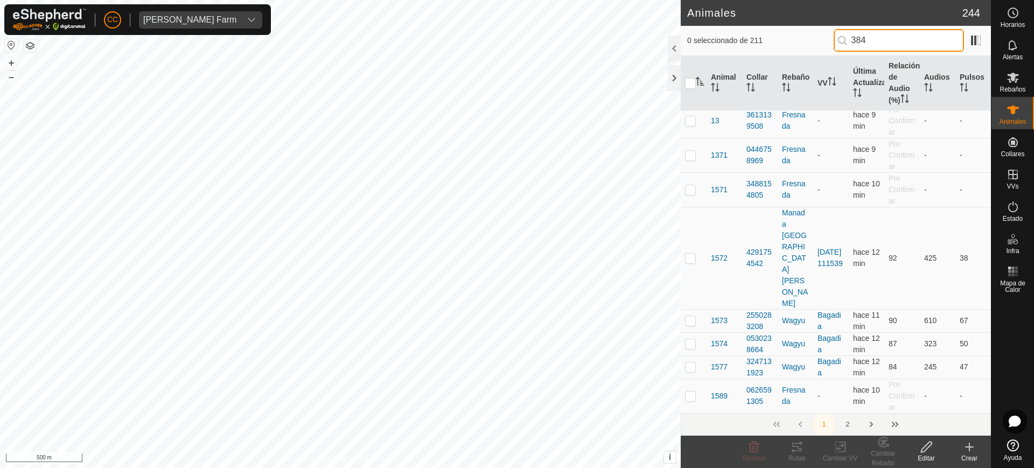
scroll to position [0, 0]
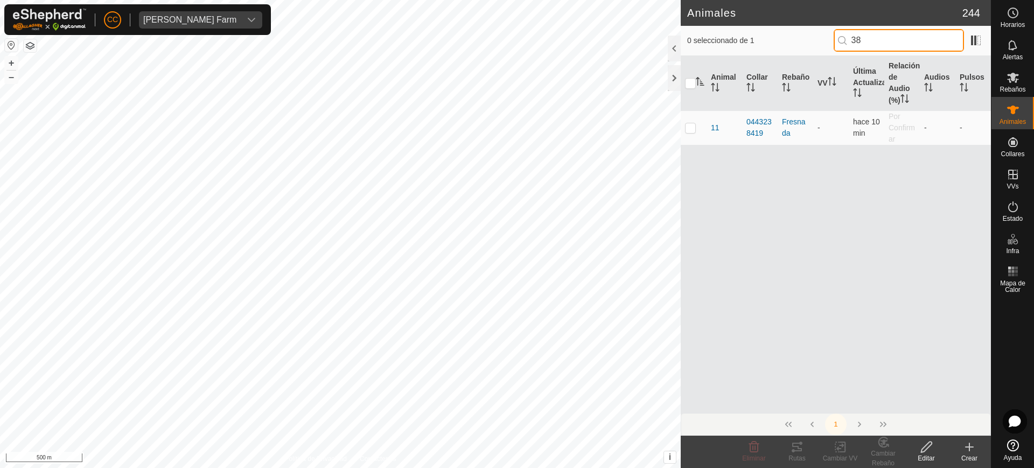
type input "3"
type input "2"
type input "8"
type input "9"
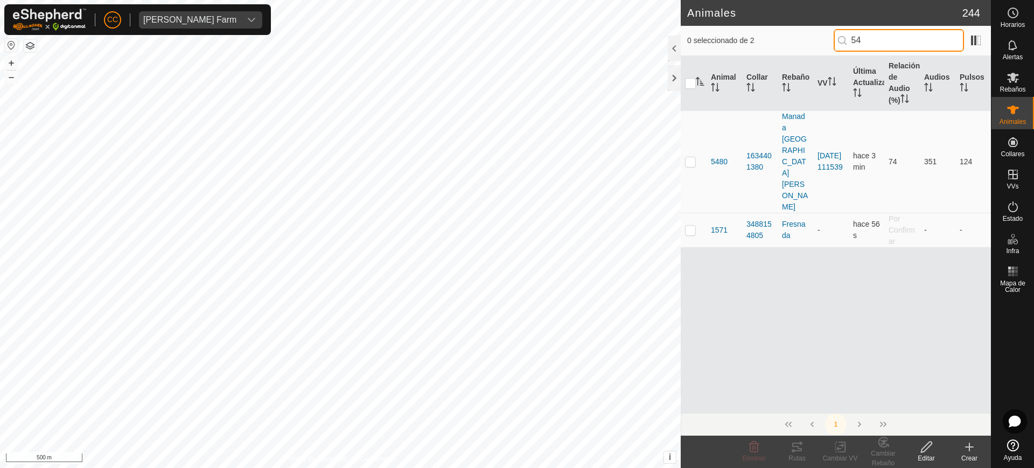
type input "5"
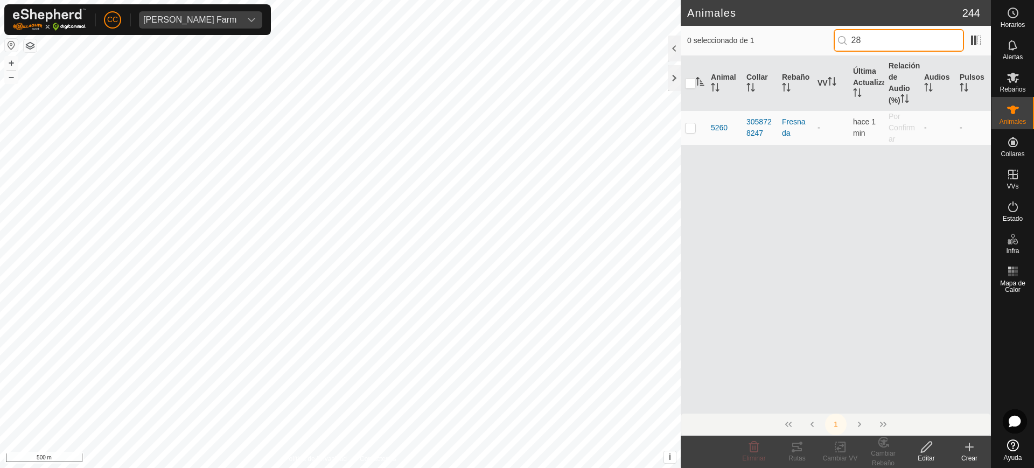
type input "2"
type input "1"
type input "2"
type input "3"
type input "7"
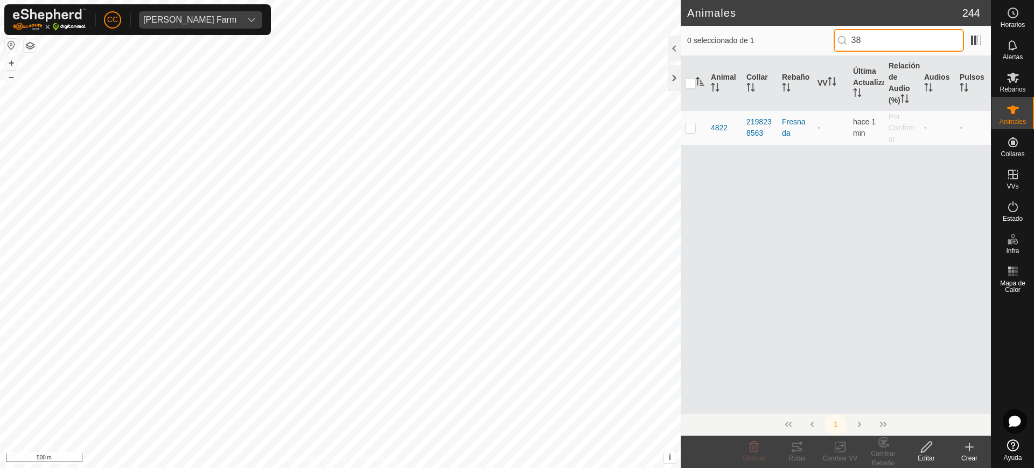
type input "3"
type input "0"
type input "8"
type input "0"
type input "2"
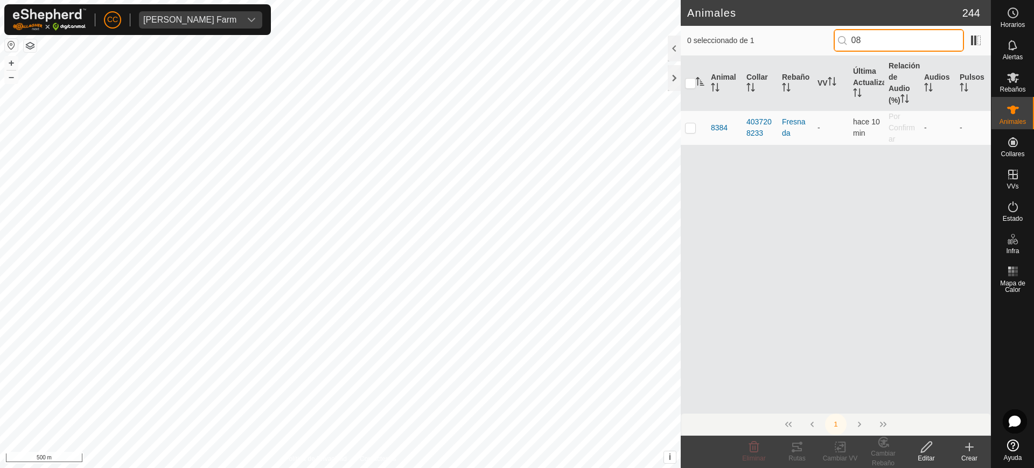
type input "0"
type input "5"
type input "3"
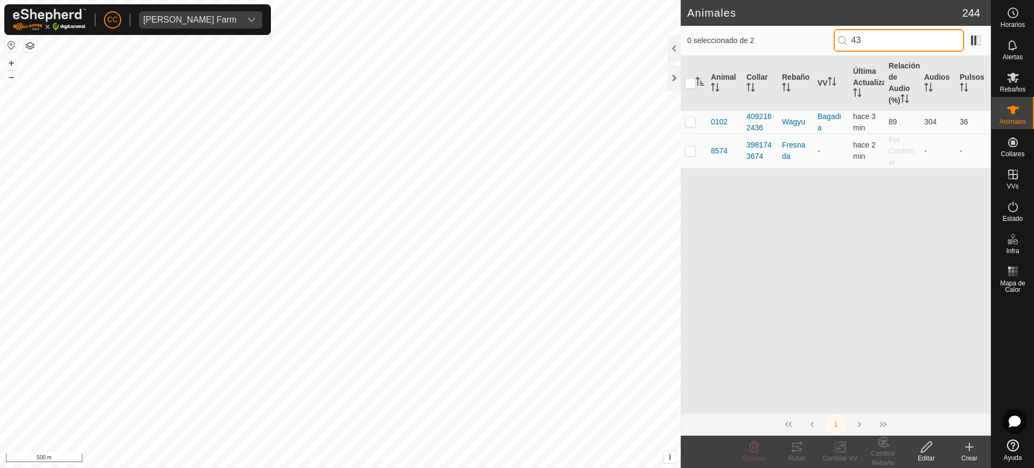
type input "4"
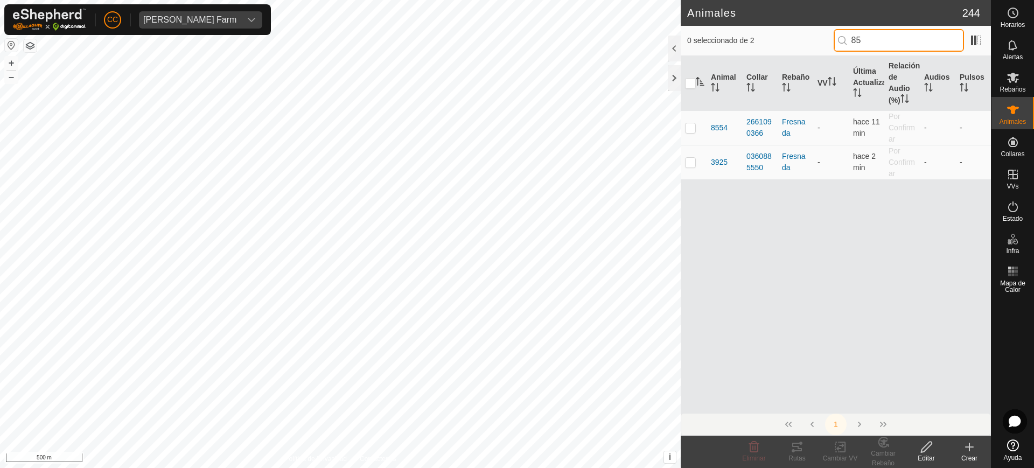
type input "8"
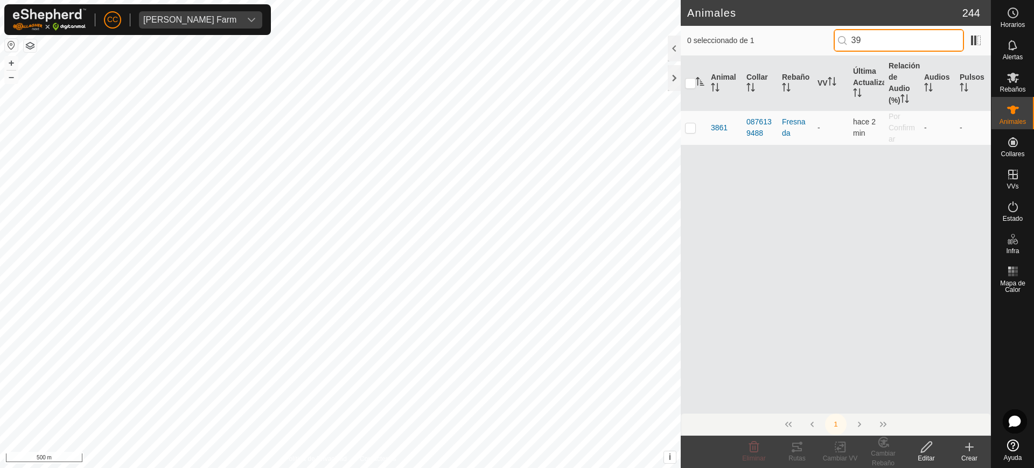
type input "3"
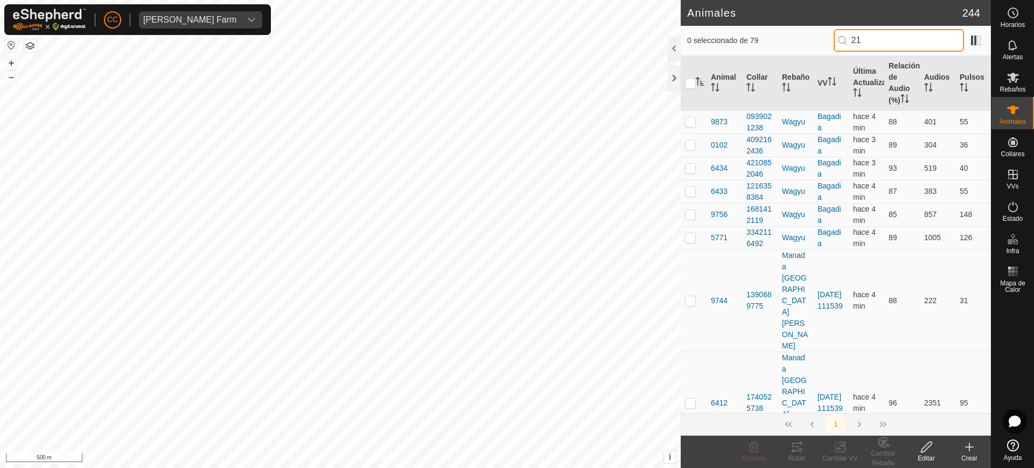
type input "2"
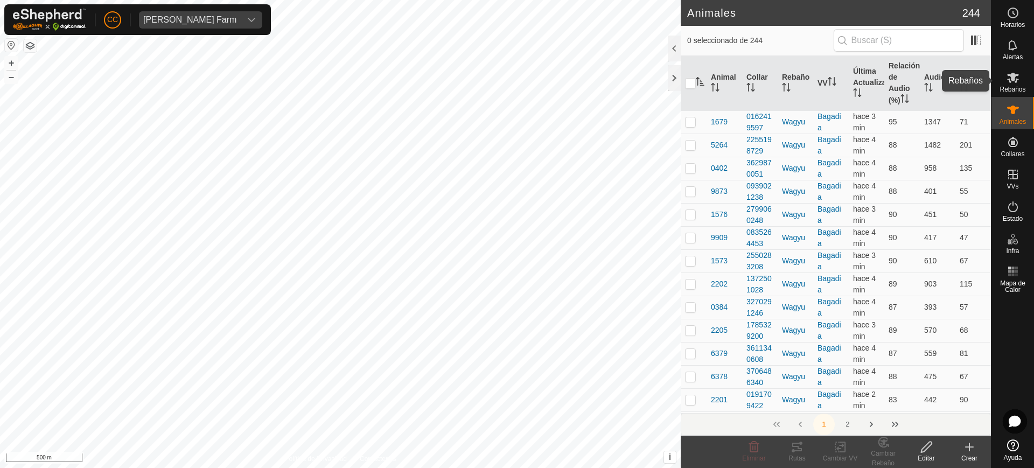
click at [1020, 80] on es-mob-svg-icon at bounding box center [1012, 77] width 19 height 17
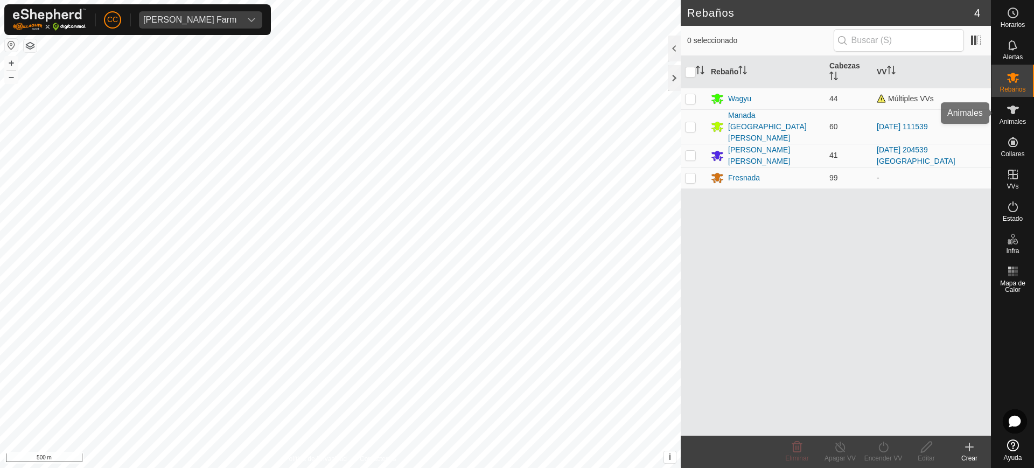
click at [1020, 127] on div "Animales" at bounding box center [1012, 113] width 43 height 32
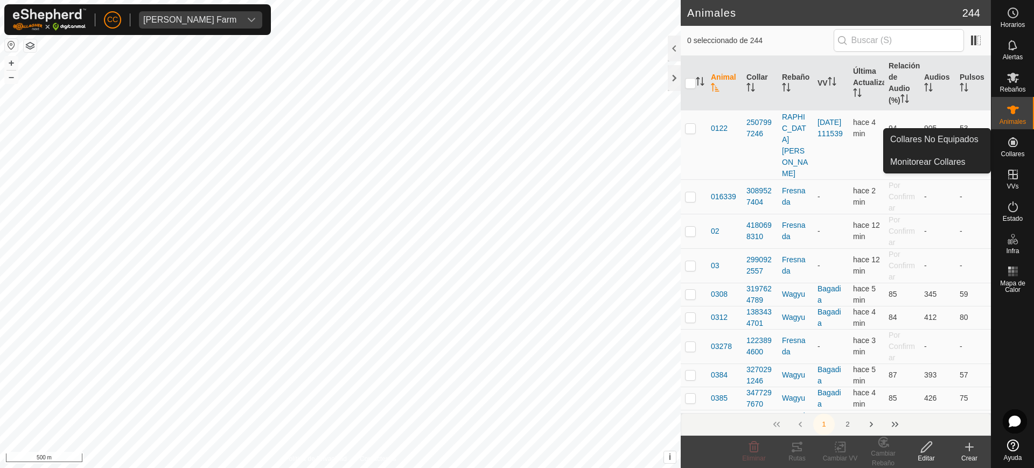
scroll to position [673, 0]
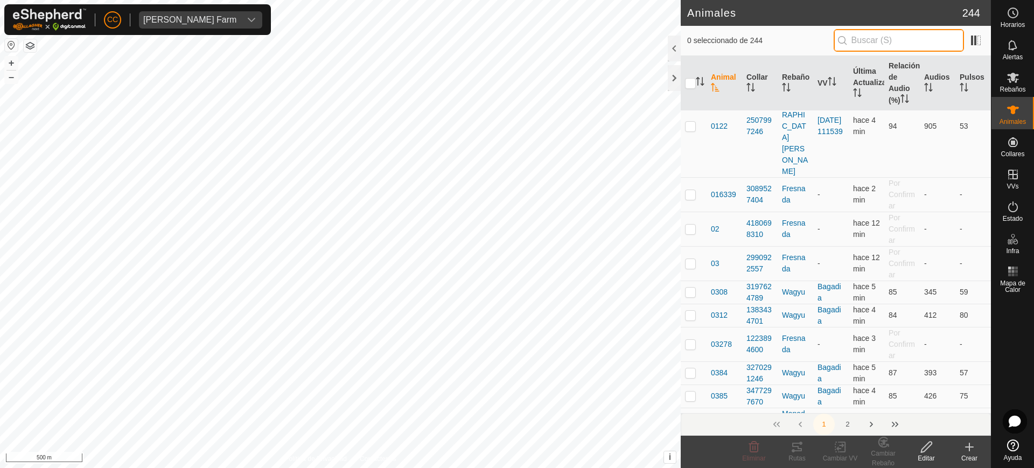
click at [906, 34] on input "text" at bounding box center [899, 40] width 130 height 23
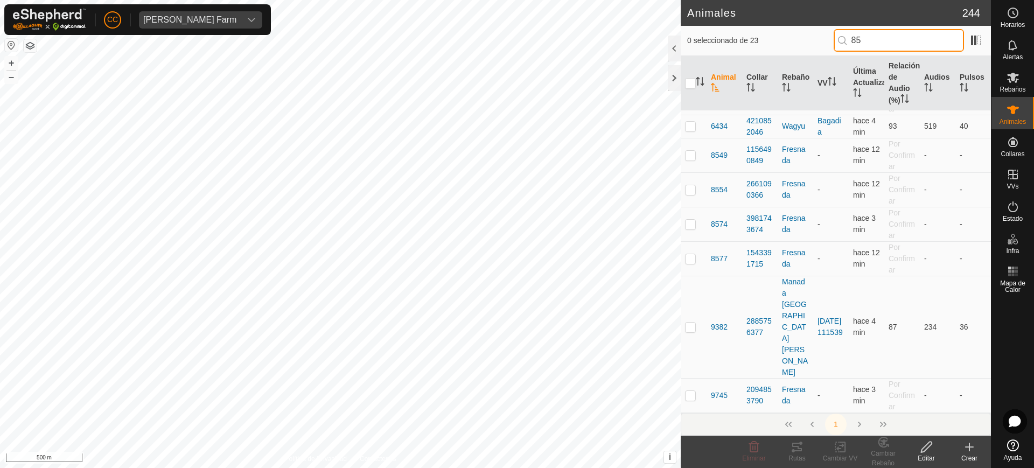
scroll to position [0, 0]
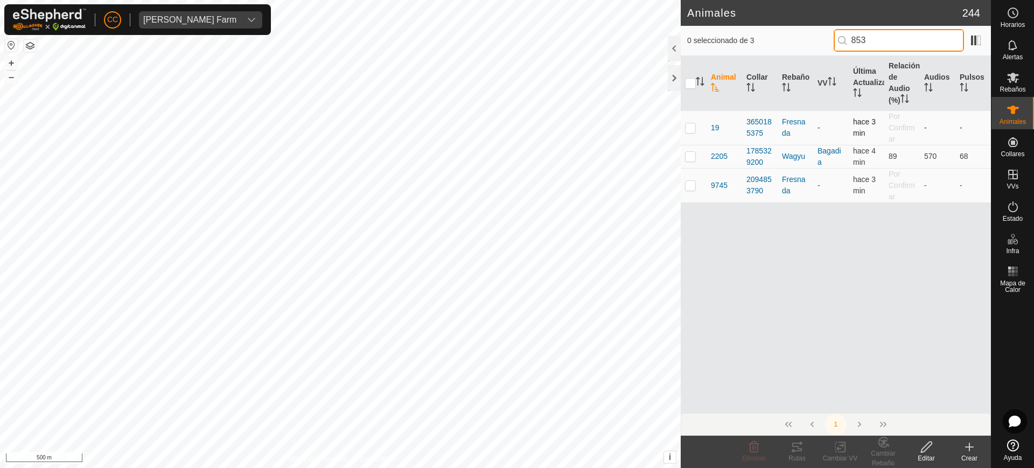
type input "853"
click at [685, 130] on p-checkbox at bounding box center [690, 127] width 11 height 9
checkbox input "true"
click at [926, 456] on div "Editar" at bounding box center [926, 458] width 43 height 10
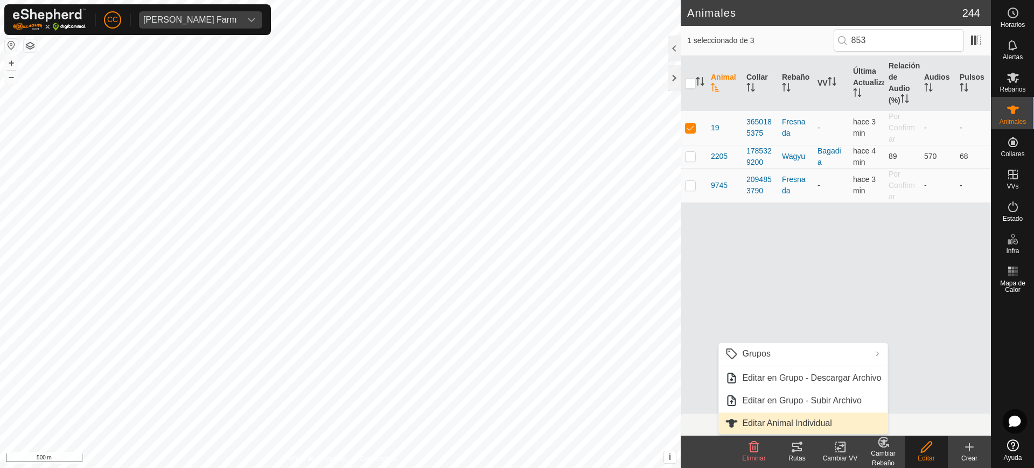
click at [806, 418] on link "Editar Animal Individual" at bounding box center [802, 424] width 169 height 22
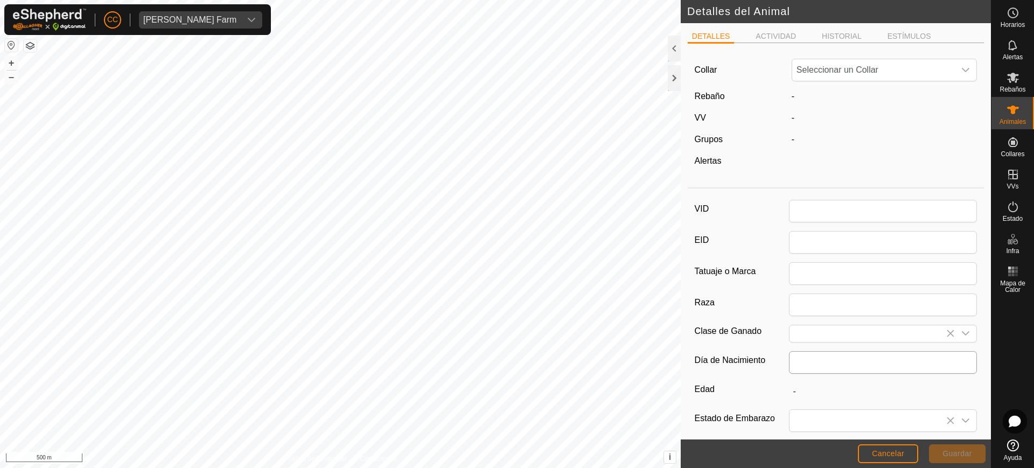
type input "19"
type input "0"
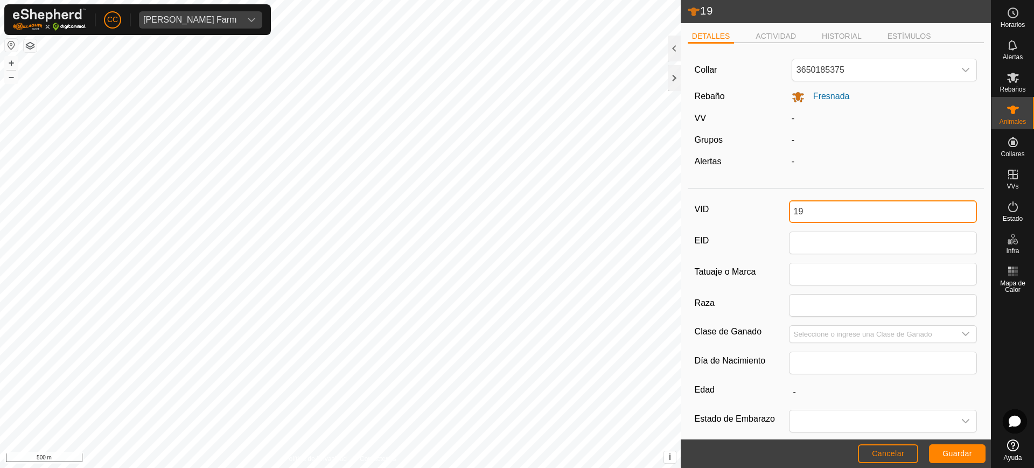
drag, startPoint x: 825, startPoint y: 206, endPoint x: 761, endPoint y: 204, distance: 63.6
click at [761, 204] on div "VID 19" at bounding box center [836, 211] width 283 height 23
click at [951, 452] on span "Guardar" at bounding box center [957, 453] width 30 height 9
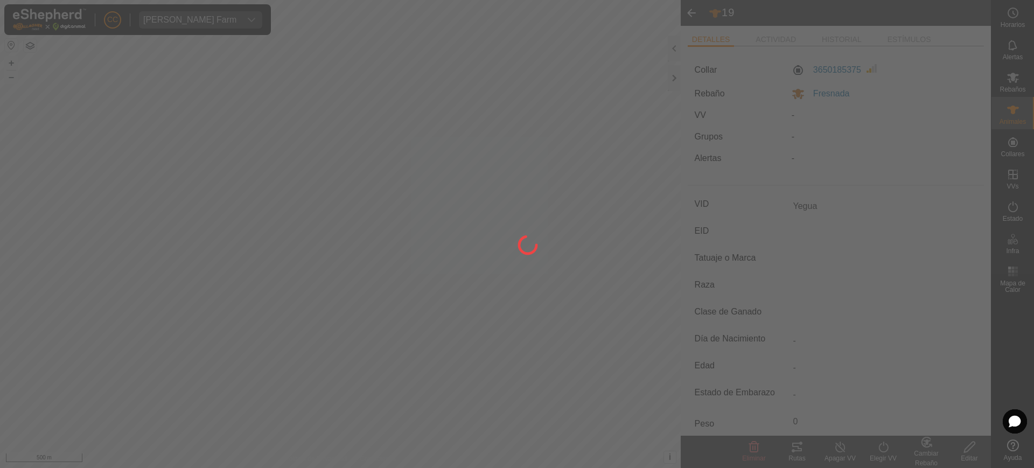
type input "19"
type input "-"
type input "0 kg"
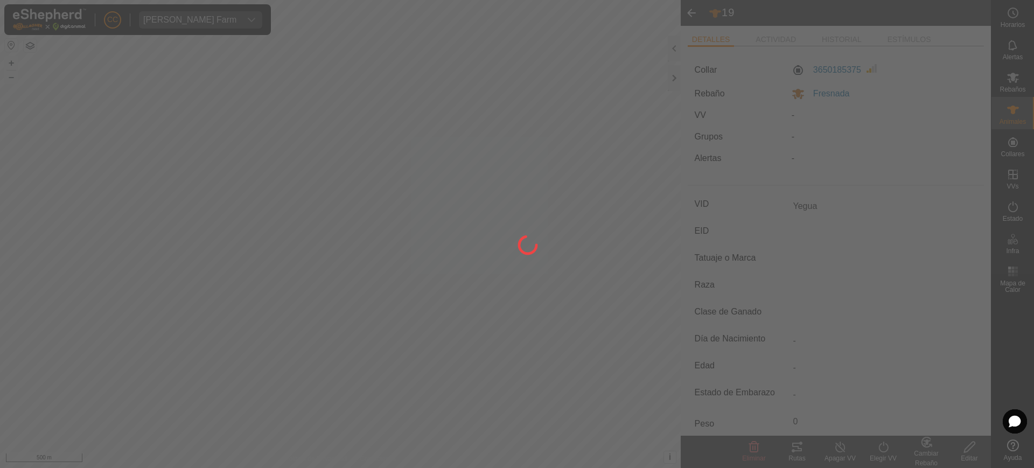
type input "-"
type input "Yegua"
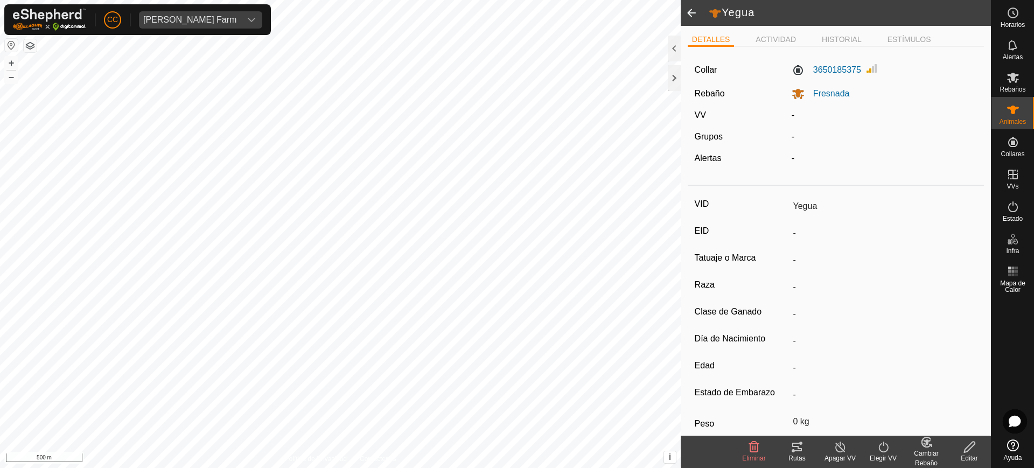
click at [920, 446] on icon at bounding box center [926, 442] width 13 height 13
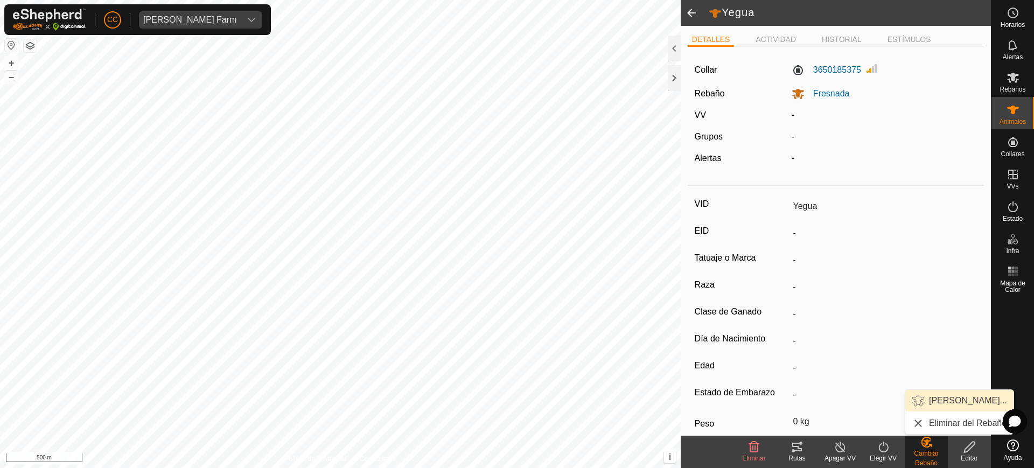
click at [946, 402] on link "[PERSON_NAME]..." at bounding box center [959, 401] width 108 height 22
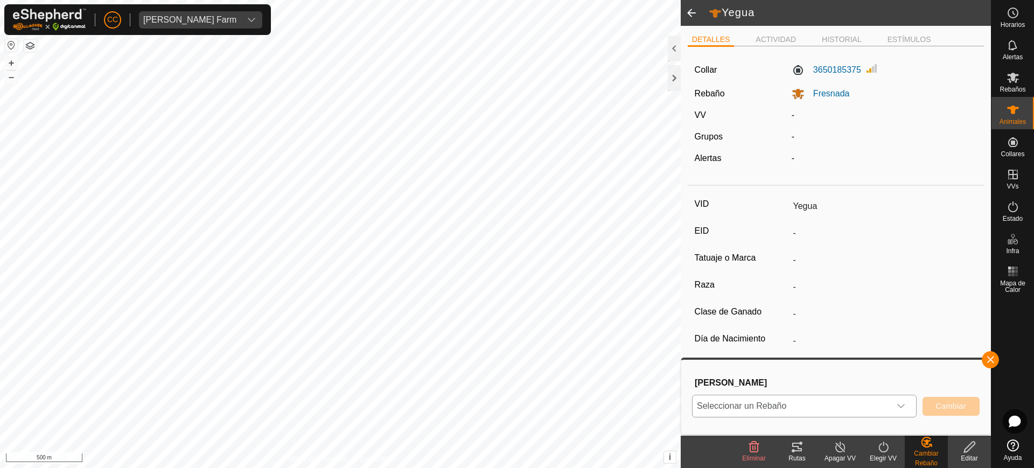
click at [867, 401] on span "Seleccionar un Rebaño" at bounding box center [792, 406] width 198 height 22
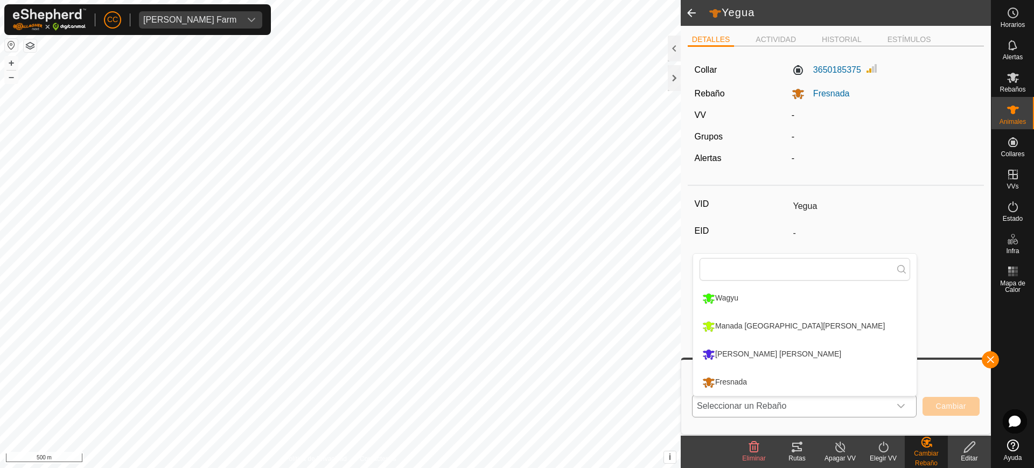
click at [791, 328] on li "Manada [GEOGRAPHIC_DATA][PERSON_NAME]" at bounding box center [804, 326] width 223 height 27
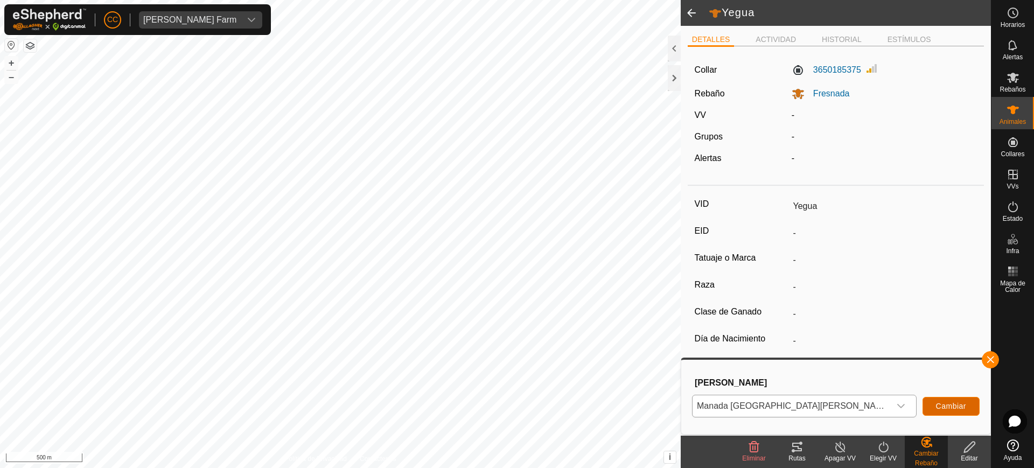
click at [963, 405] on span "Cambiar" at bounding box center [951, 406] width 30 height 9
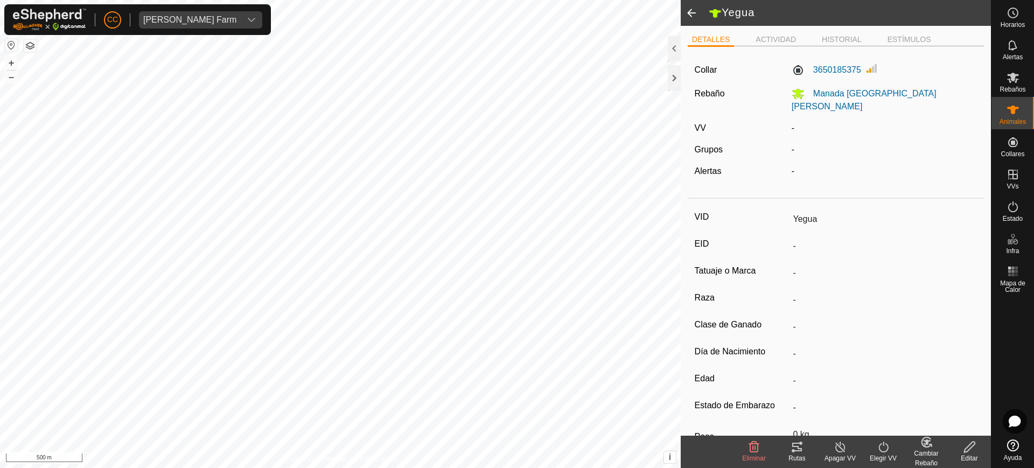
click at [689, 9] on span at bounding box center [692, 13] width 22 height 26
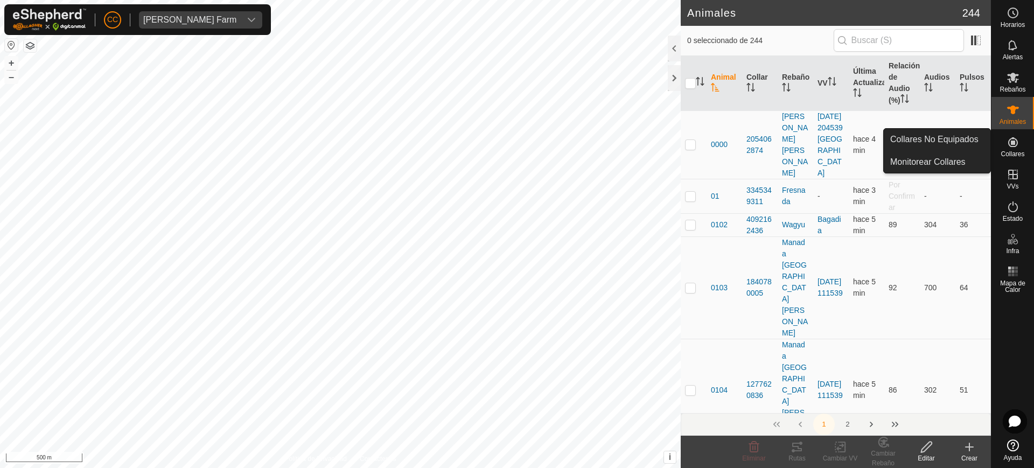
click at [963, 136] on link "Collares No Equipados" at bounding box center [937, 140] width 107 height 22
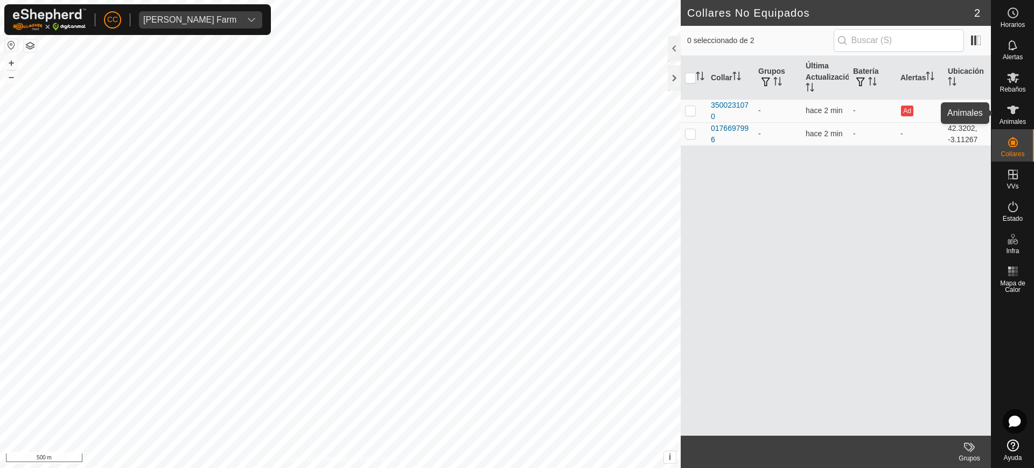
click at [1009, 121] on span "Animales" at bounding box center [1013, 121] width 26 height 6
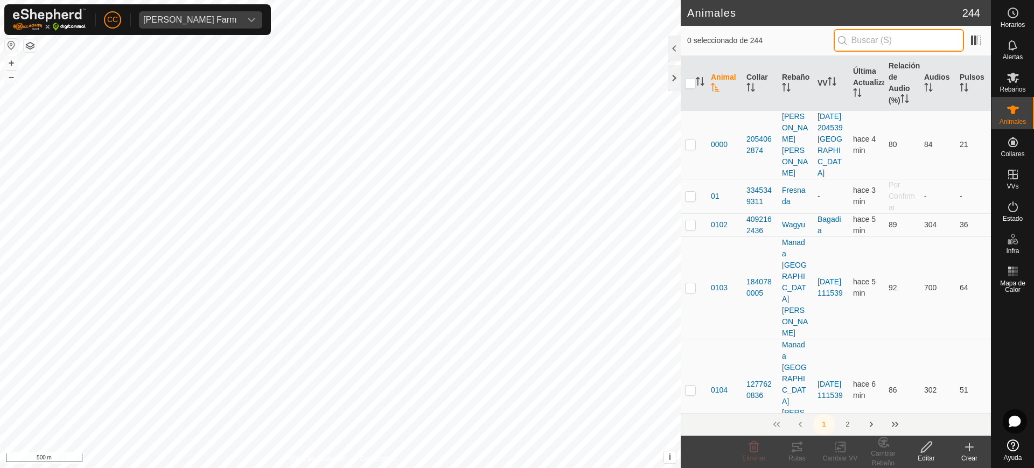
click at [883, 45] on input "text" at bounding box center [899, 40] width 130 height 23
drag, startPoint x: 842, startPoint y: 398, endPoint x: 810, endPoint y: 375, distance: 39.3
copy link "[DATE] 111539"
click at [829, 447] on change-vp-svg-icon at bounding box center [840, 447] width 43 height 13
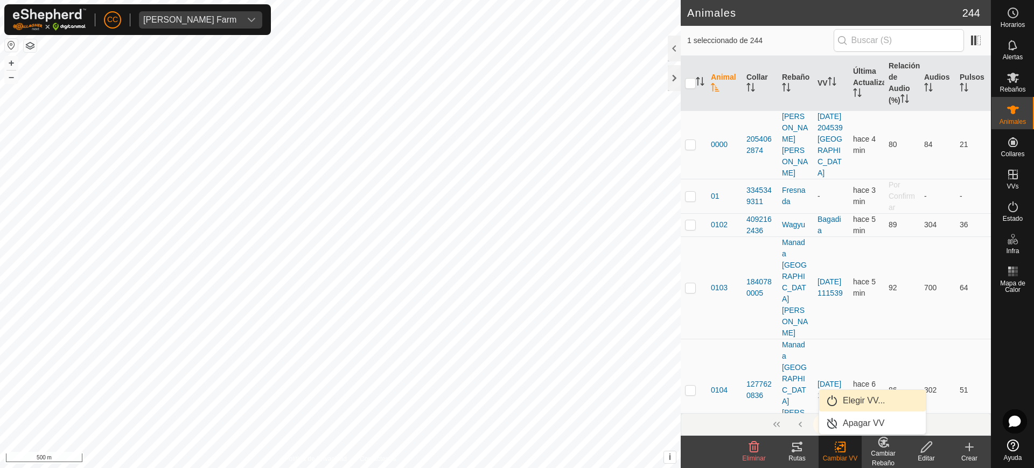
click at [864, 403] on link "Elegir VV..." at bounding box center [872, 401] width 107 height 22
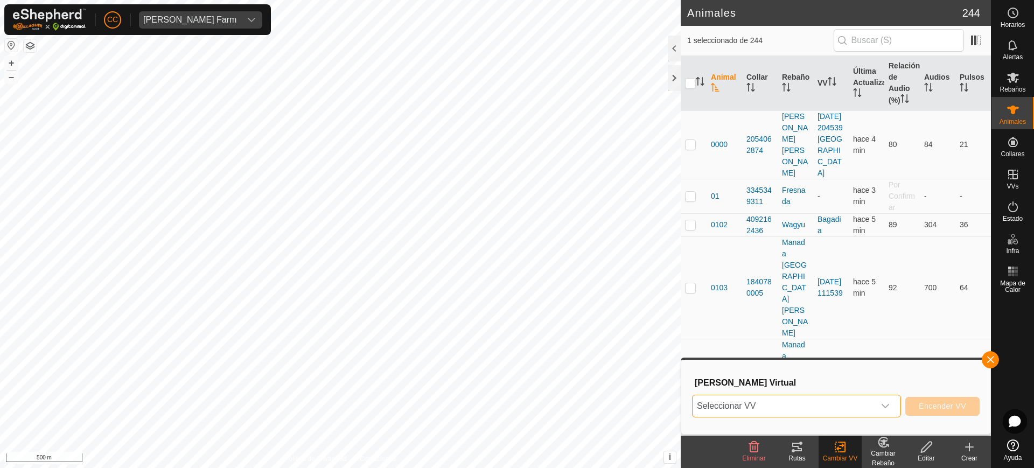
click at [799, 404] on span "Seleccionar VV" at bounding box center [784, 406] width 182 height 22
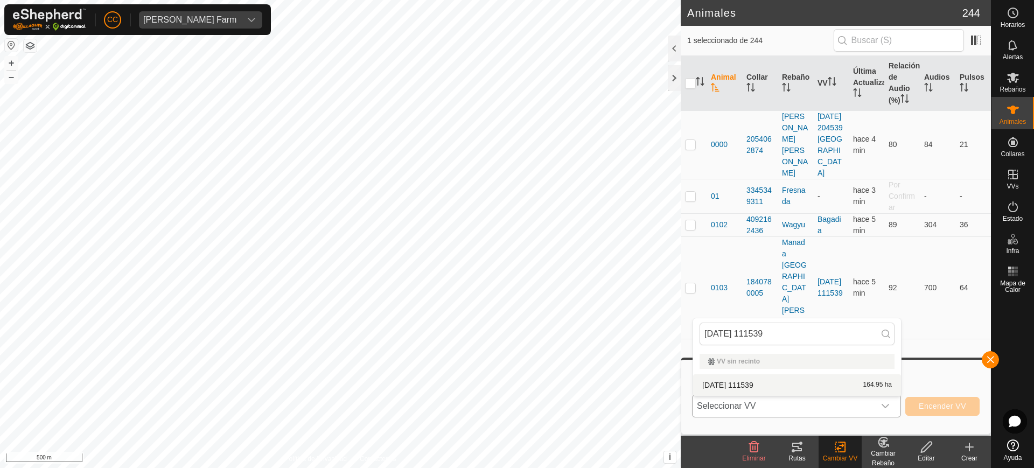
type input "[DATE] 111539"
click at [799, 383] on li "[DATE] 111539 164.95 ha" at bounding box center [797, 385] width 208 height 22
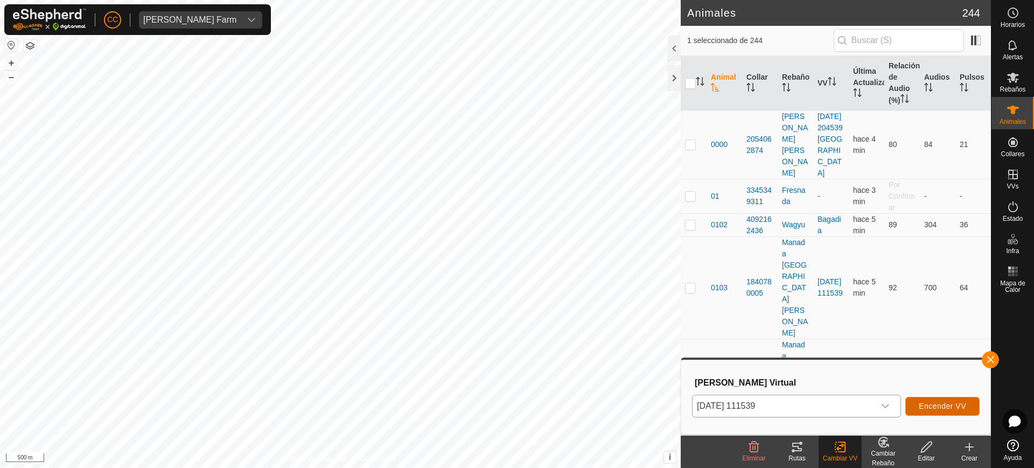
click at [933, 408] on span "Encender VV" at bounding box center [942, 406] width 47 height 9
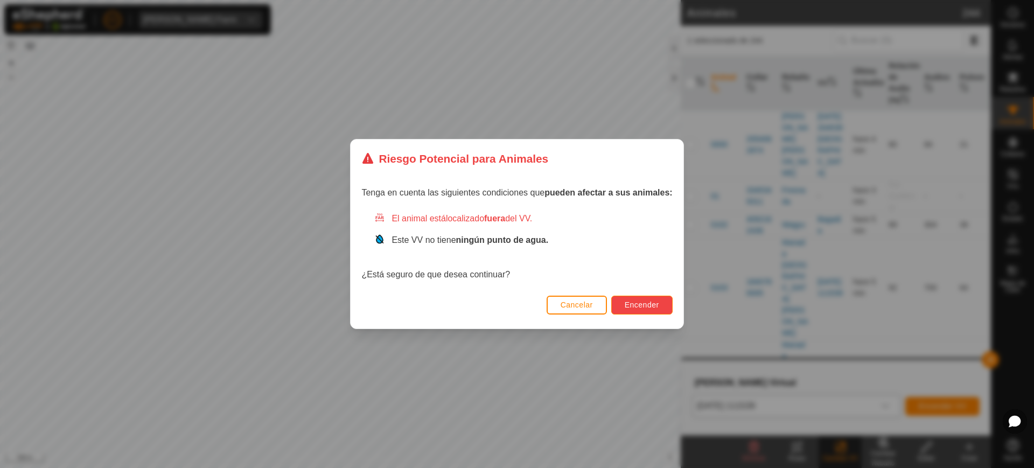
click at [651, 308] on span "Encender" at bounding box center [642, 305] width 34 height 9
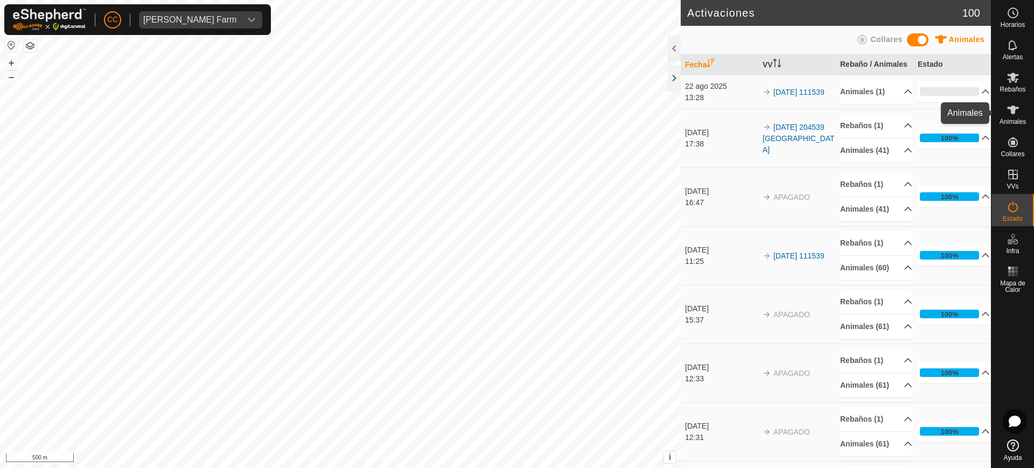
click at [1011, 114] on icon at bounding box center [1013, 109] width 13 height 13
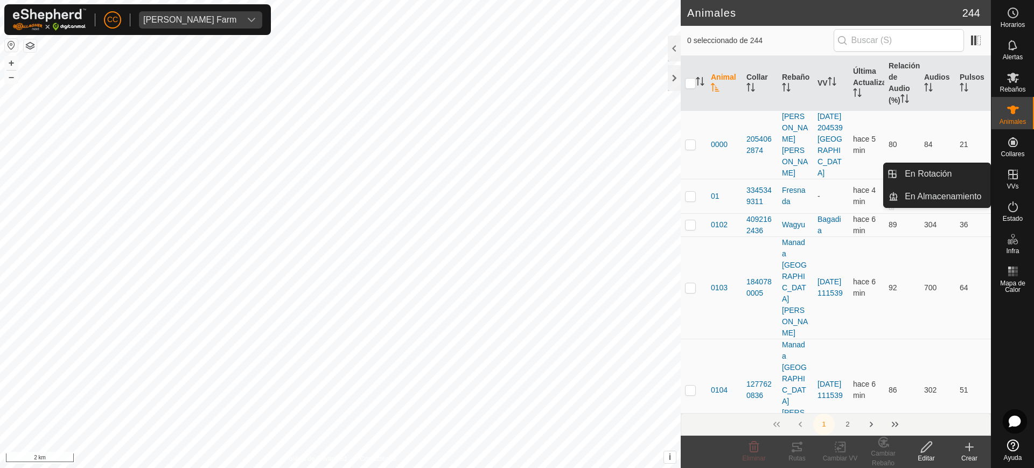
click at [895, 197] on li "En Almacenamiento" at bounding box center [937, 197] width 107 height 22
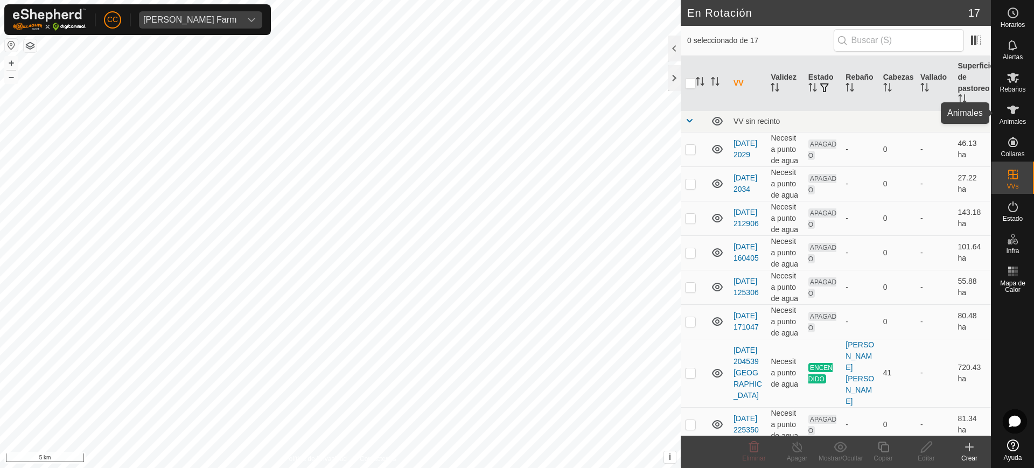
click at [1018, 116] on icon at bounding box center [1013, 109] width 13 height 13
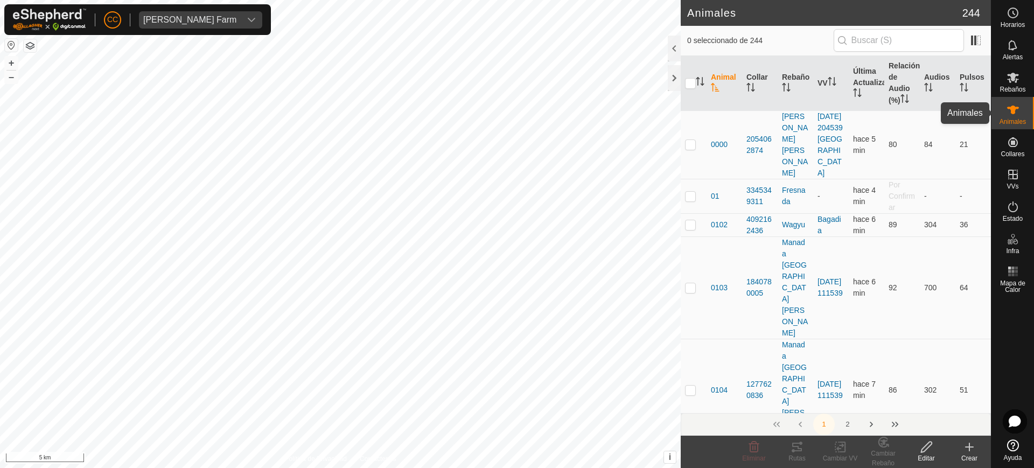
click at [1007, 108] on icon at bounding box center [1013, 109] width 13 height 13
click at [915, 40] on input "text" at bounding box center [899, 40] width 130 height 23
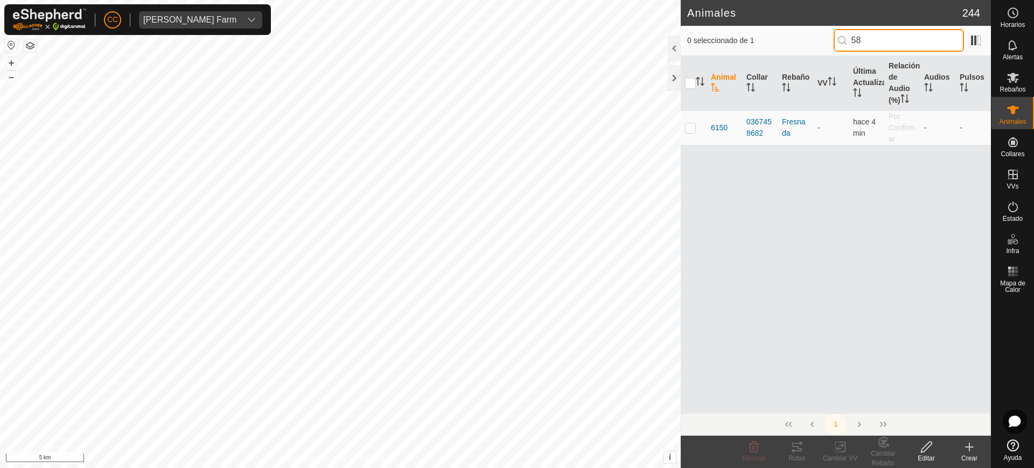
type input "5"
type input "3"
type input "4"
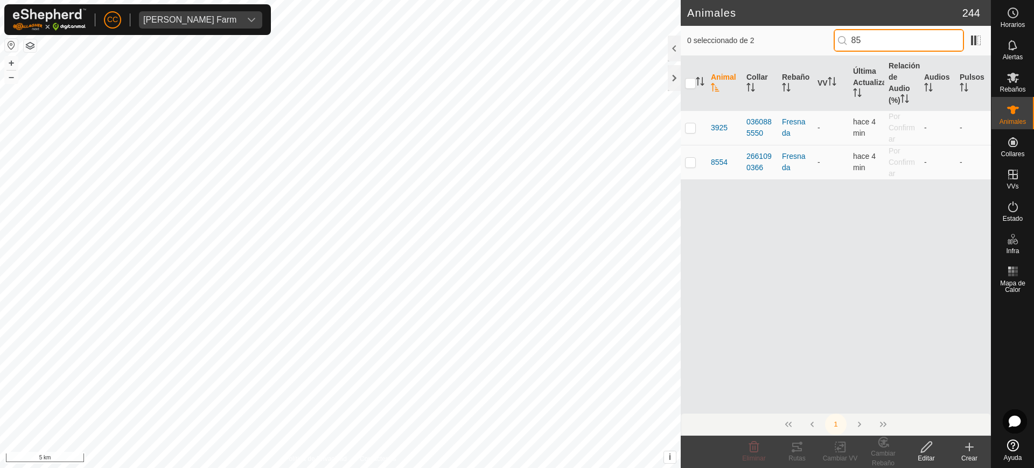
type input "8"
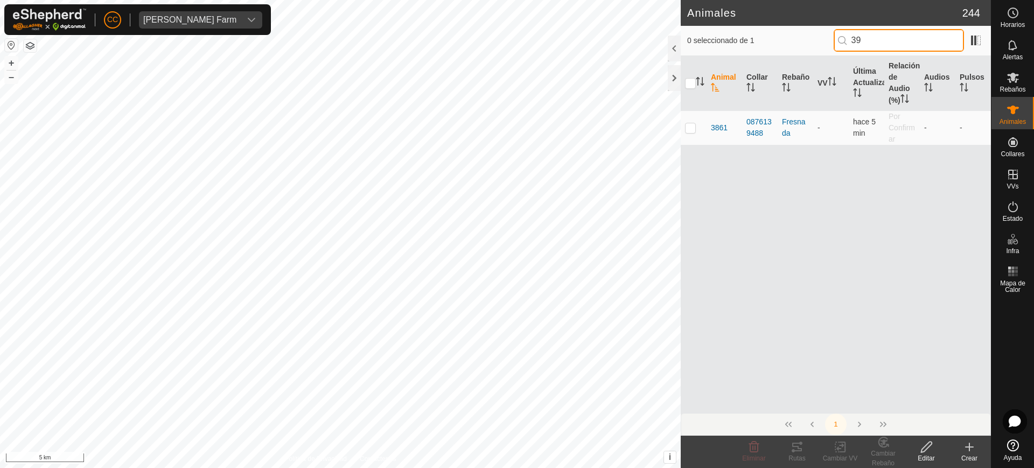
type input "3"
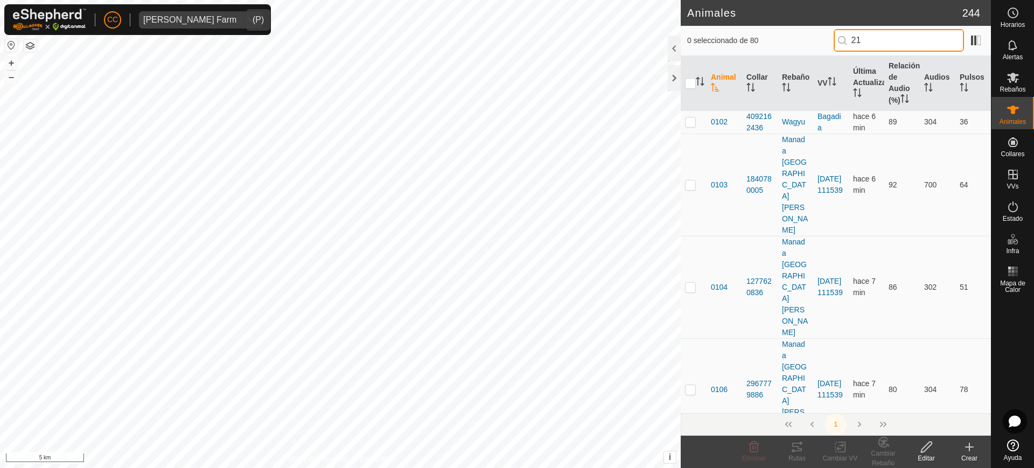
type input "21"
click at [167, 24] on span "[PERSON_NAME] Farm" at bounding box center [190, 19] width 102 height 17
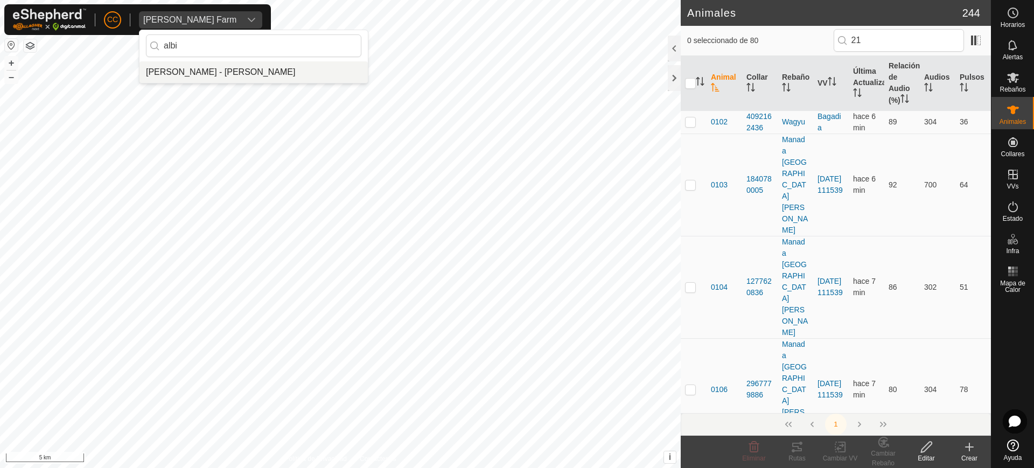
type input "albi"
click at [215, 66] on li "[PERSON_NAME] - [PERSON_NAME]" at bounding box center [253, 72] width 228 height 22
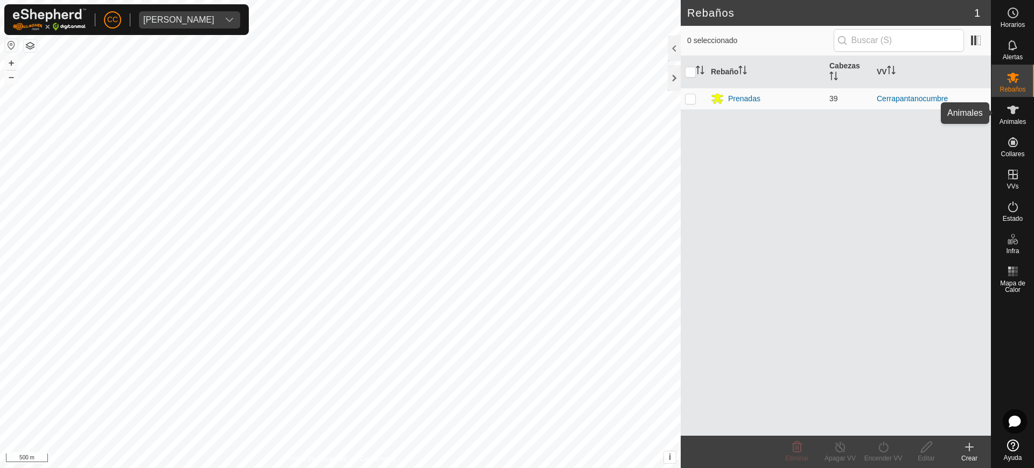
drag, startPoint x: 1016, startPoint y: 111, endPoint x: 1009, endPoint y: 115, distance: 7.5
click at [1015, 112] on icon at bounding box center [1013, 109] width 13 height 13
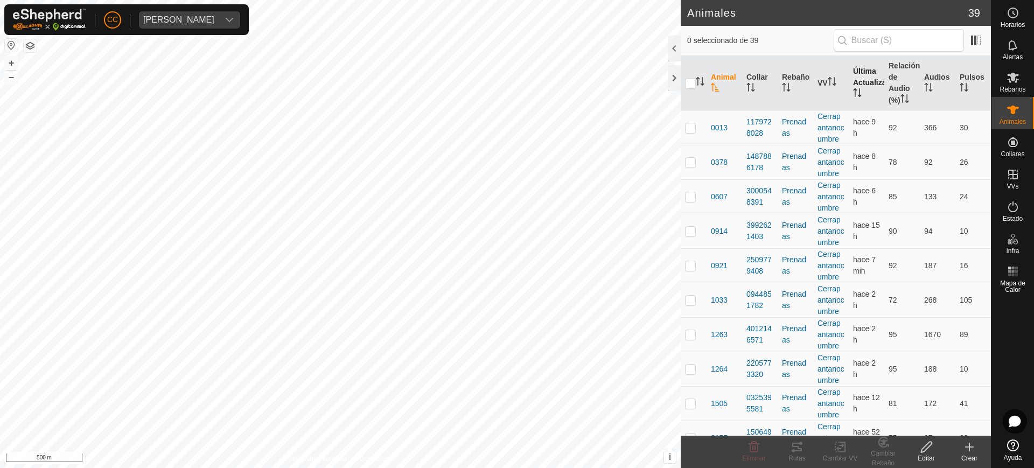
click at [861, 95] on th "Última Actualización" at bounding box center [867, 83] width 36 height 55
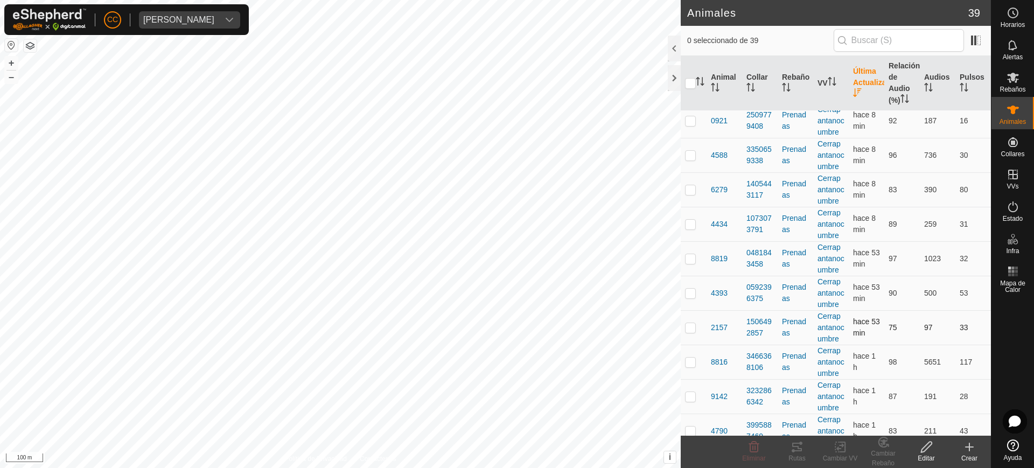
scroll to position [202, 0]
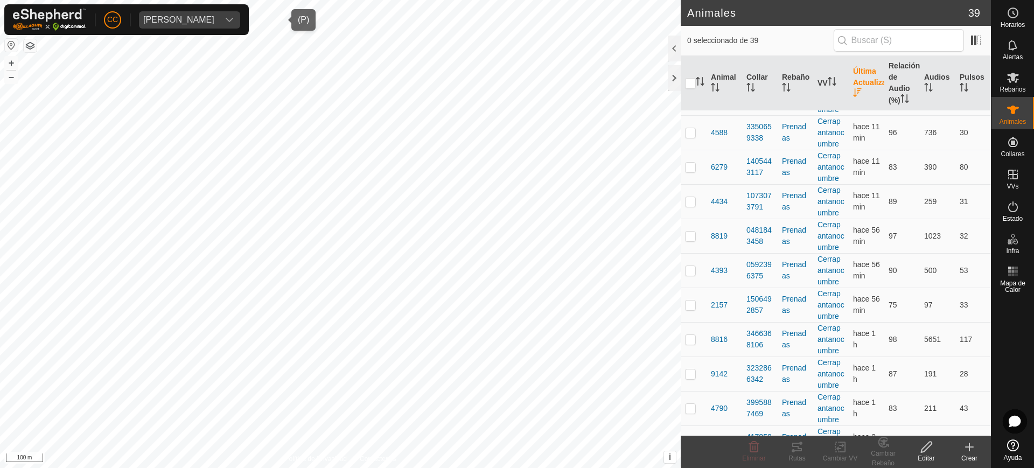
click at [219, 12] on span "[PERSON_NAME]" at bounding box center [179, 19] width 80 height 17
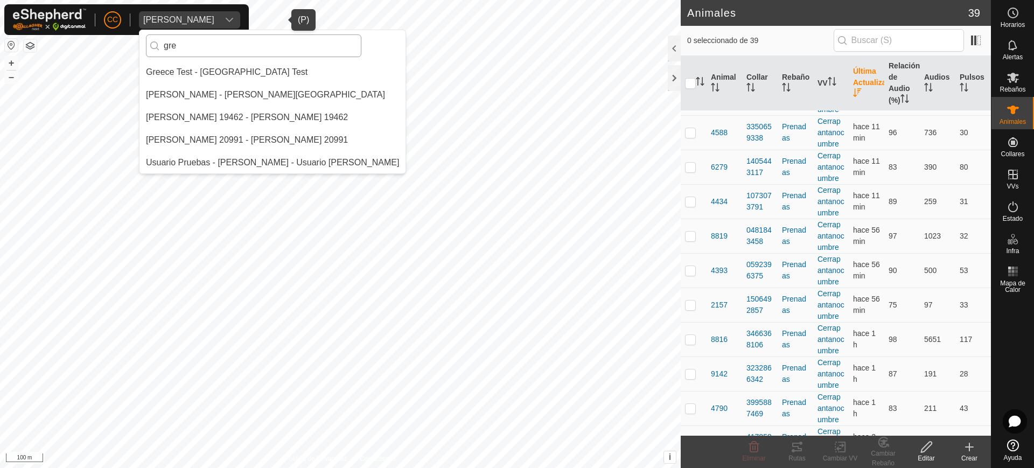
scroll to position [0, 0]
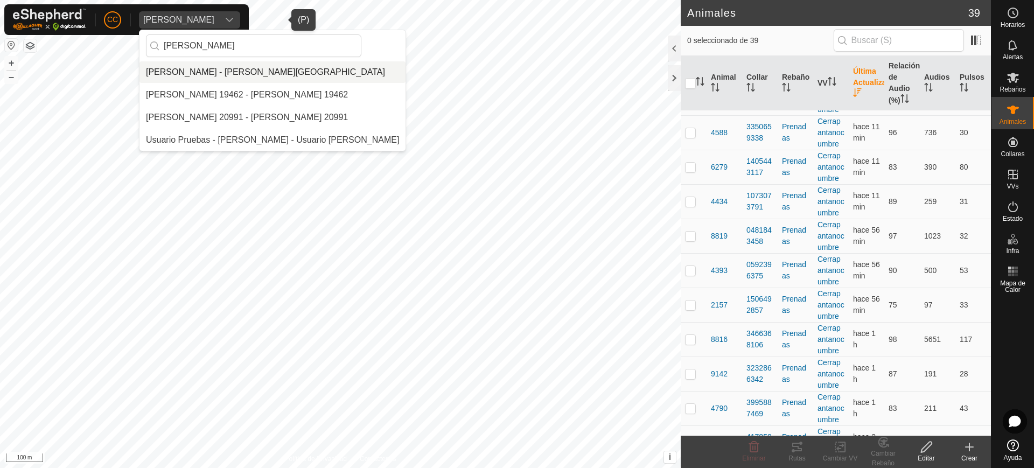
type input "[PERSON_NAME]"
click at [260, 70] on li "[PERSON_NAME] - [PERSON_NAME][GEOGRAPHIC_DATA]" at bounding box center [272, 72] width 266 height 22
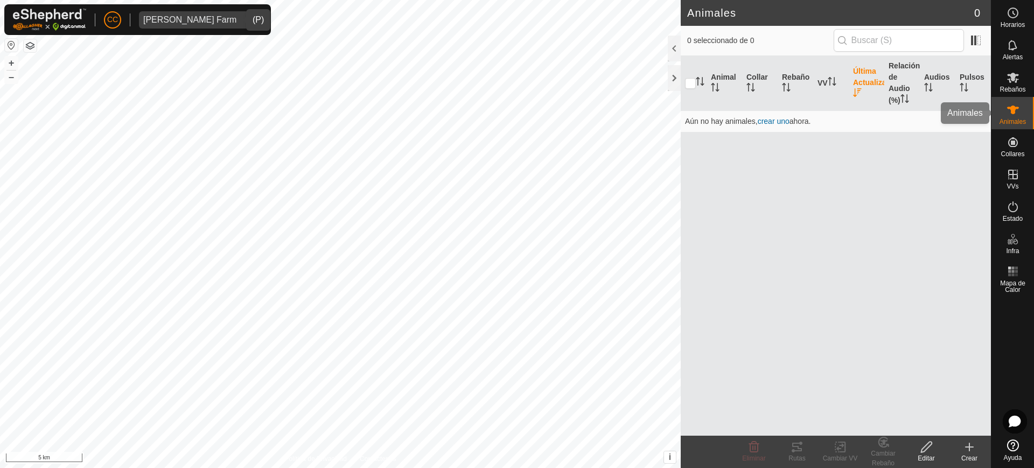
click at [1010, 128] on div "Animales" at bounding box center [1012, 113] width 43 height 32
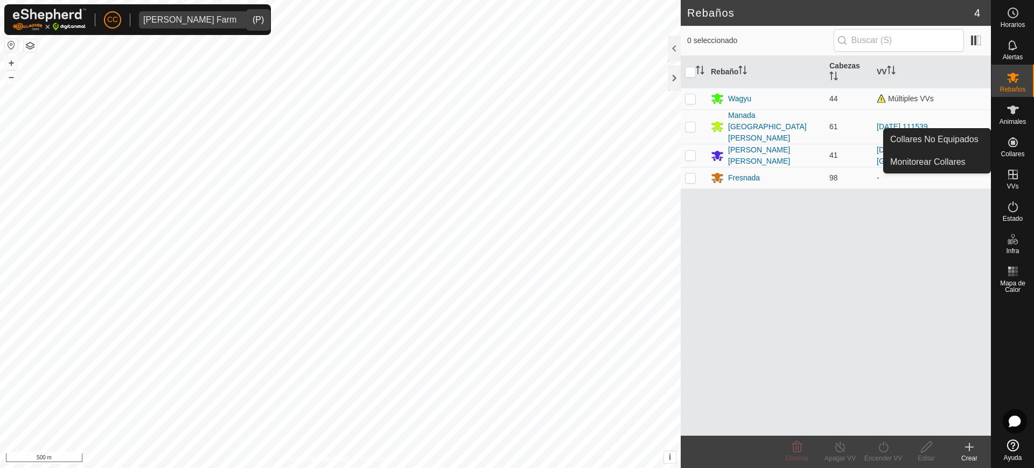
click at [1015, 146] on icon at bounding box center [1013, 142] width 10 height 10
click at [982, 143] on link "Collares No Equipados" at bounding box center [937, 140] width 107 height 22
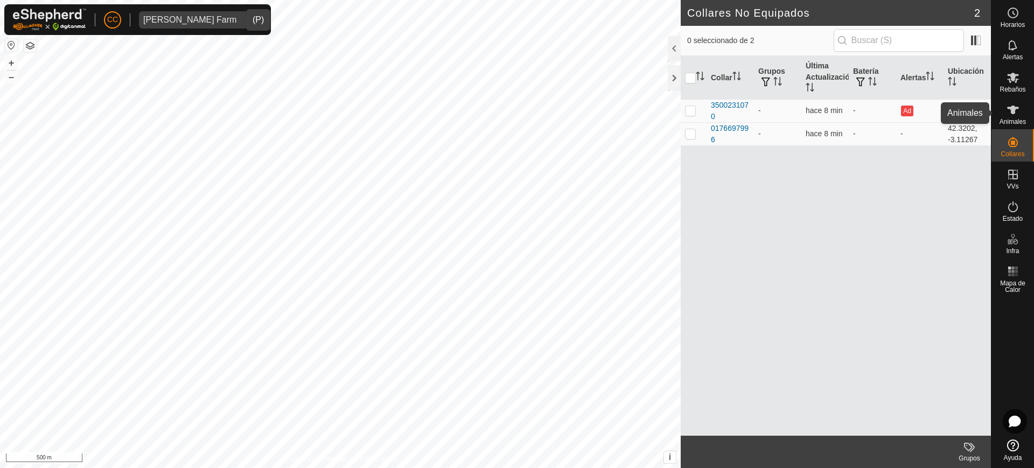
click at [1010, 111] on icon at bounding box center [1013, 109] width 13 height 13
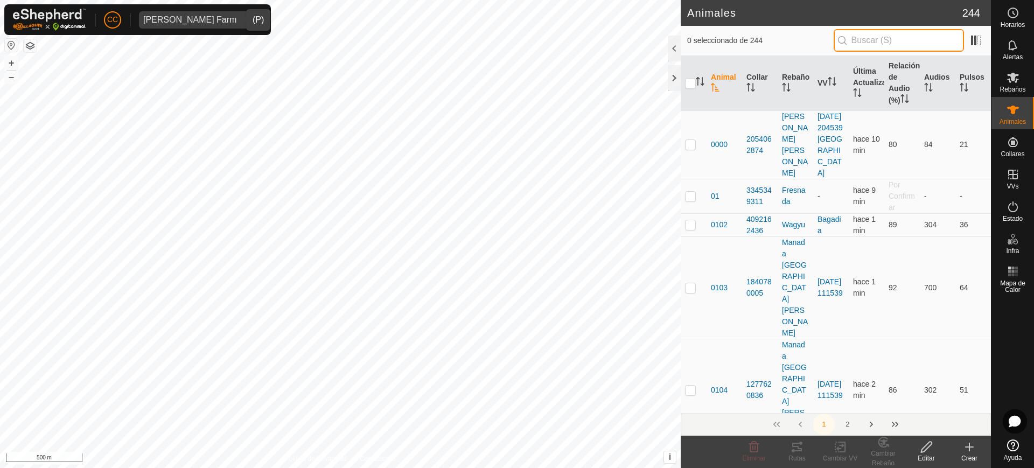
click at [926, 41] on input "text" at bounding box center [899, 40] width 130 height 23
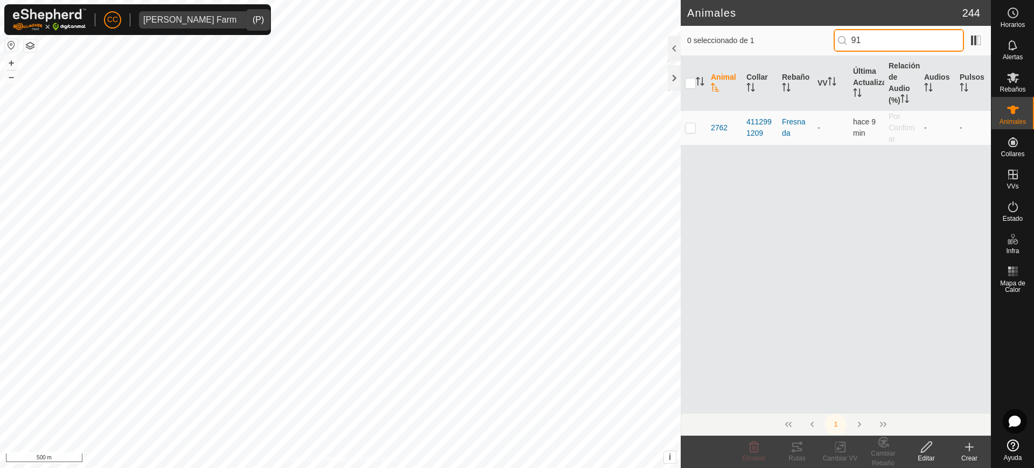
type input "9"
type input "2"
type input "3"
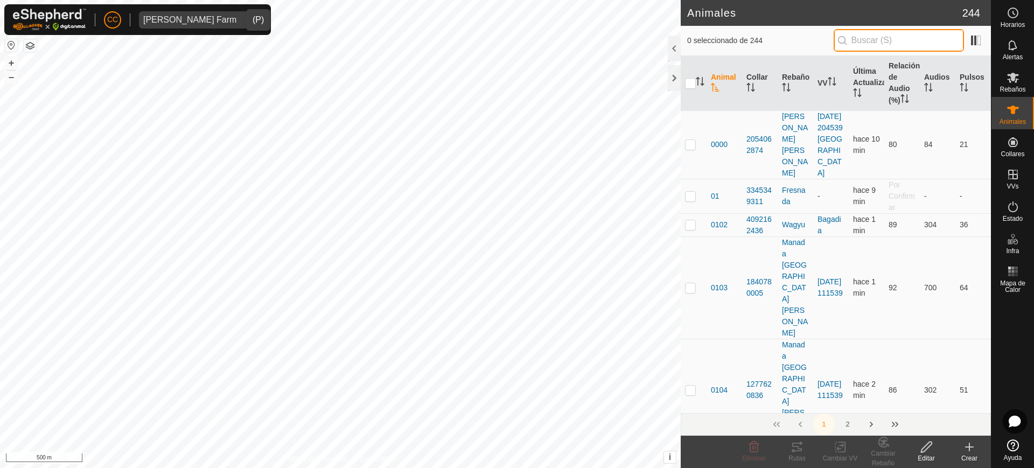
click at [889, 33] on input "text" at bounding box center [899, 40] width 130 height 23
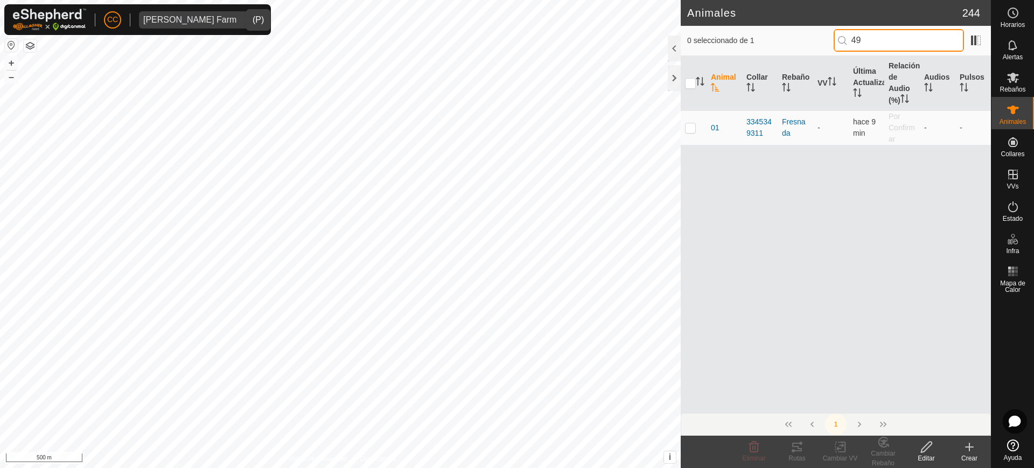
type input "4"
type input "16447"
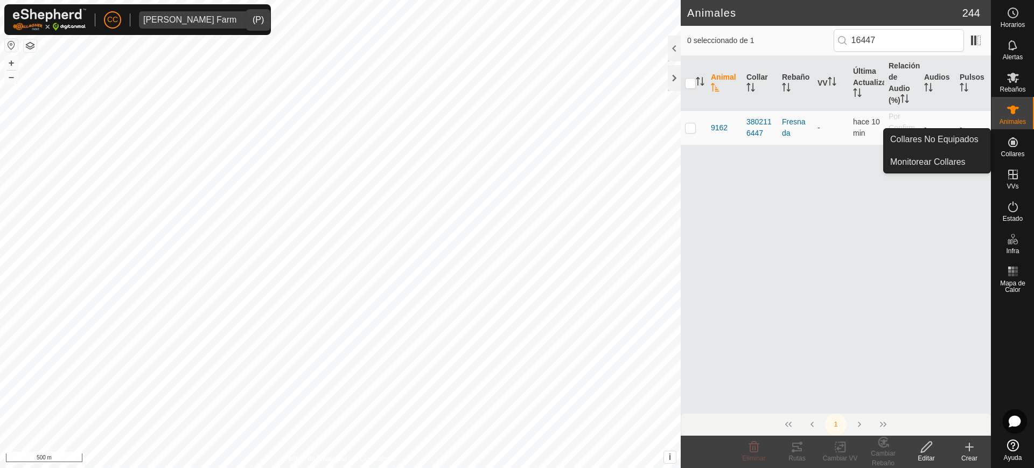
click at [1022, 142] on es-neckbands-svg-icon at bounding box center [1012, 142] width 19 height 17
click at [972, 143] on link "Collares No Equipados" at bounding box center [937, 140] width 107 height 22
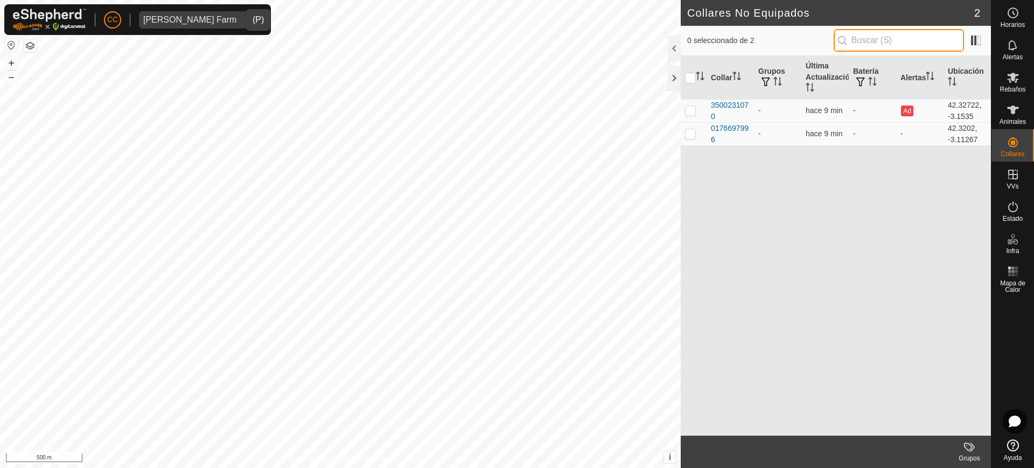
click at [924, 40] on input "text" at bounding box center [899, 40] width 130 height 23
drag, startPoint x: 1017, startPoint y: 75, endPoint x: 997, endPoint y: 71, distance: 20.3
click at [1016, 75] on icon at bounding box center [1013, 77] width 13 height 13
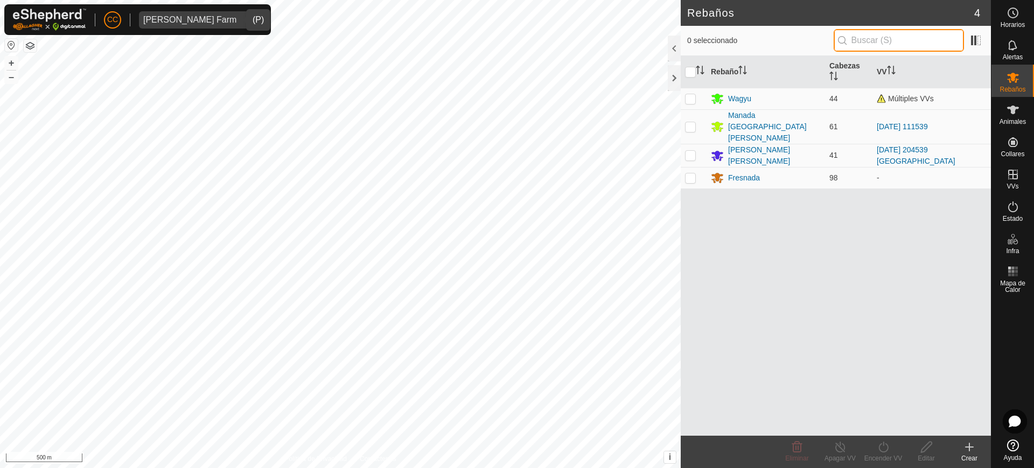
click at [898, 43] on input "text" at bounding box center [899, 40] width 130 height 23
click at [1019, 107] on es-animals-svg-icon at bounding box center [1012, 109] width 19 height 17
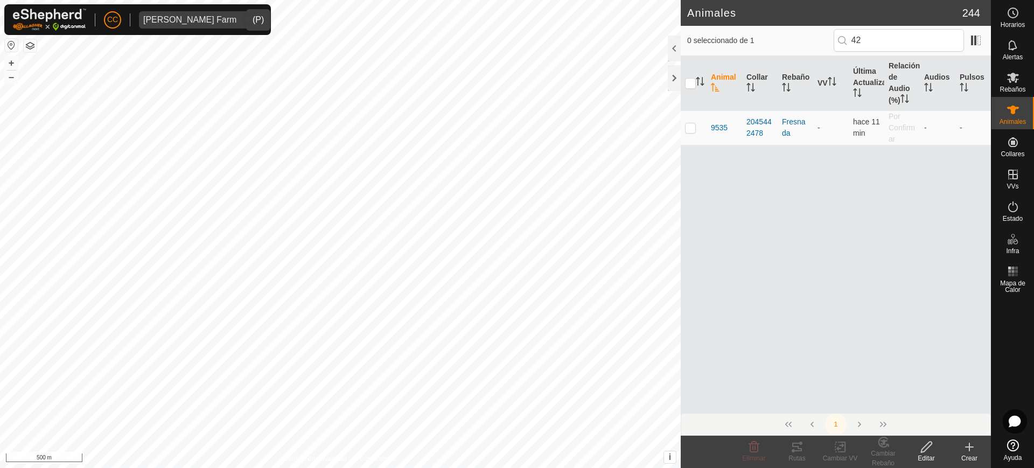
type input "4"
type input "1"
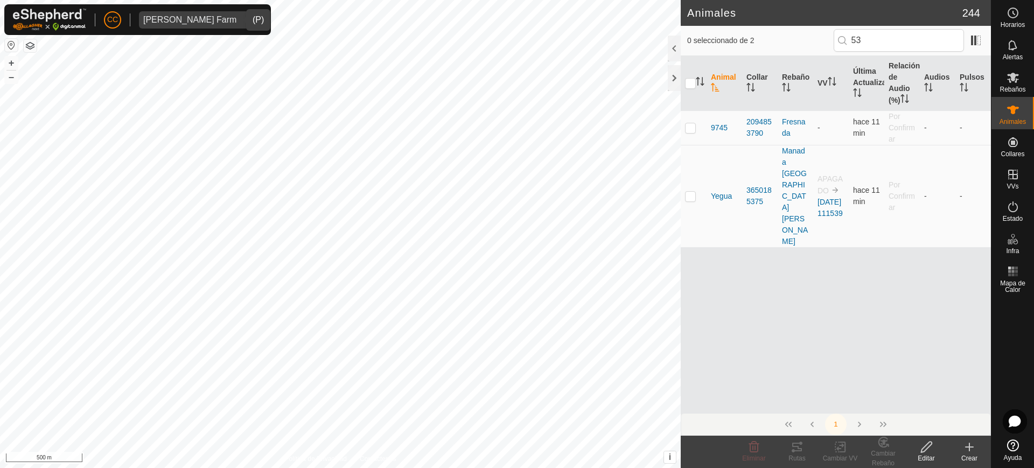
type input "5"
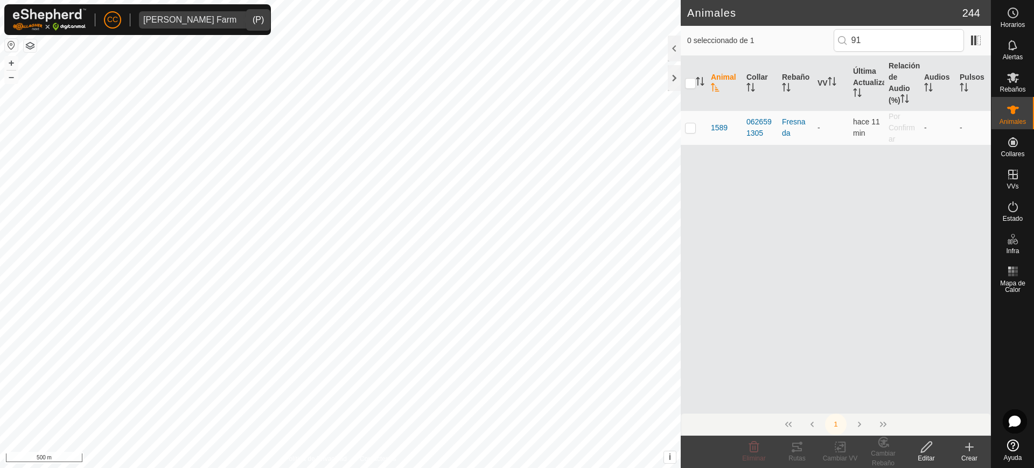
type input "9"
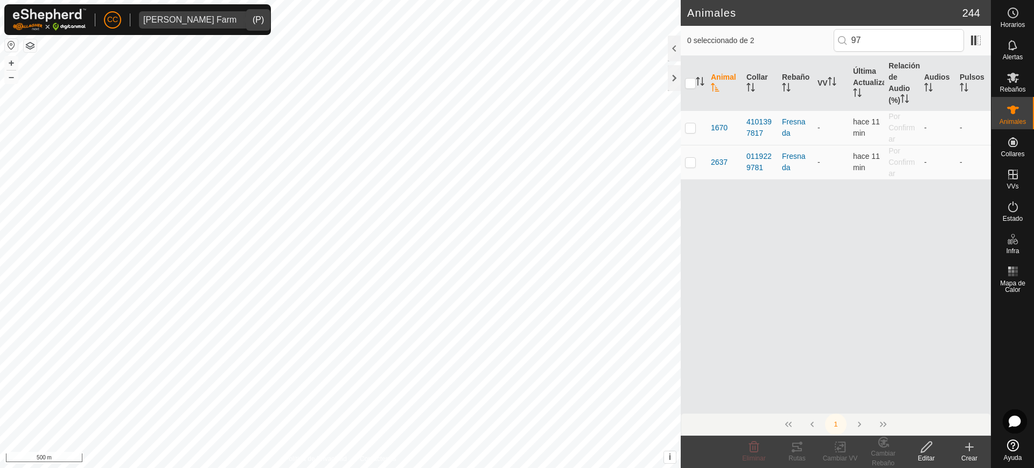
type input "9"
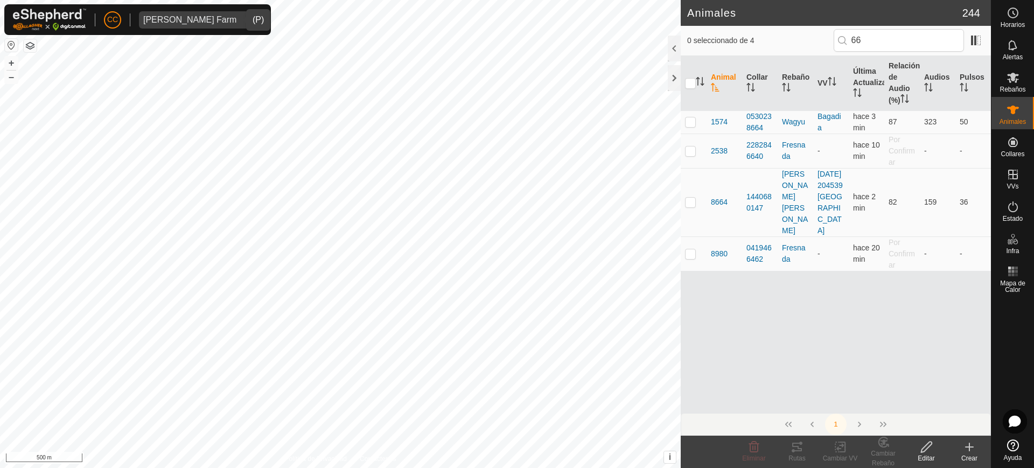
type input "6"
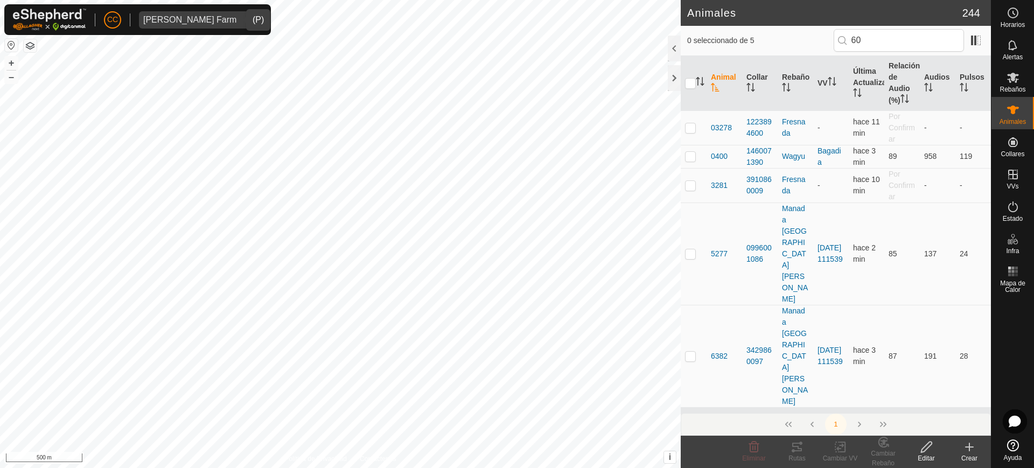
type input "6"
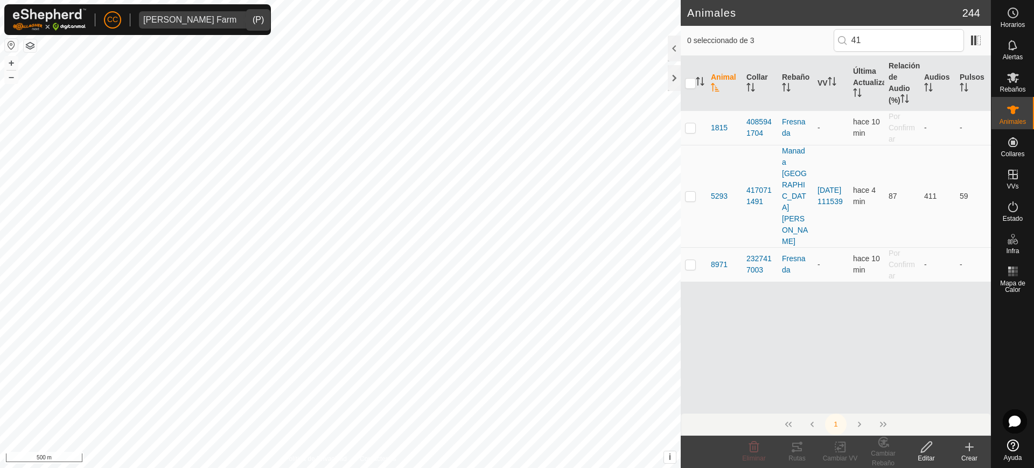
type input "4"
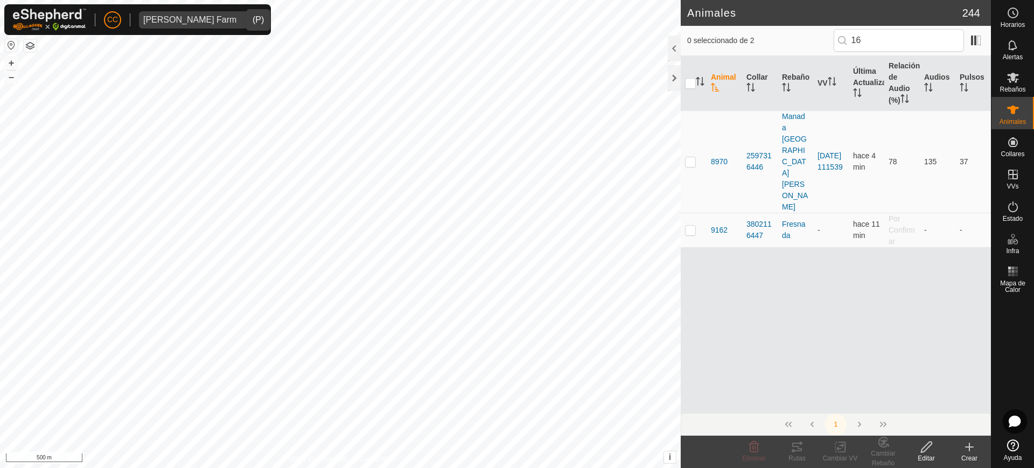
type input "1"
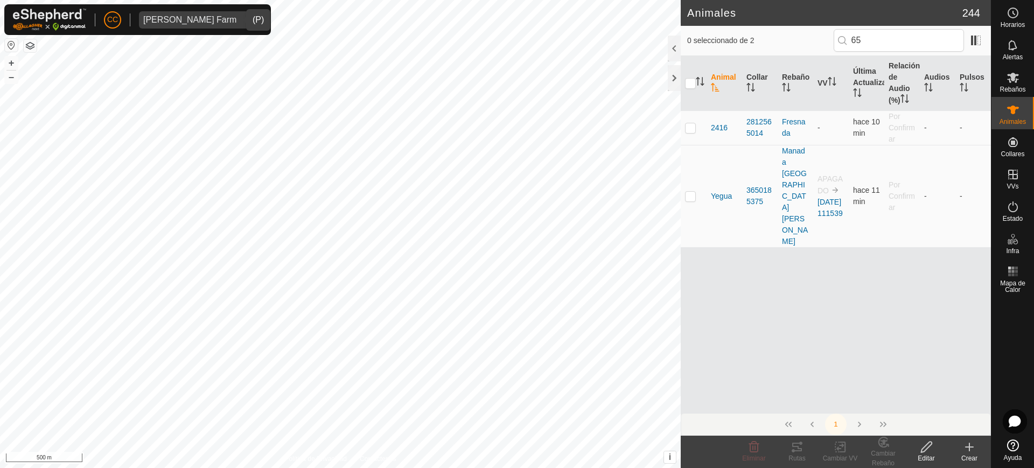
type input "6"
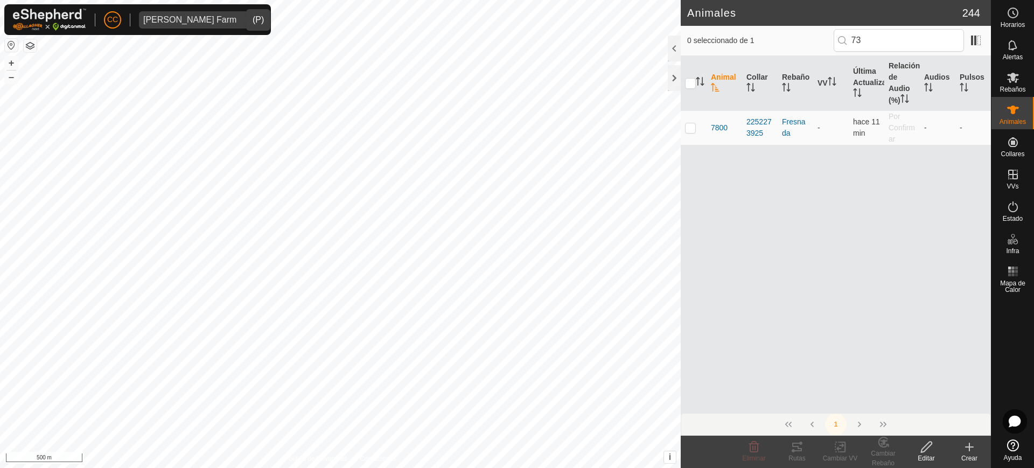
type input "7"
type input "9"
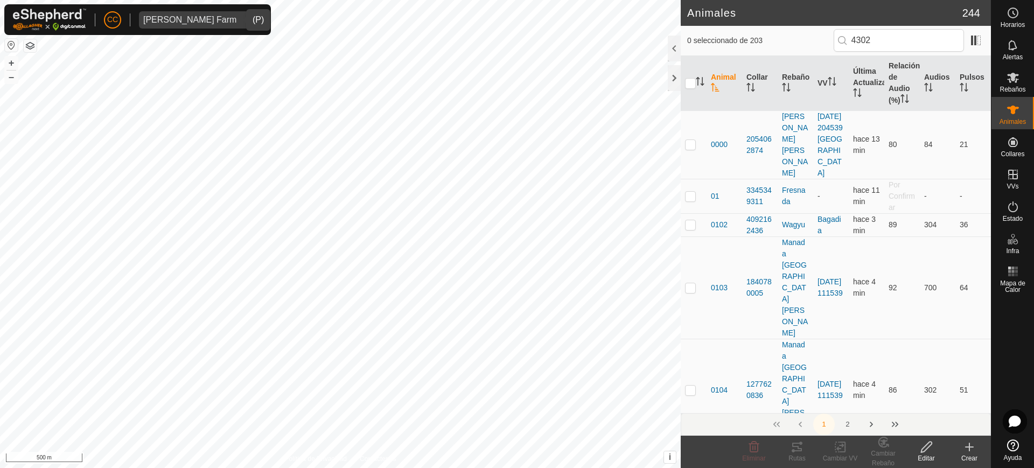
type input "43023"
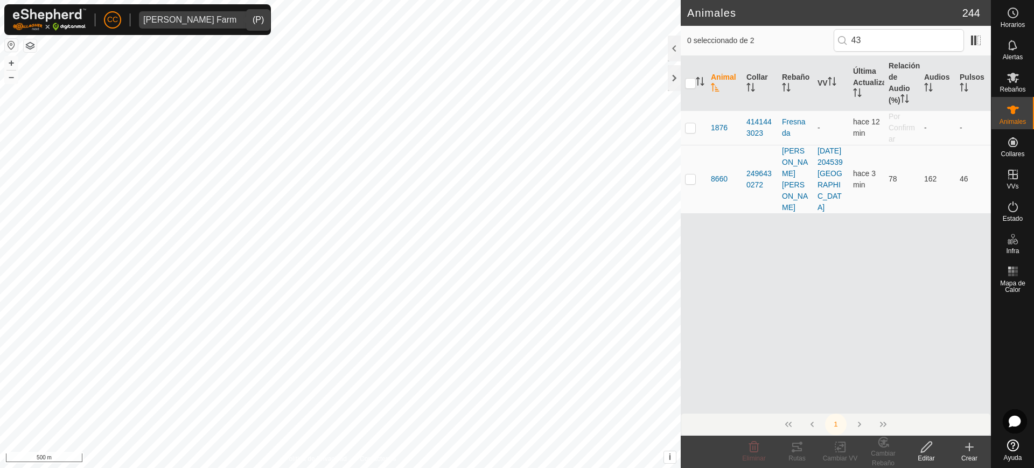
type input "4"
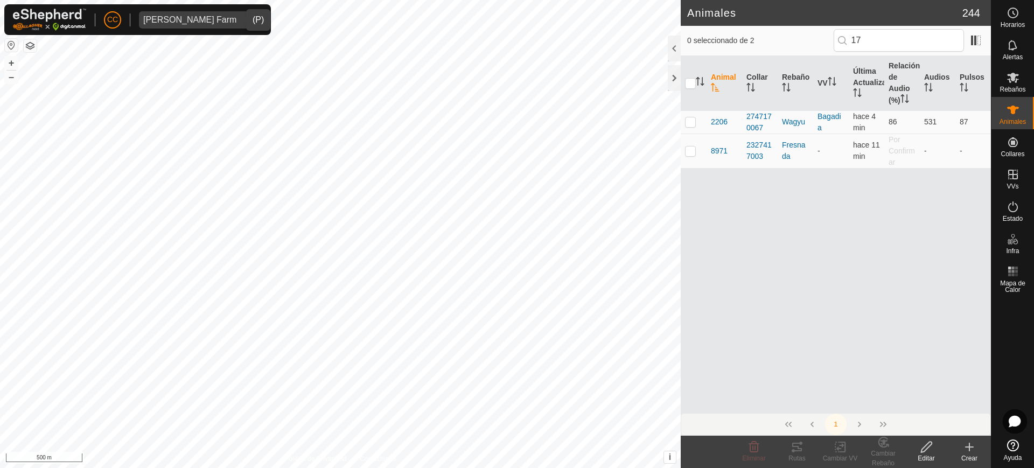
type input "1"
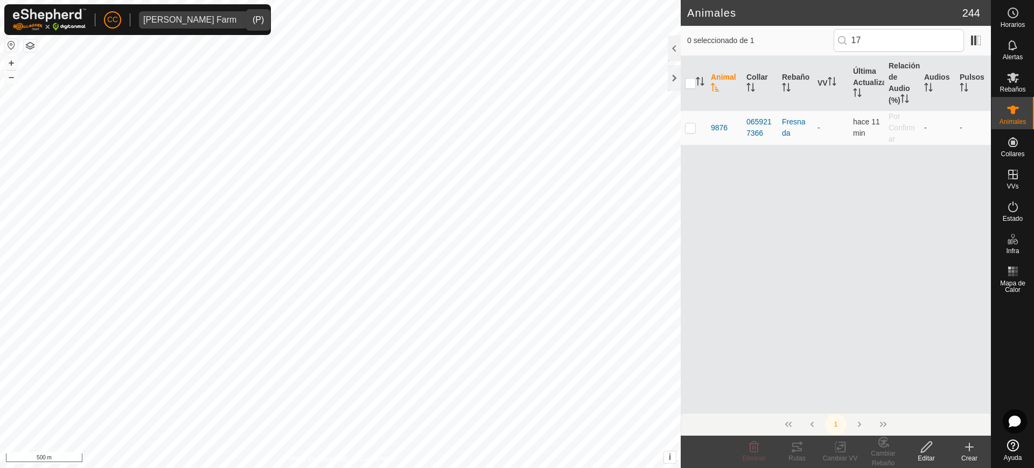
type input "1"
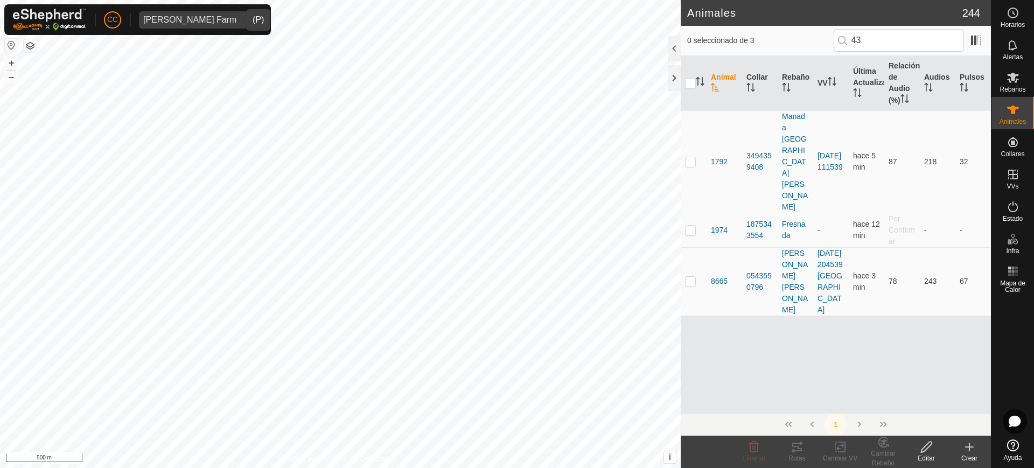
type input "4"
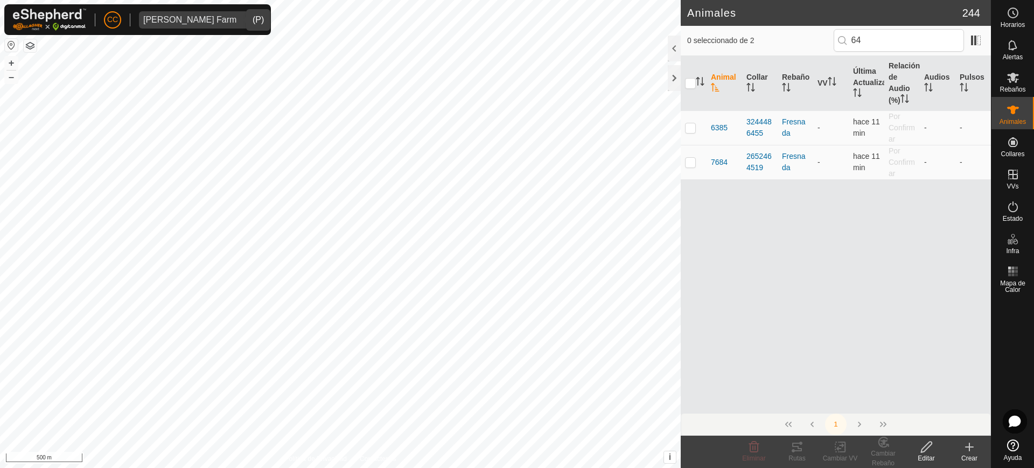
type input "6"
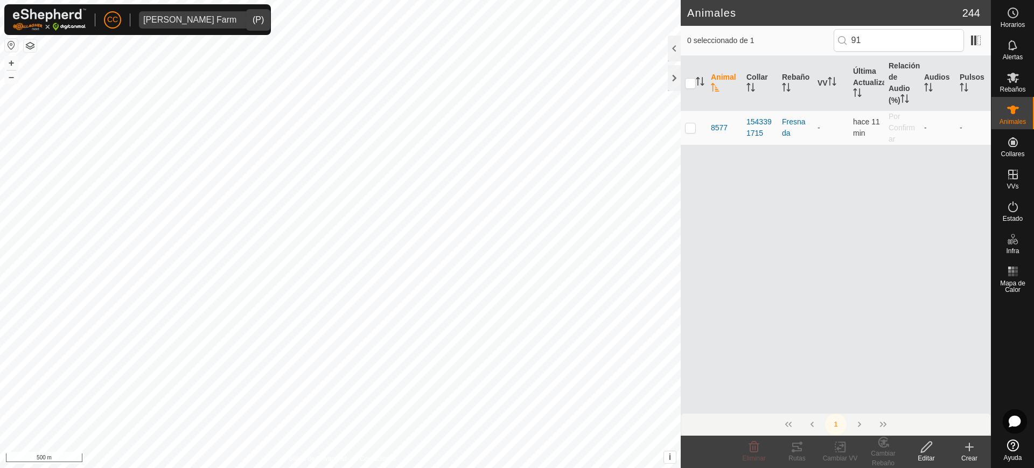
type input "9"
type input "4"
type input "8"
type input "9"
type input "2"
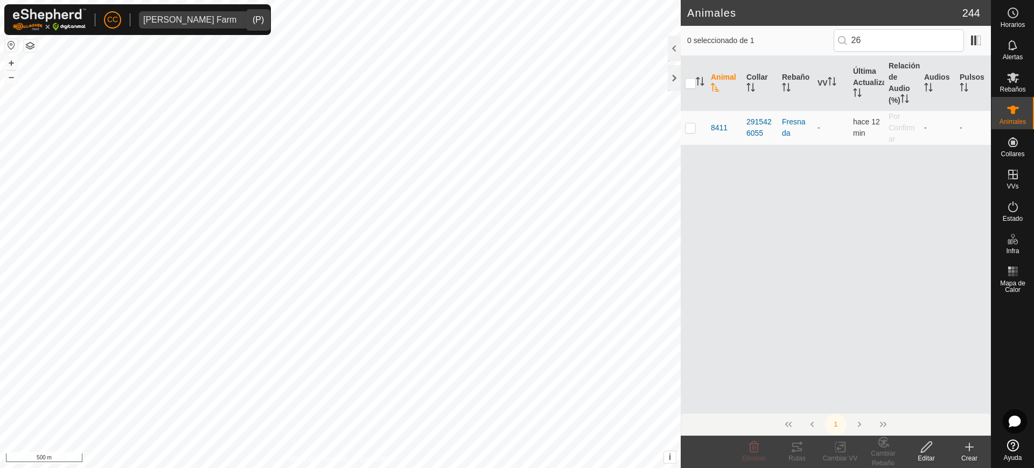
type input "2"
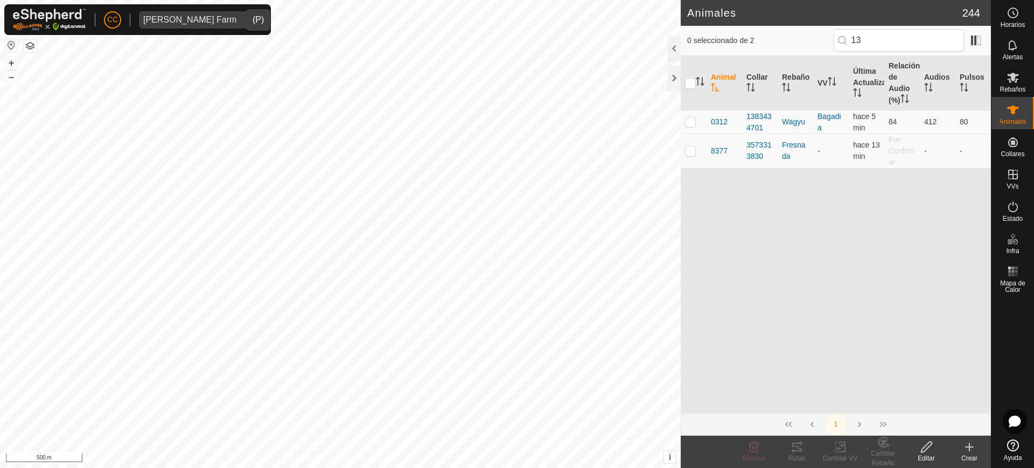
type input "1"
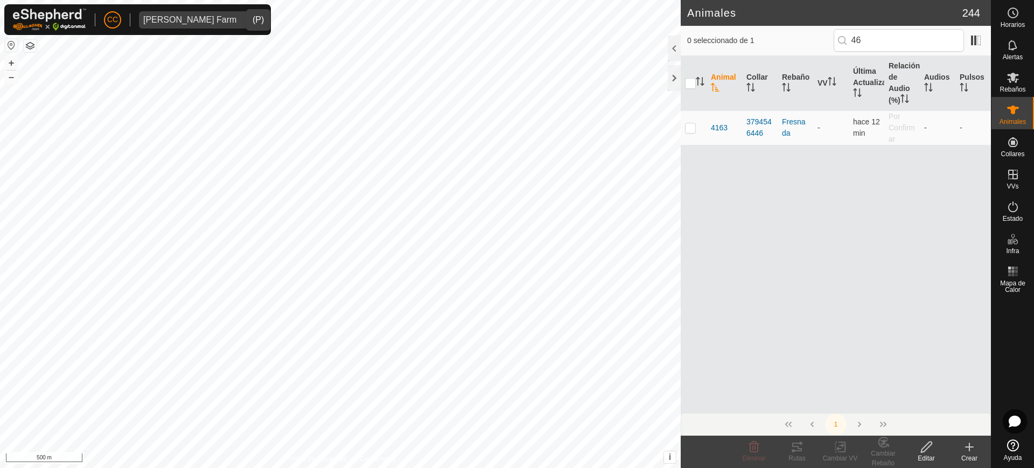
type input "4"
type input "5"
type input "7"
type input "9"
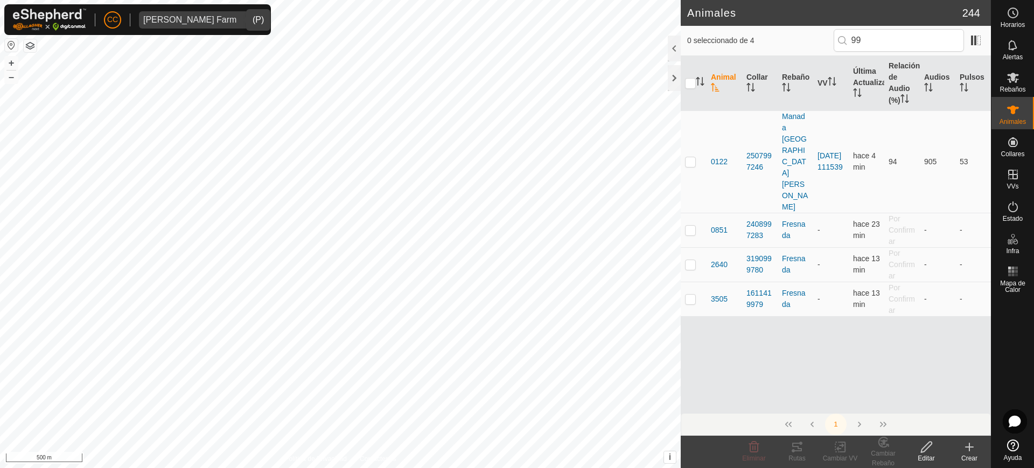
type input "9"
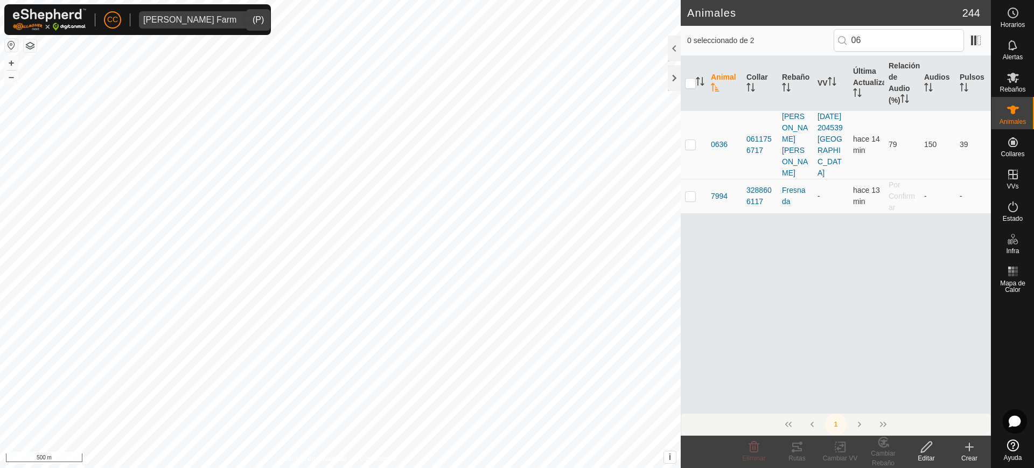
type input "0"
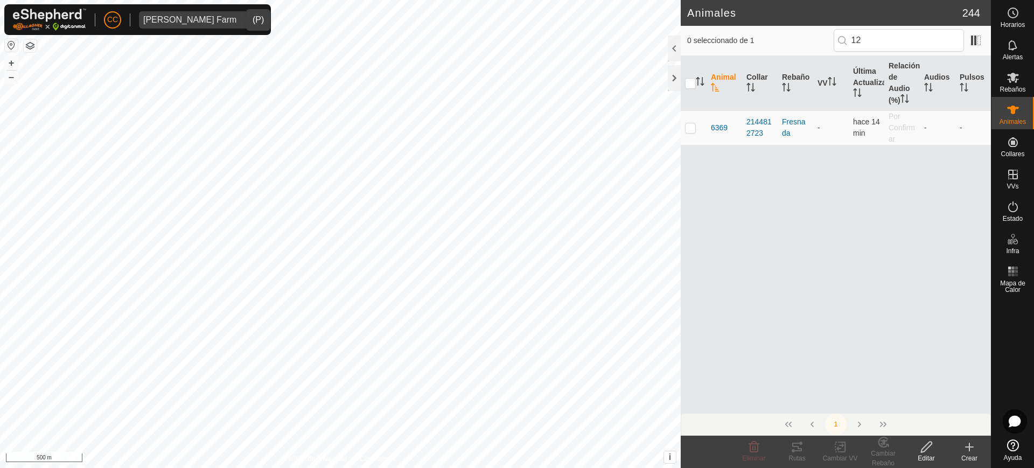
type input "1"
type input "4"
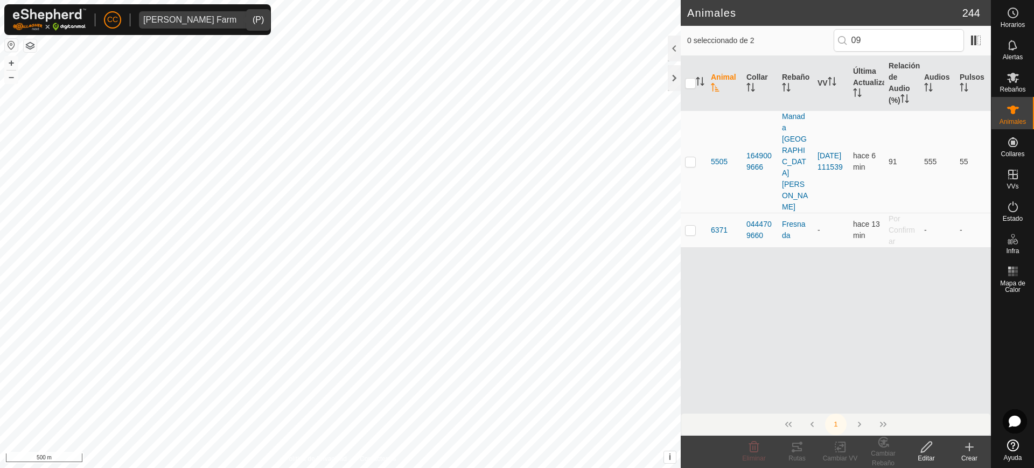
type input "0"
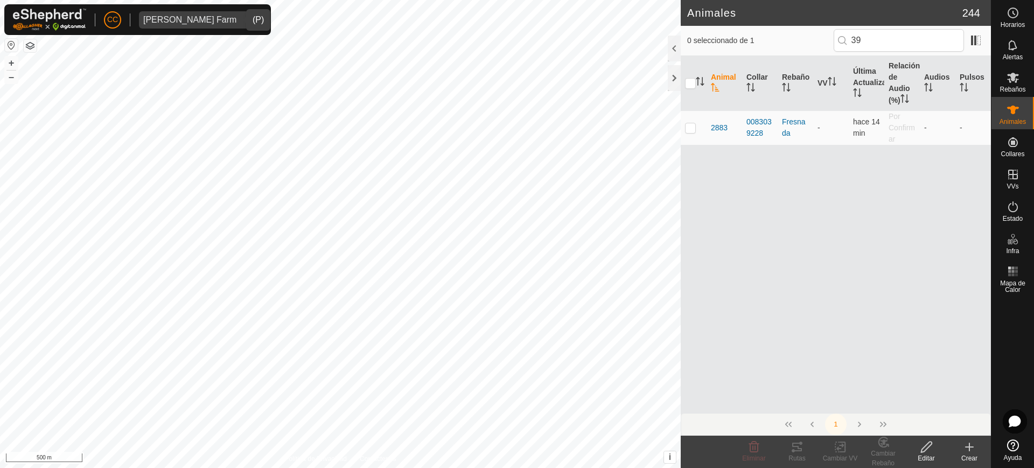
type input "3"
type input "0"
type input "4"
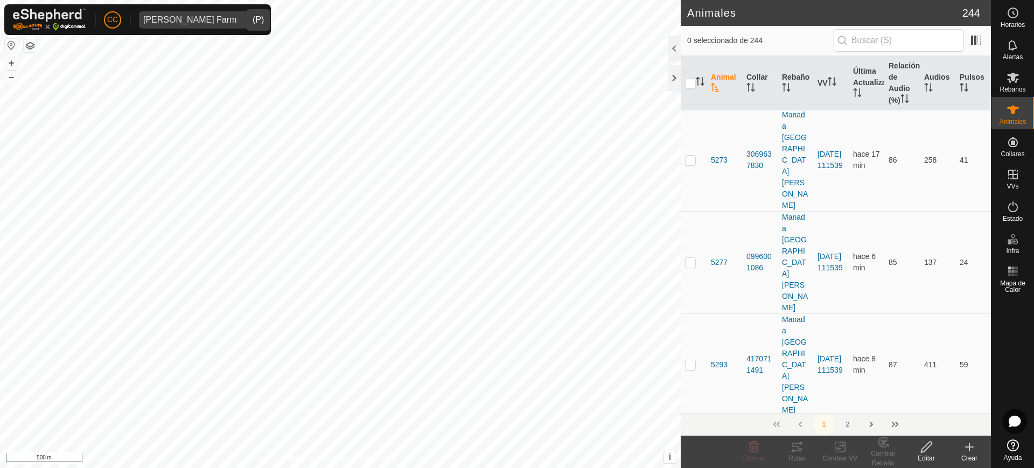
scroll to position [5924, 0]
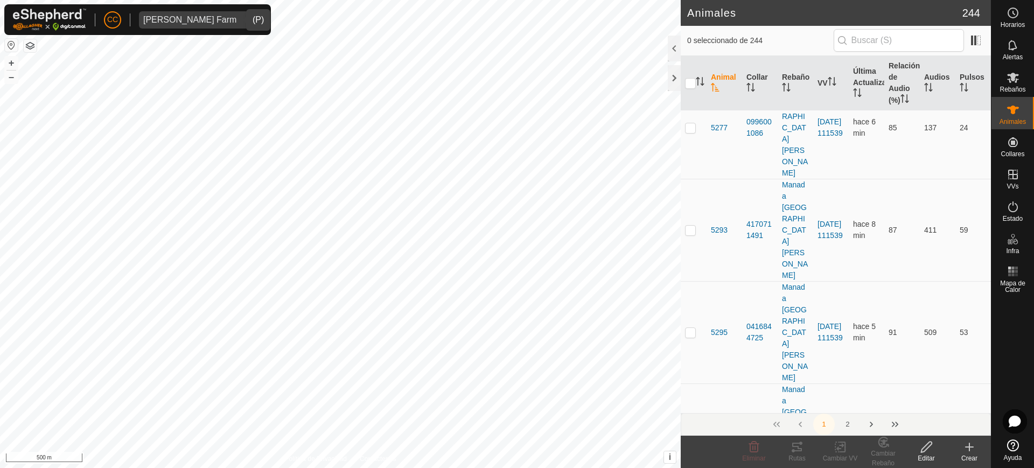
checkbox input "true"
click at [886, 41] on input "text" at bounding box center [899, 40] width 130 height 23
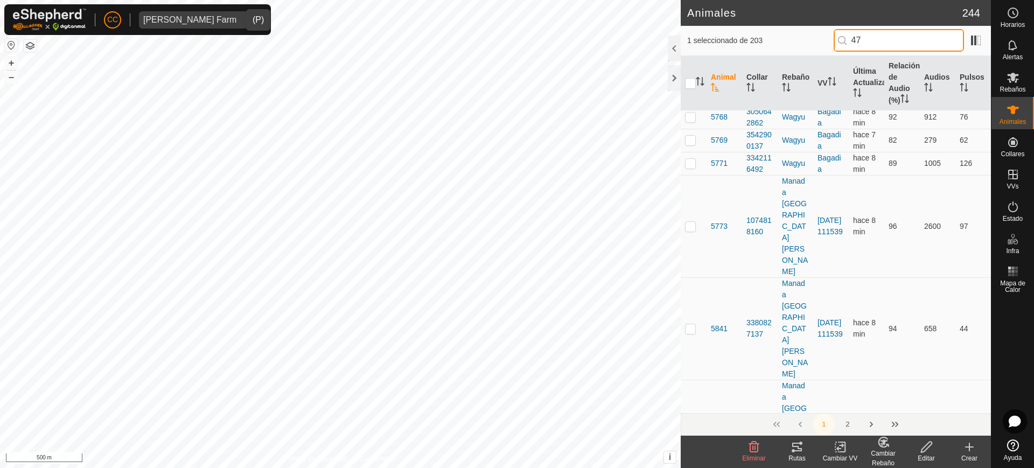
scroll to position [0, 0]
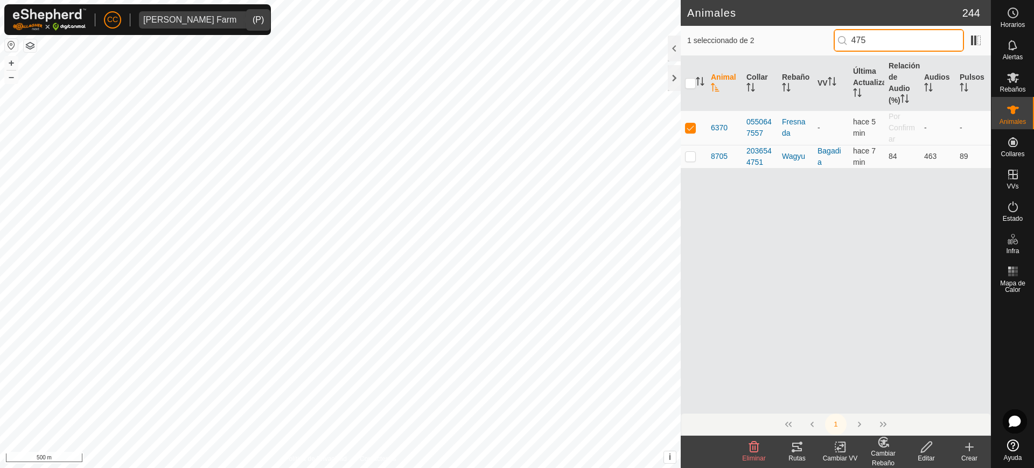
type input "4755"
checkbox input "true"
type input "475"
checkbox input "false"
type input "4"
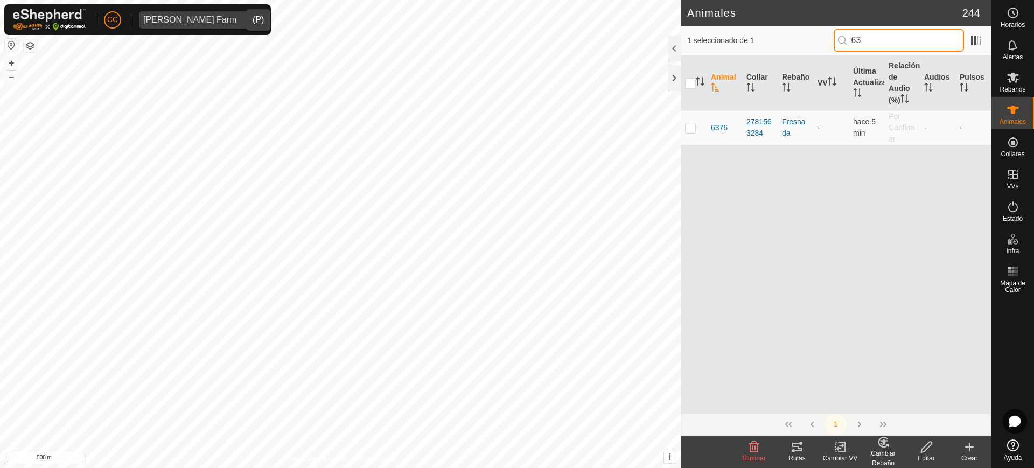
type input "6"
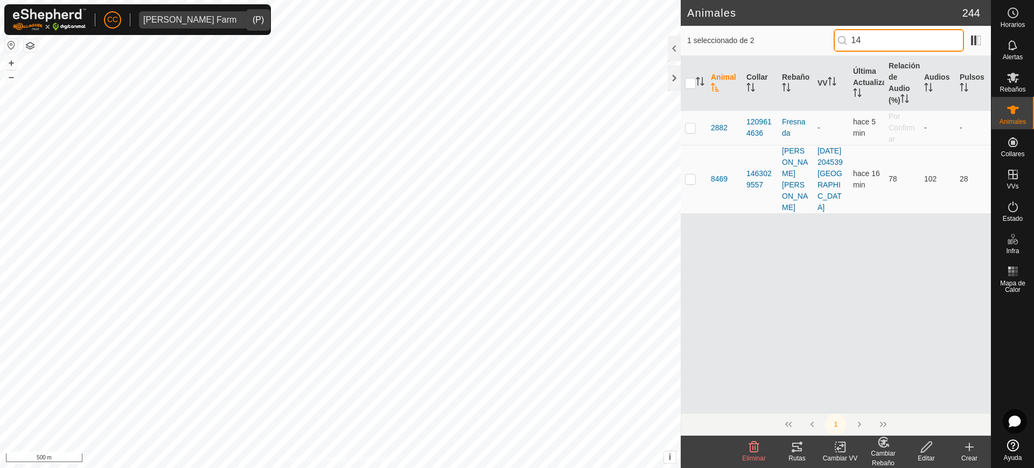
type input "1"
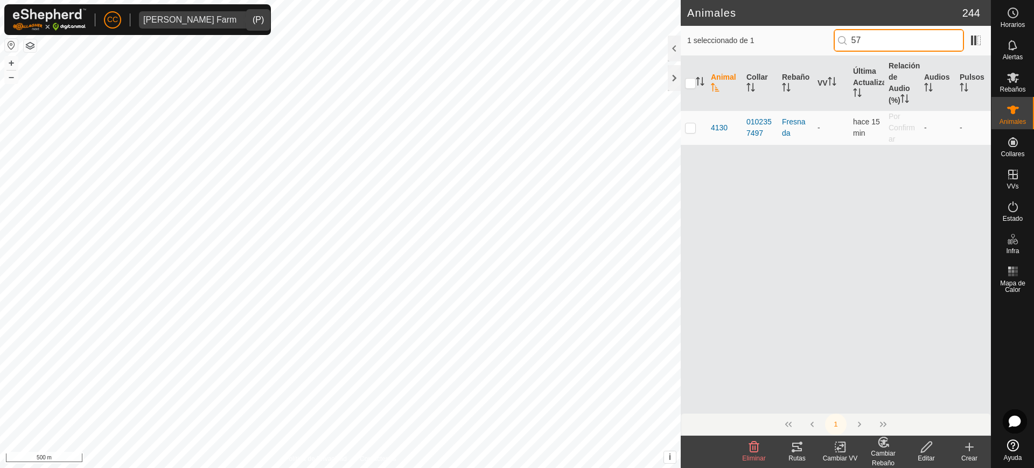
type input "5"
type input "2"
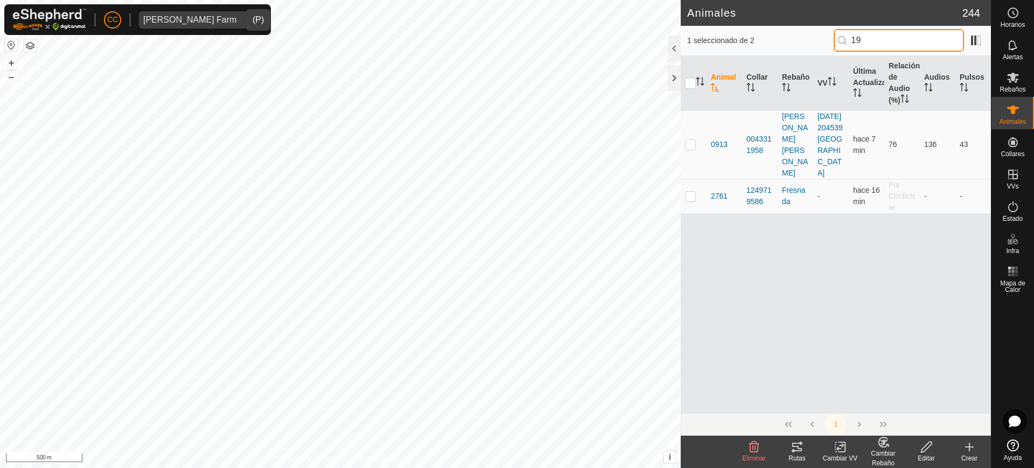
type input "1"
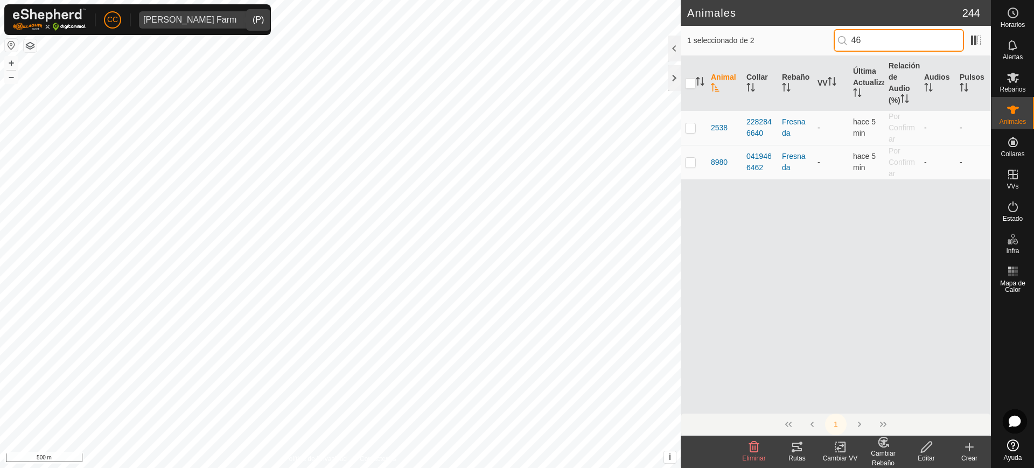
type input "4"
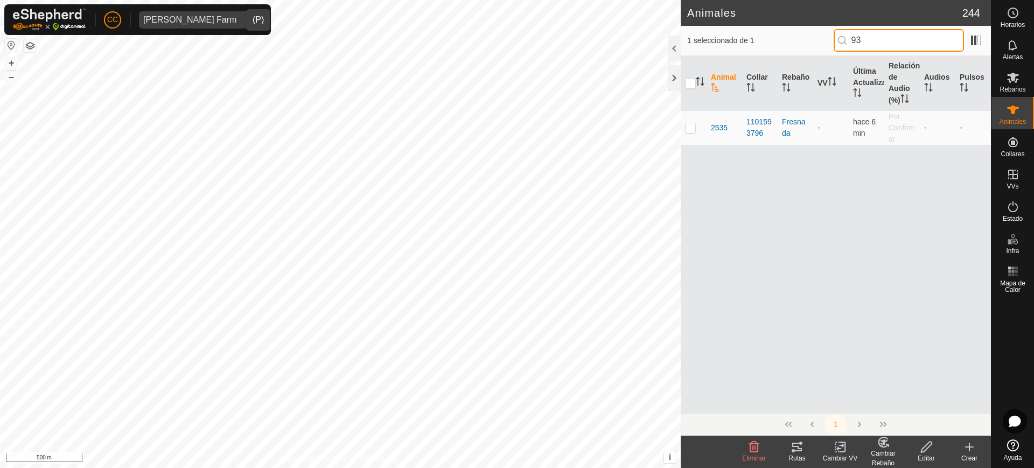
type input "9"
type input "4"
type input "8"
type input "5"
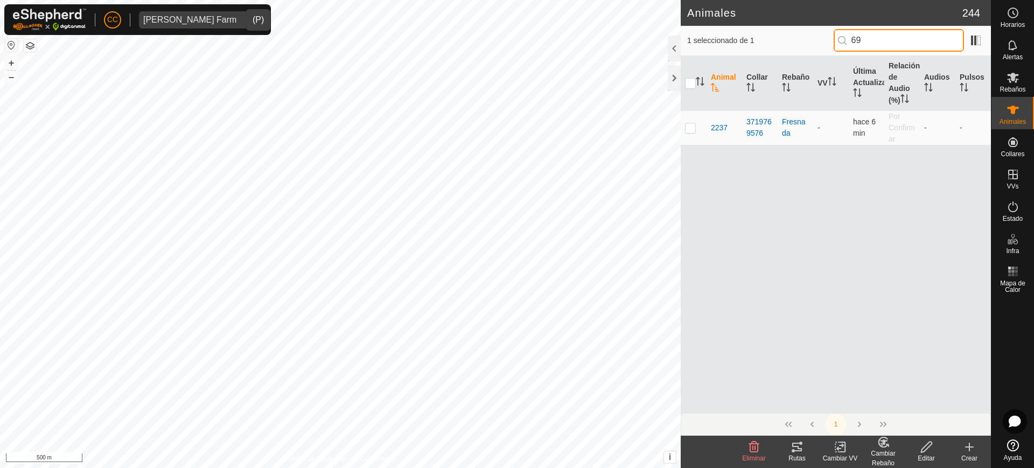
type input "6"
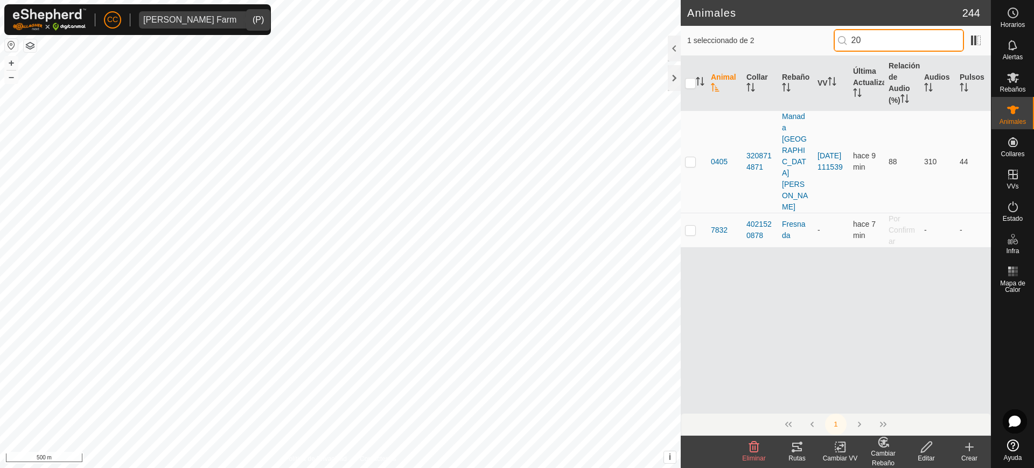
type input "2"
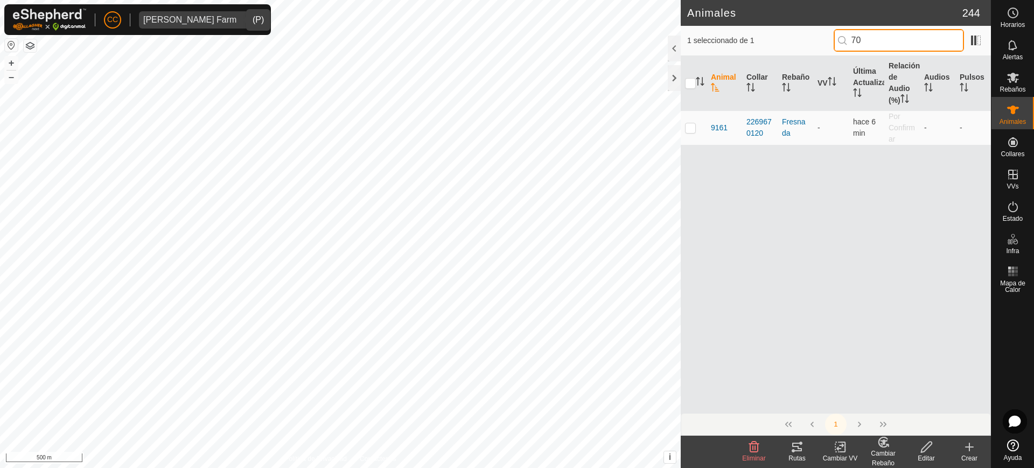
type input "7"
type input "9"
type input "3"
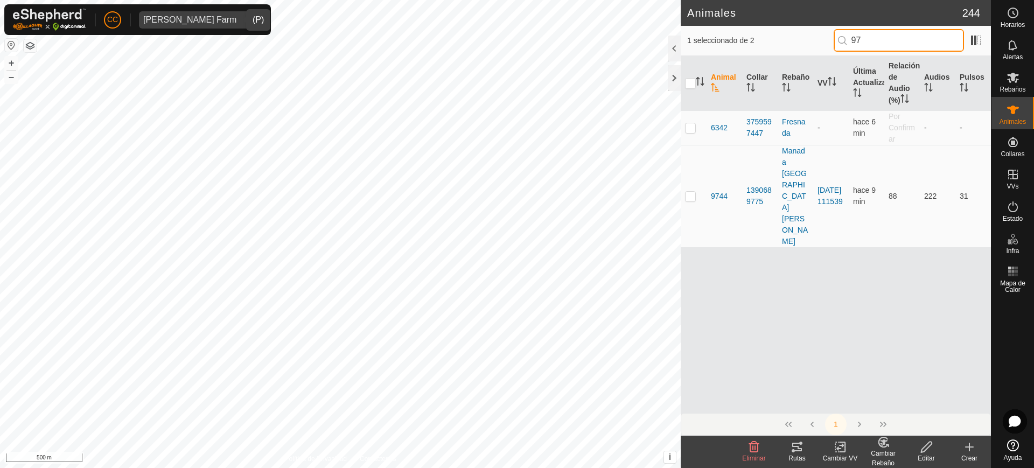
type input "9"
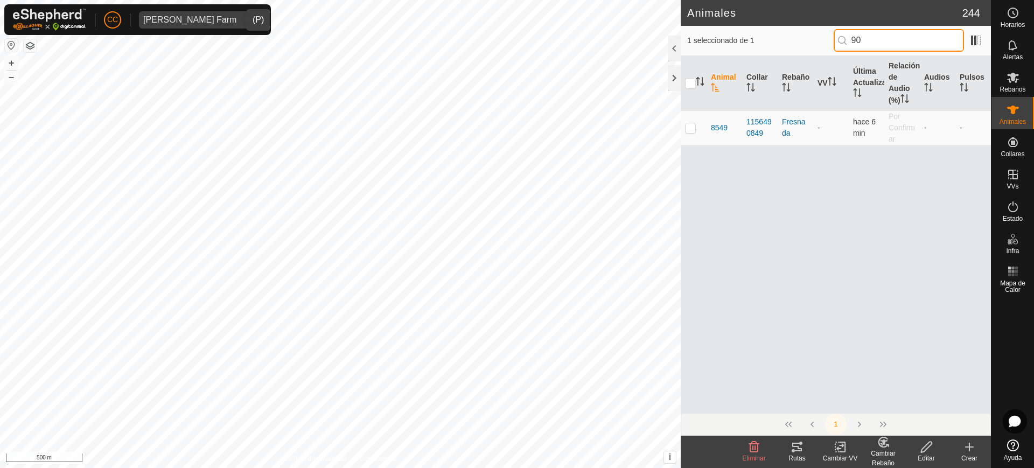
type input "9"
type input "22557"
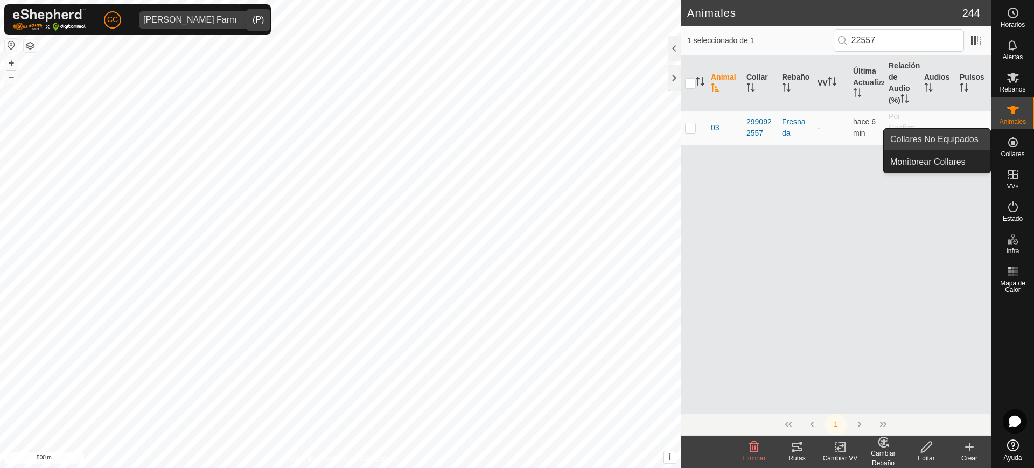
click at [1018, 143] on icon at bounding box center [1013, 142] width 13 height 13
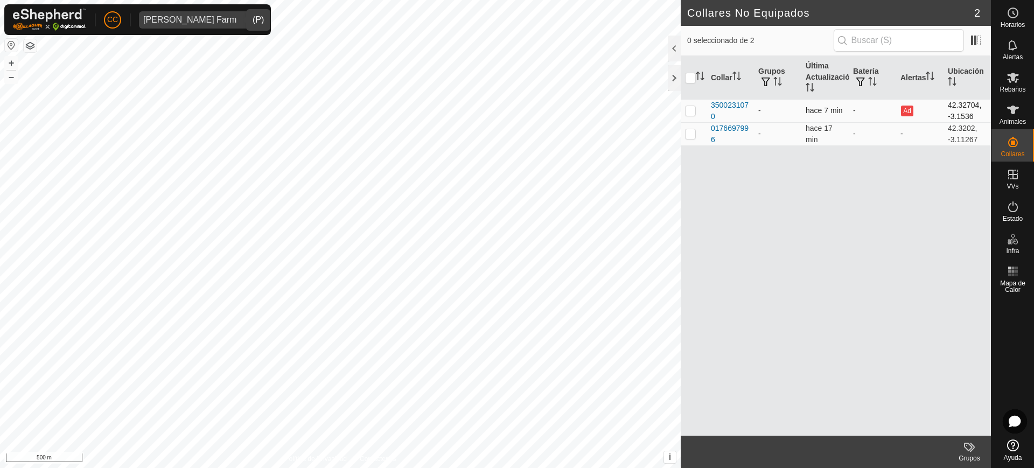
drag, startPoint x: 737, startPoint y: 141, endPoint x: 709, endPoint y: 108, distance: 42.4
click at [709, 108] on tbody "3500231070 - hace 7 min - Ad 42.32704, -3.1536 0176697996 - hace 17 min - - 42.…" at bounding box center [836, 122] width 310 height 46
click at [761, 198] on div "Collar Grupos Última Actualización Batería Alertas Ubicación 3500231070 - hace …" at bounding box center [836, 246] width 310 height 380
drag, startPoint x: 707, startPoint y: 107, endPoint x: 718, endPoint y: 115, distance: 14.6
click at [718, 115] on td "3500231070" at bounding box center [730, 110] width 47 height 23
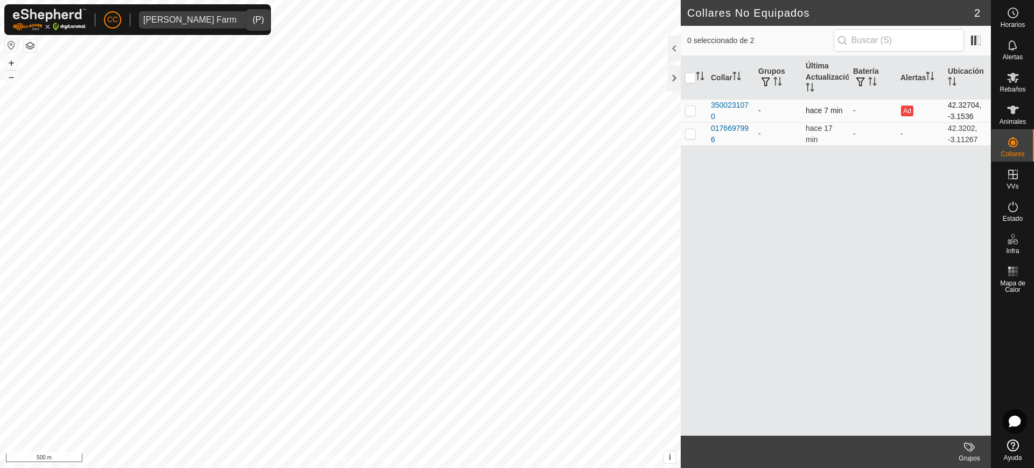
copy div "3500231070"
drag, startPoint x: 737, startPoint y: 138, endPoint x: 732, endPoint y: 127, distance: 11.8
click at [732, 127] on div "0176697996" at bounding box center [730, 134] width 39 height 23
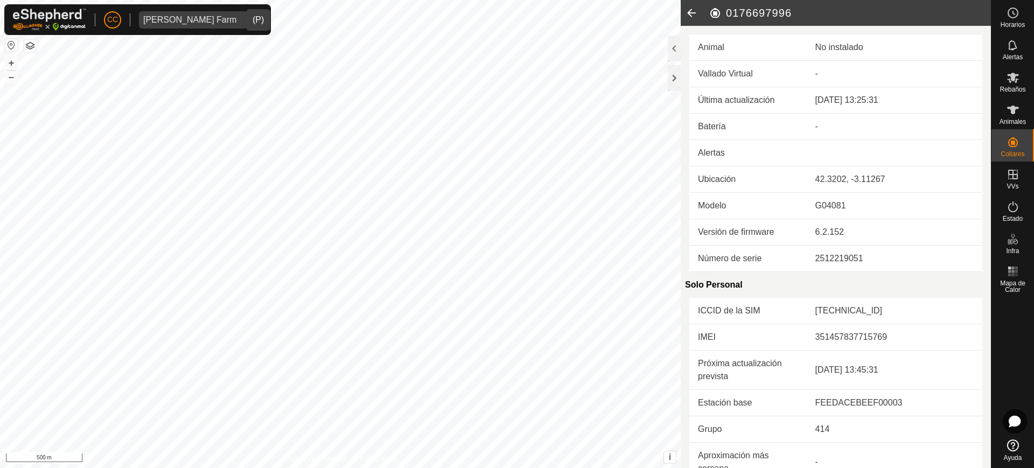
drag, startPoint x: 759, startPoint y: 13, endPoint x: 792, endPoint y: 10, distance: 33.5
click at [792, 10] on h2 "0176697996" at bounding box center [850, 12] width 282 height 13
copy h2 "97996"
drag, startPoint x: 1012, startPoint y: 113, endPoint x: 998, endPoint y: 109, distance: 14.6
click at [1003, 113] on es-animals-svg-icon at bounding box center [1012, 109] width 19 height 17
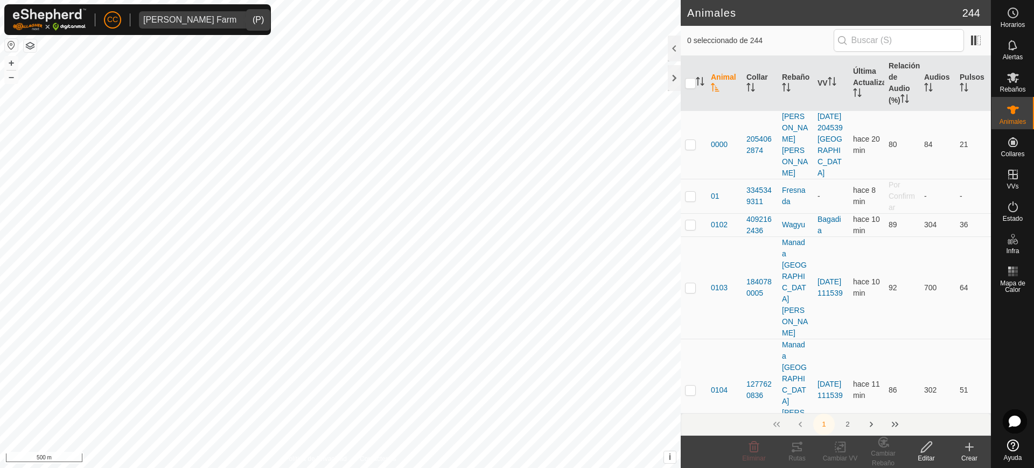
click at [897, 34] on input "text" at bounding box center [899, 40] width 130 height 23
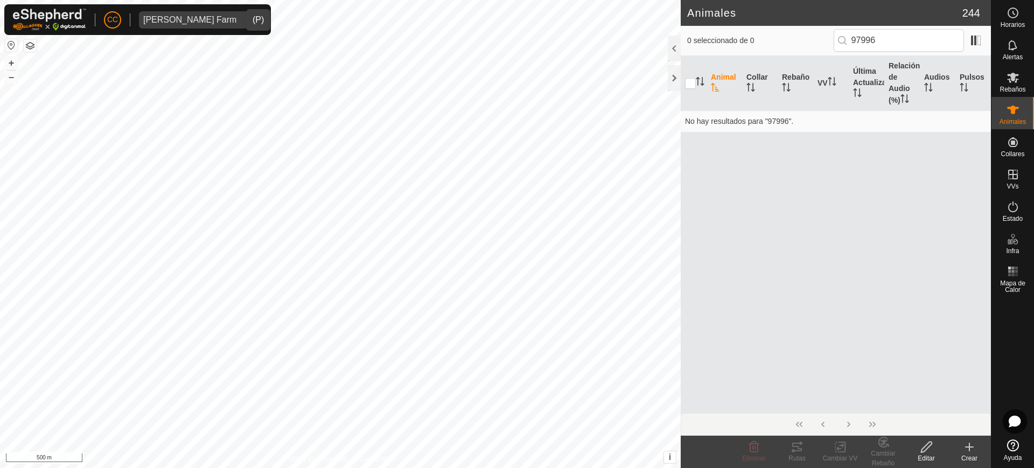
drag, startPoint x: 900, startPoint y: 33, endPoint x: 796, endPoint y: 37, distance: 104.5
click at [800, 42] on div "0 seleccionado de 0 97996" at bounding box center [835, 40] width 297 height 23
type input "3107"
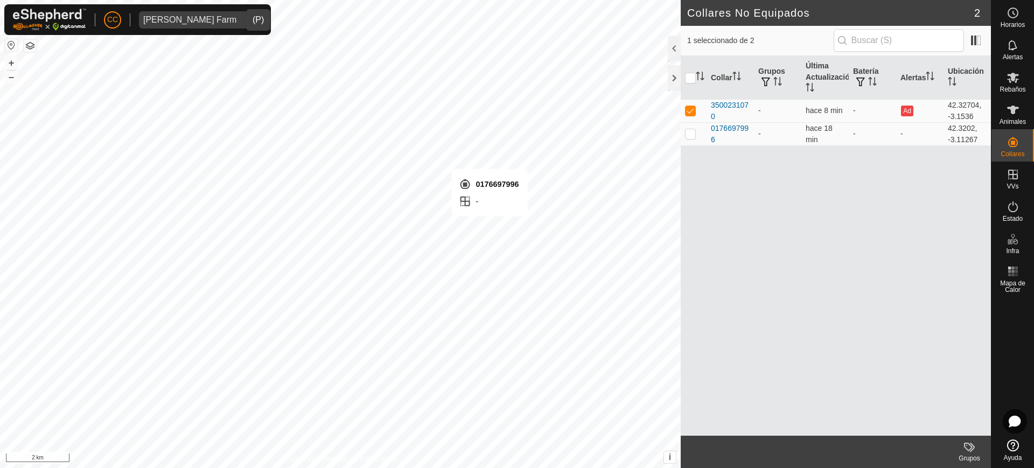
checkbox input "false"
checkbox input "true"
click at [1023, 109] on div "Animales" at bounding box center [1012, 113] width 43 height 32
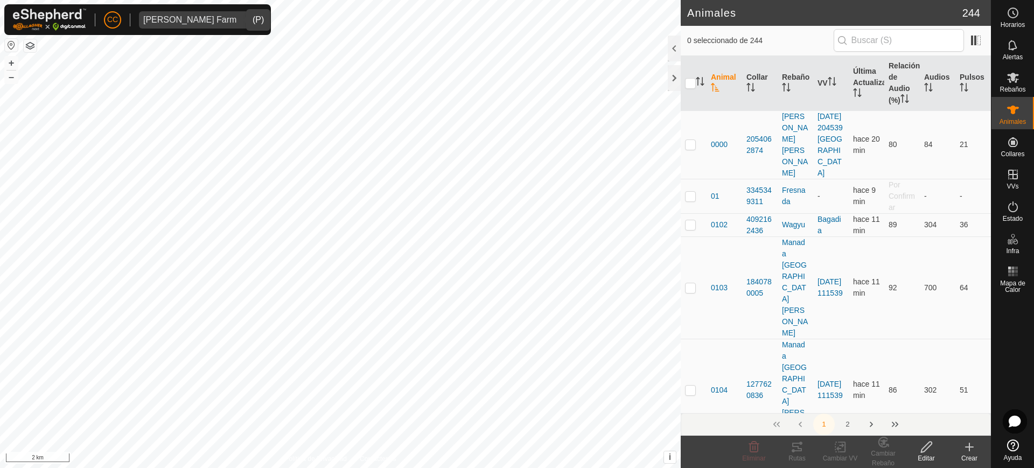
click at [853, 98] on p-sorticon "Activar para ordenar" at bounding box center [857, 94] width 9 height 9
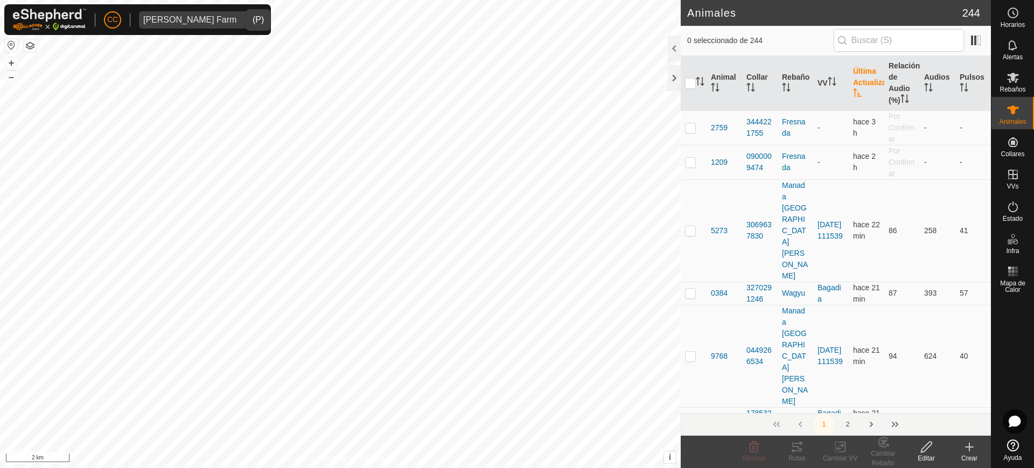
click at [855, 93] on icon "Activar para ordenar" at bounding box center [857, 92] width 9 height 9
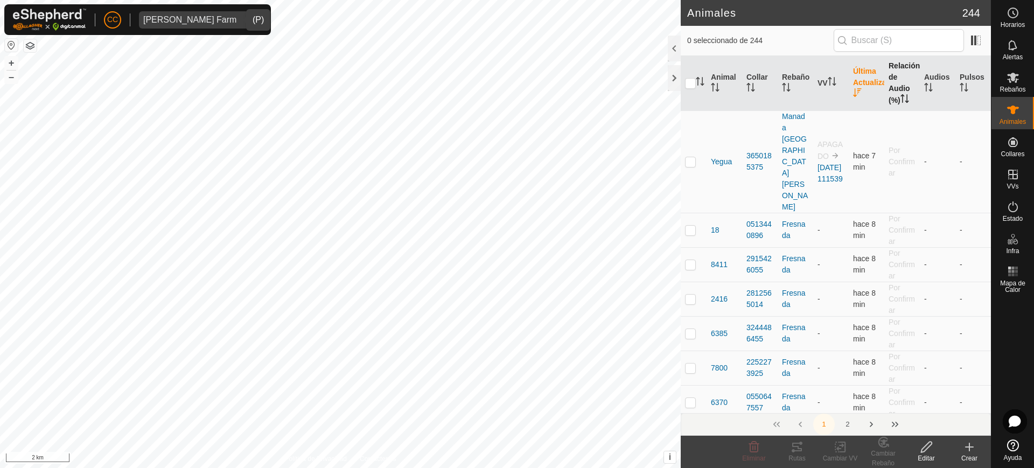
click at [886, 88] on th "Relación de Audio (%)" at bounding box center [902, 83] width 36 height 55
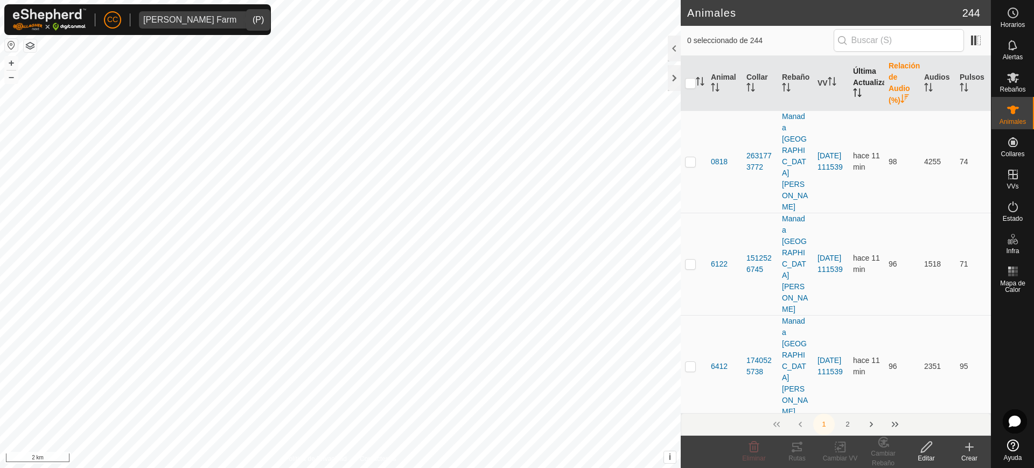
click at [857, 88] on th "Última Actualización" at bounding box center [867, 83] width 36 height 55
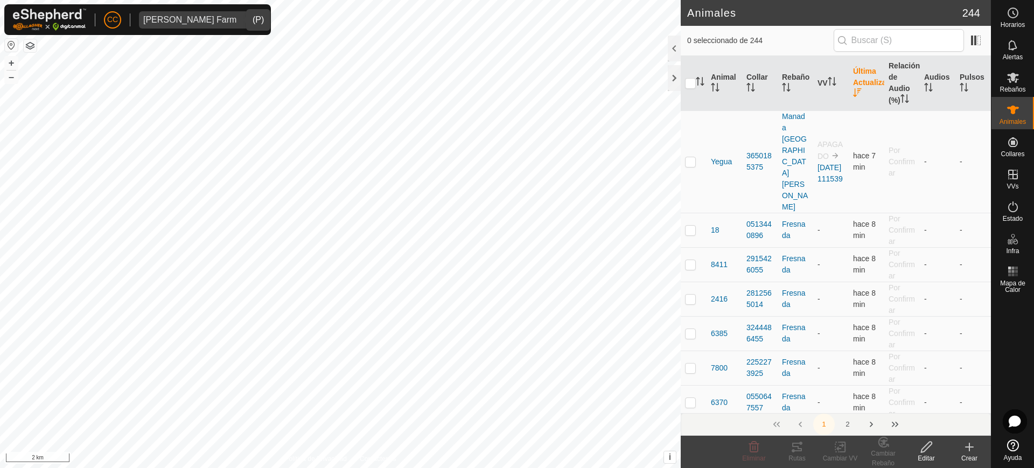
click at [857, 91] on th "Última Actualización" at bounding box center [867, 83] width 36 height 55
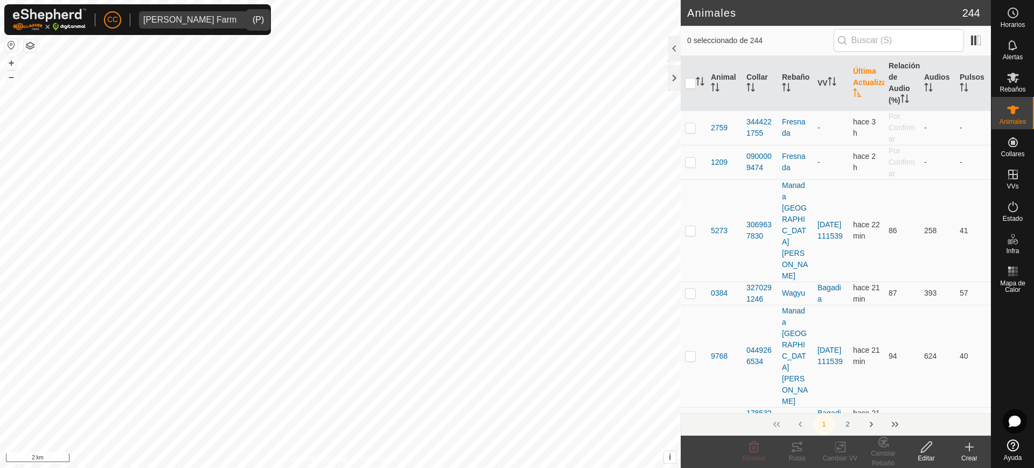
click at [857, 91] on th "Última Actualización" at bounding box center [867, 83] width 36 height 55
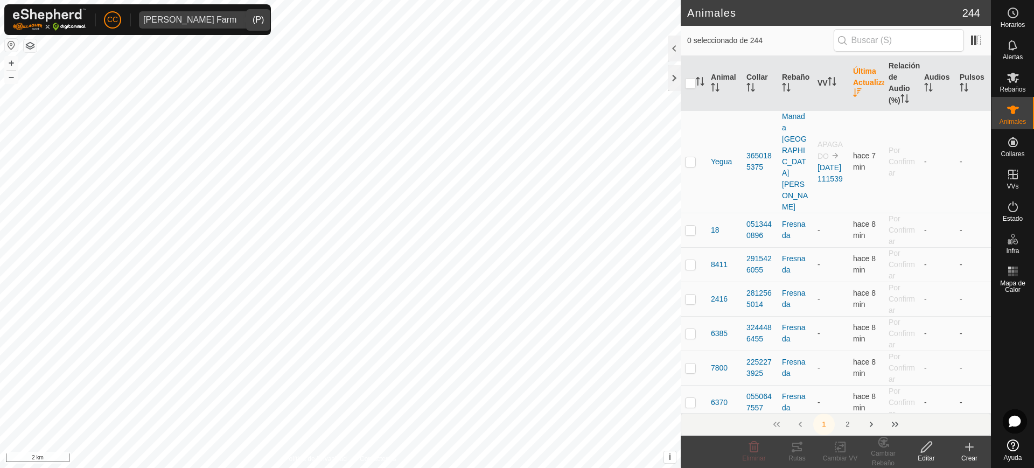
click at [857, 91] on th "Última Actualización" at bounding box center [867, 83] width 36 height 55
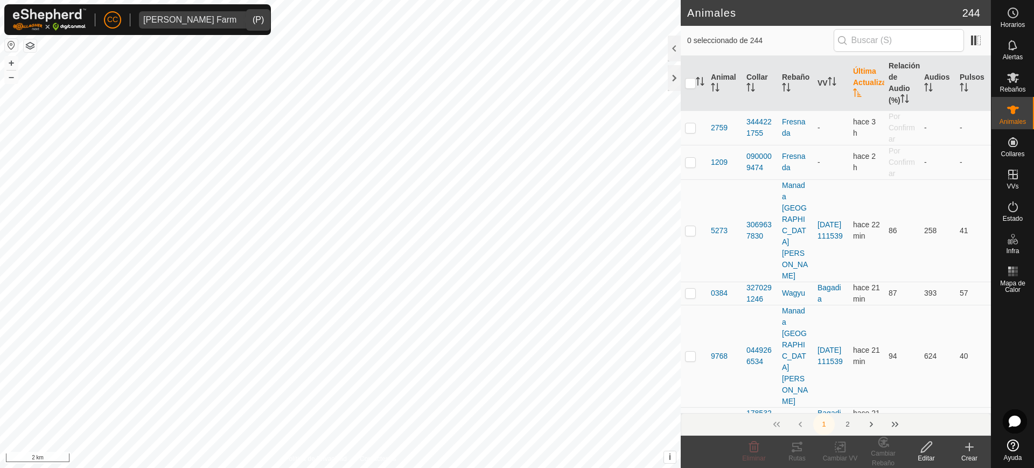
click at [856, 94] on icon "Activar para ordenar" at bounding box center [857, 92] width 9 height 9
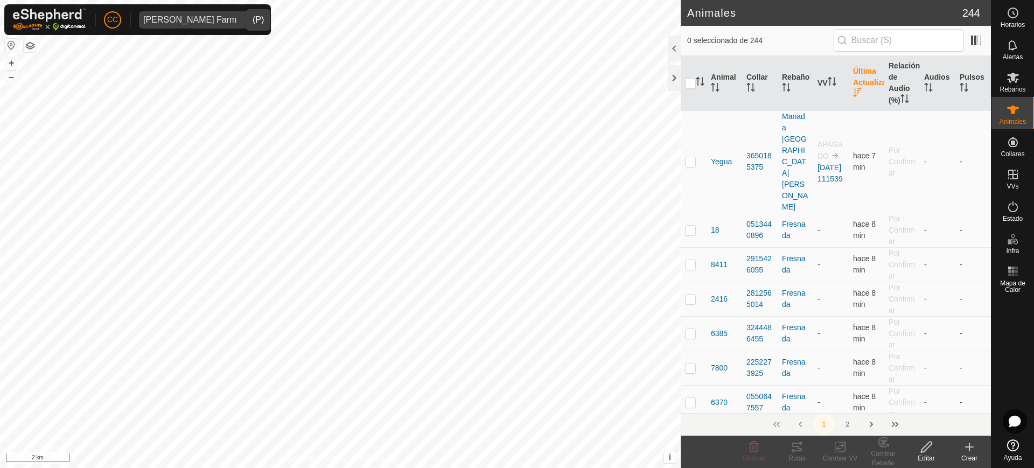
click at [856, 94] on icon "Activar para ordenar" at bounding box center [857, 92] width 9 height 9
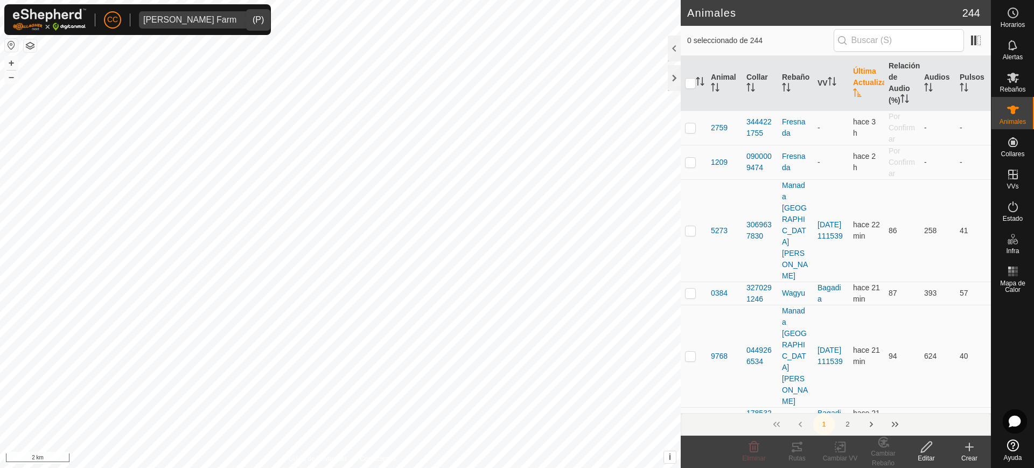
click at [856, 94] on icon "Activar para ordenar" at bounding box center [857, 92] width 9 height 9
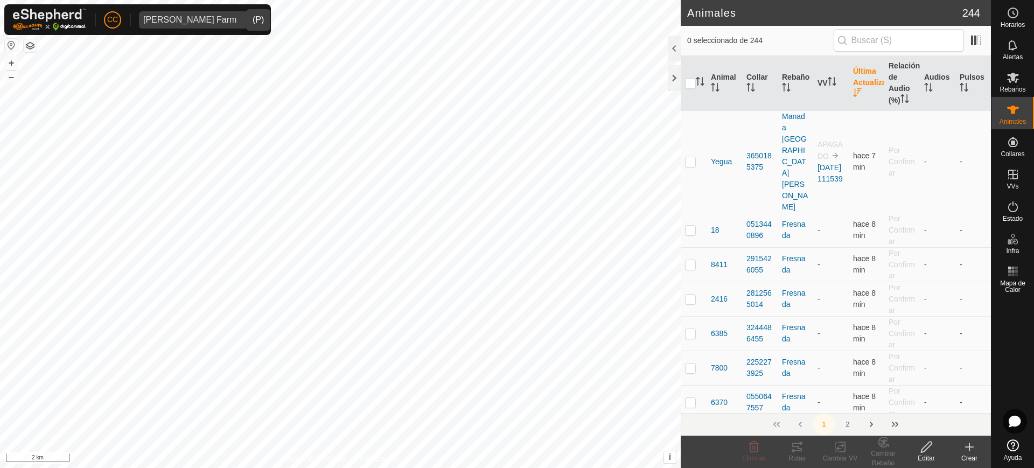
click at [861, 86] on th "Última Actualización" at bounding box center [867, 83] width 36 height 55
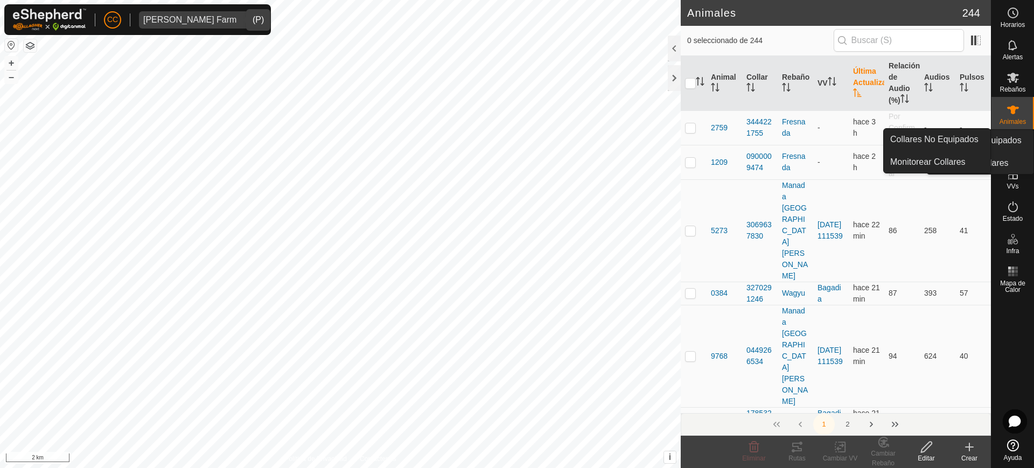
drag, startPoint x: 1025, startPoint y: 129, endPoint x: 1010, endPoint y: 147, distance: 23.7
click at [1010, 147] on icon at bounding box center [1013, 142] width 13 height 13
click at [954, 136] on link "Collares No Equipados" at bounding box center [937, 140] width 107 height 22
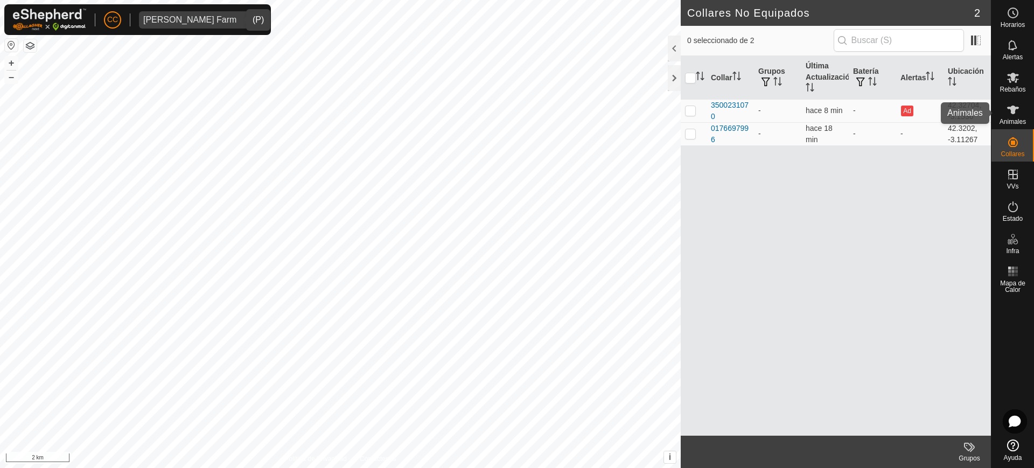
click at [1023, 107] on div "Animales" at bounding box center [1012, 113] width 43 height 32
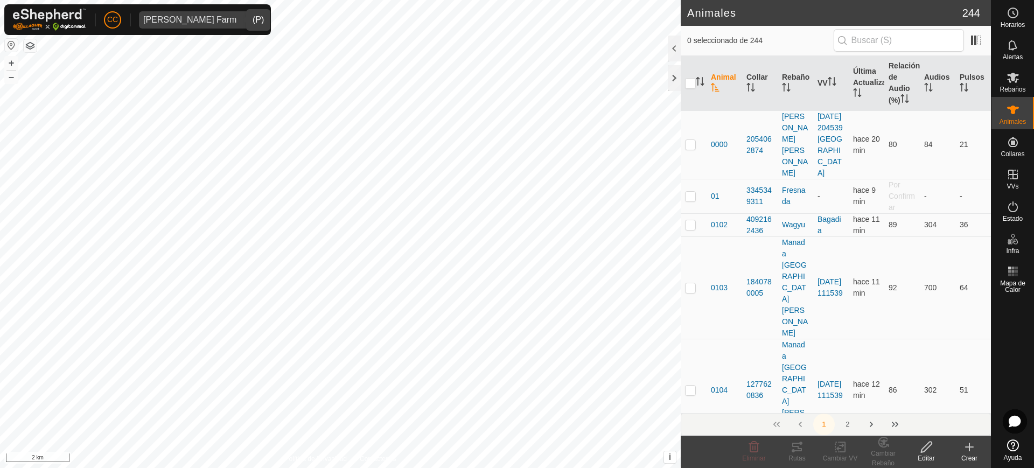
click at [866, 87] on th "Última Actualización" at bounding box center [867, 83] width 36 height 55
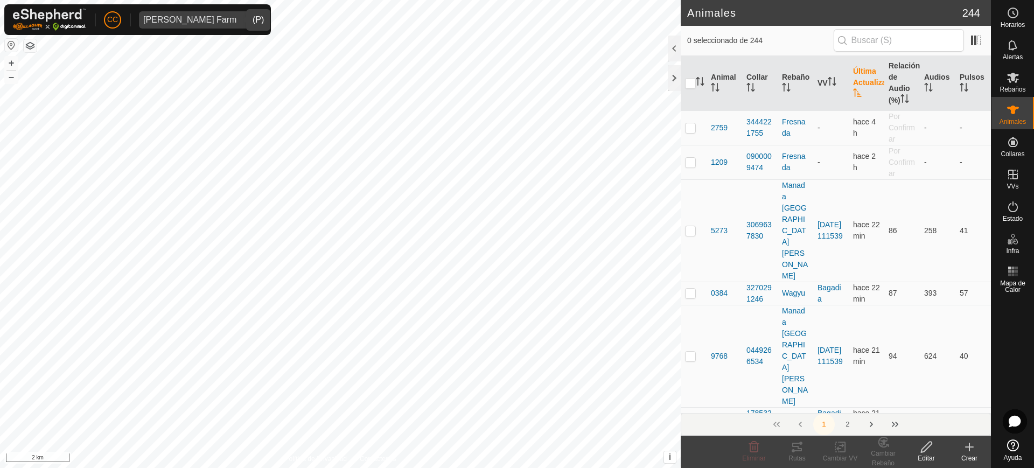
click at [864, 87] on th "Última Actualización" at bounding box center [867, 83] width 36 height 55
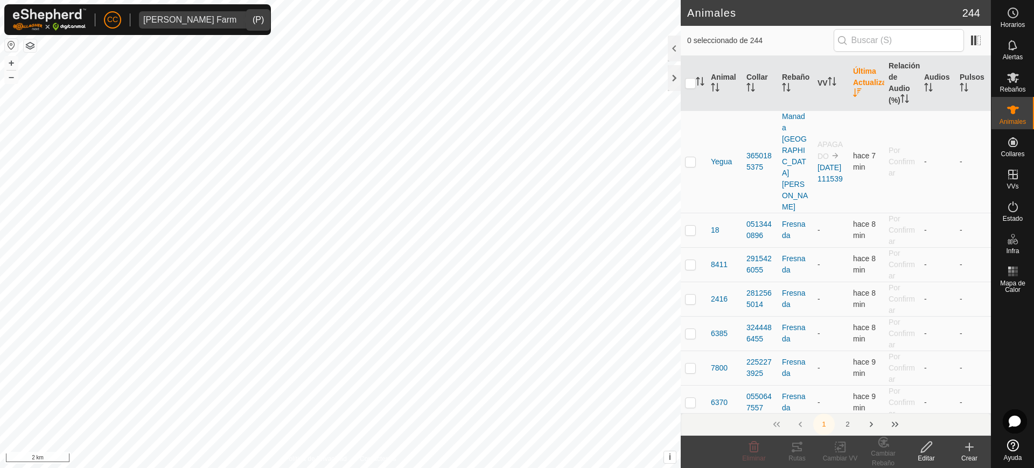
click at [864, 87] on th "Última Actualización" at bounding box center [867, 83] width 36 height 55
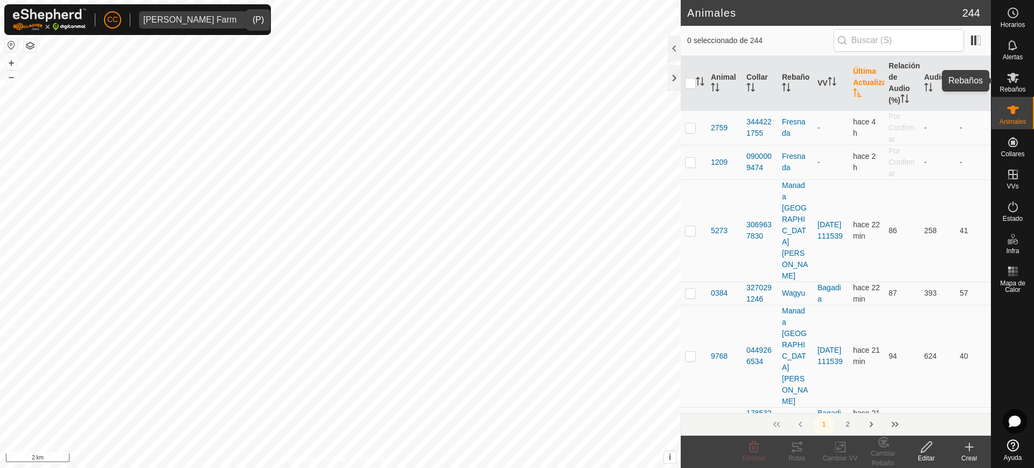
click at [1025, 82] on div "Rebaños" at bounding box center [1012, 81] width 43 height 32
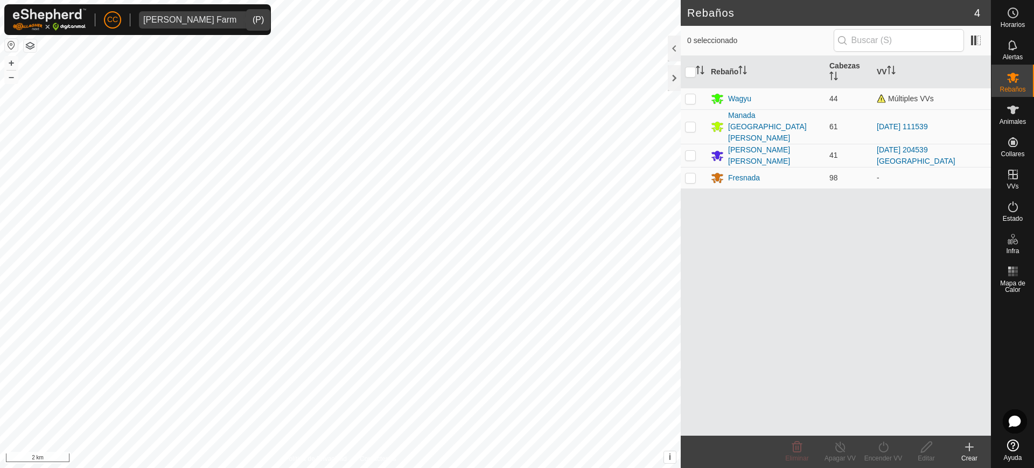
click at [195, 18] on div "[PERSON_NAME] Farm" at bounding box center [189, 20] width 93 height 9
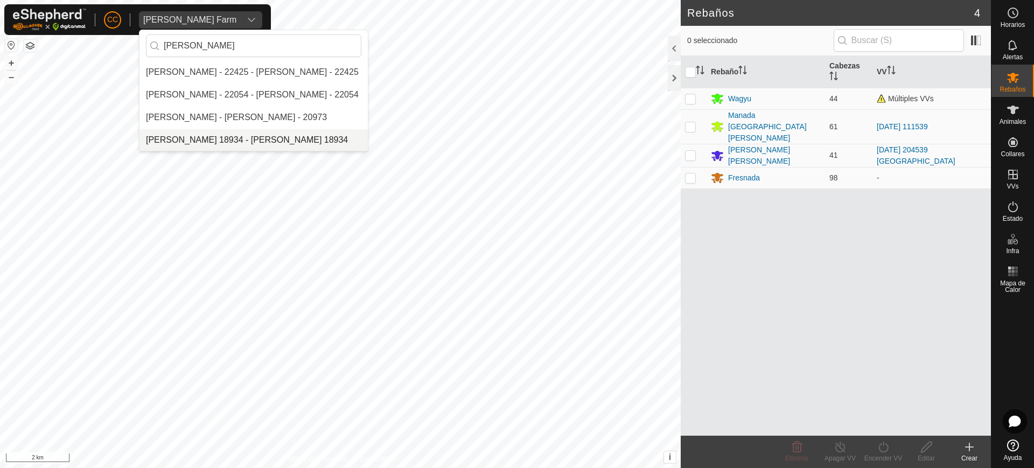
type input "rafael"
click at [208, 138] on li "[PERSON_NAME] 18934 - [PERSON_NAME] 18934" at bounding box center [253, 140] width 228 height 22
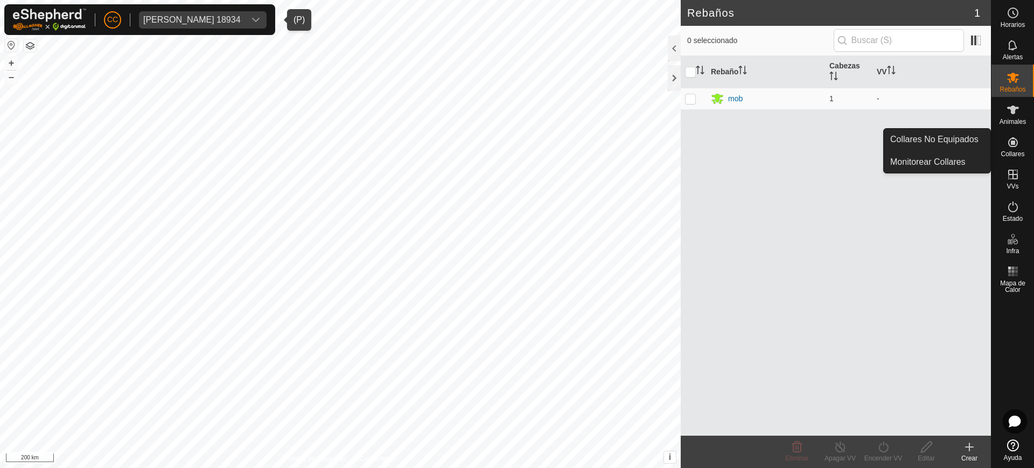
click at [1031, 141] on div "Collares" at bounding box center [1012, 145] width 43 height 32
click at [974, 137] on link "Collares No Equipados" at bounding box center [937, 140] width 107 height 22
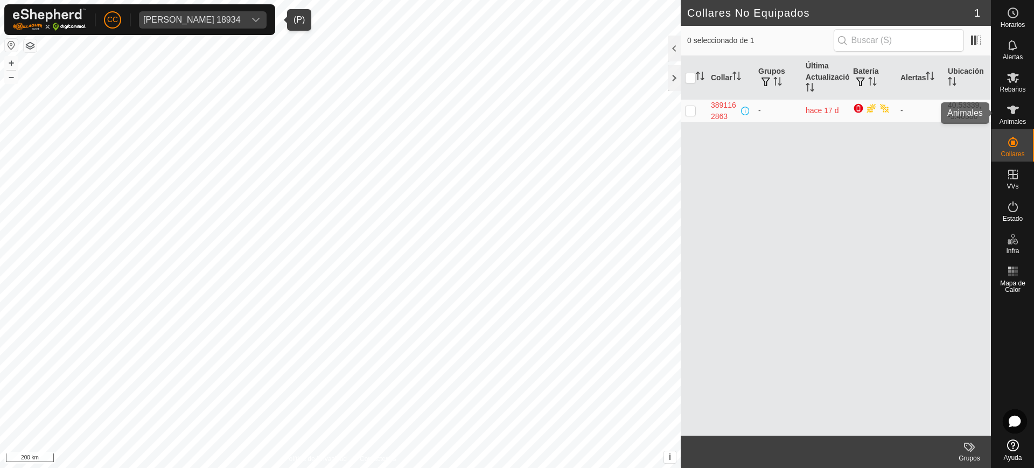
click at [1012, 118] on span "Animales" at bounding box center [1013, 121] width 26 height 6
